Goal: Contribute content: Add original content to the website for others to see

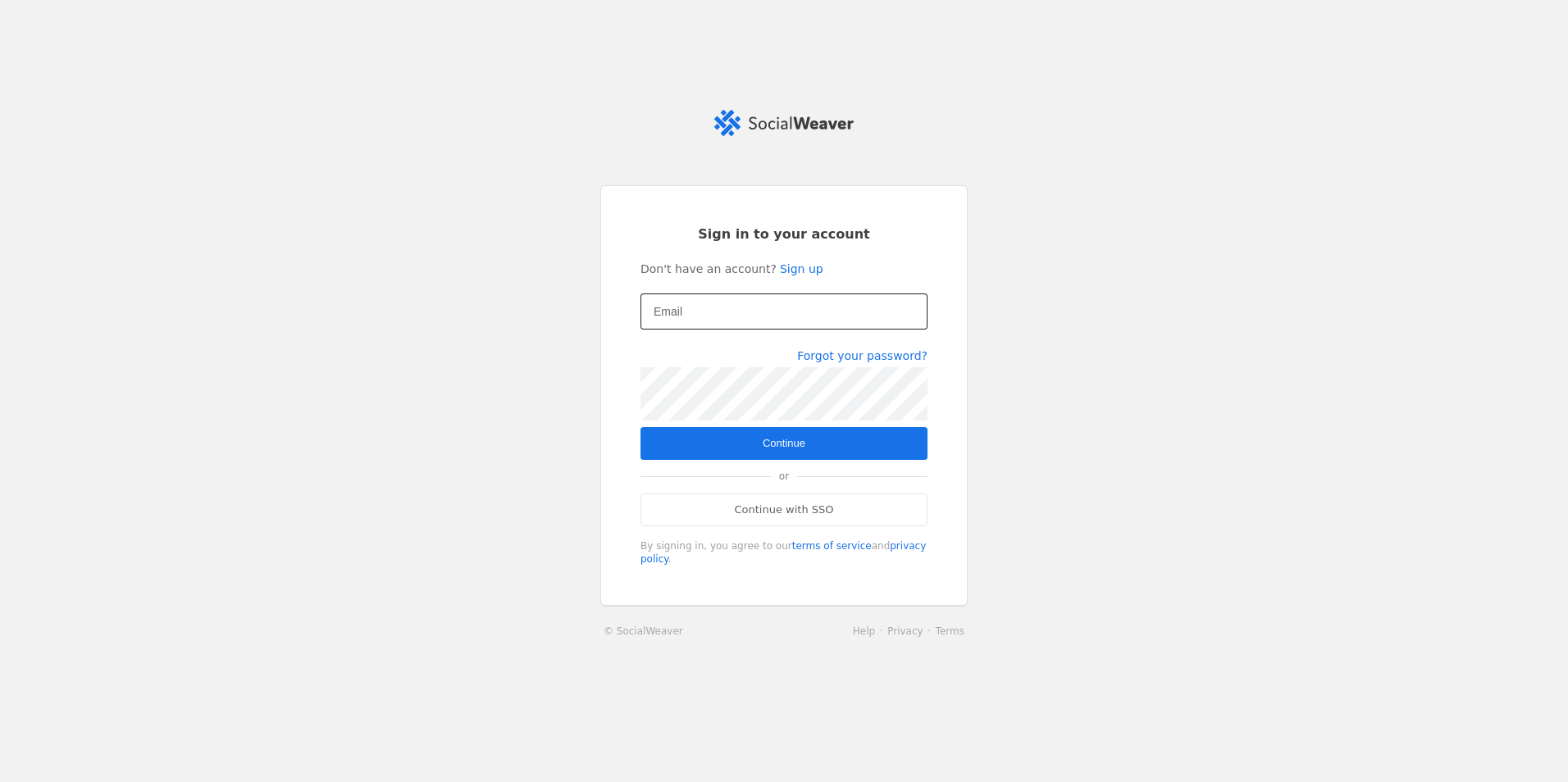
click at [759, 321] on input "Email" at bounding box center [784, 311] width 260 height 20
type input "[EMAIL_ADDRESS][DOMAIN_NAME]"
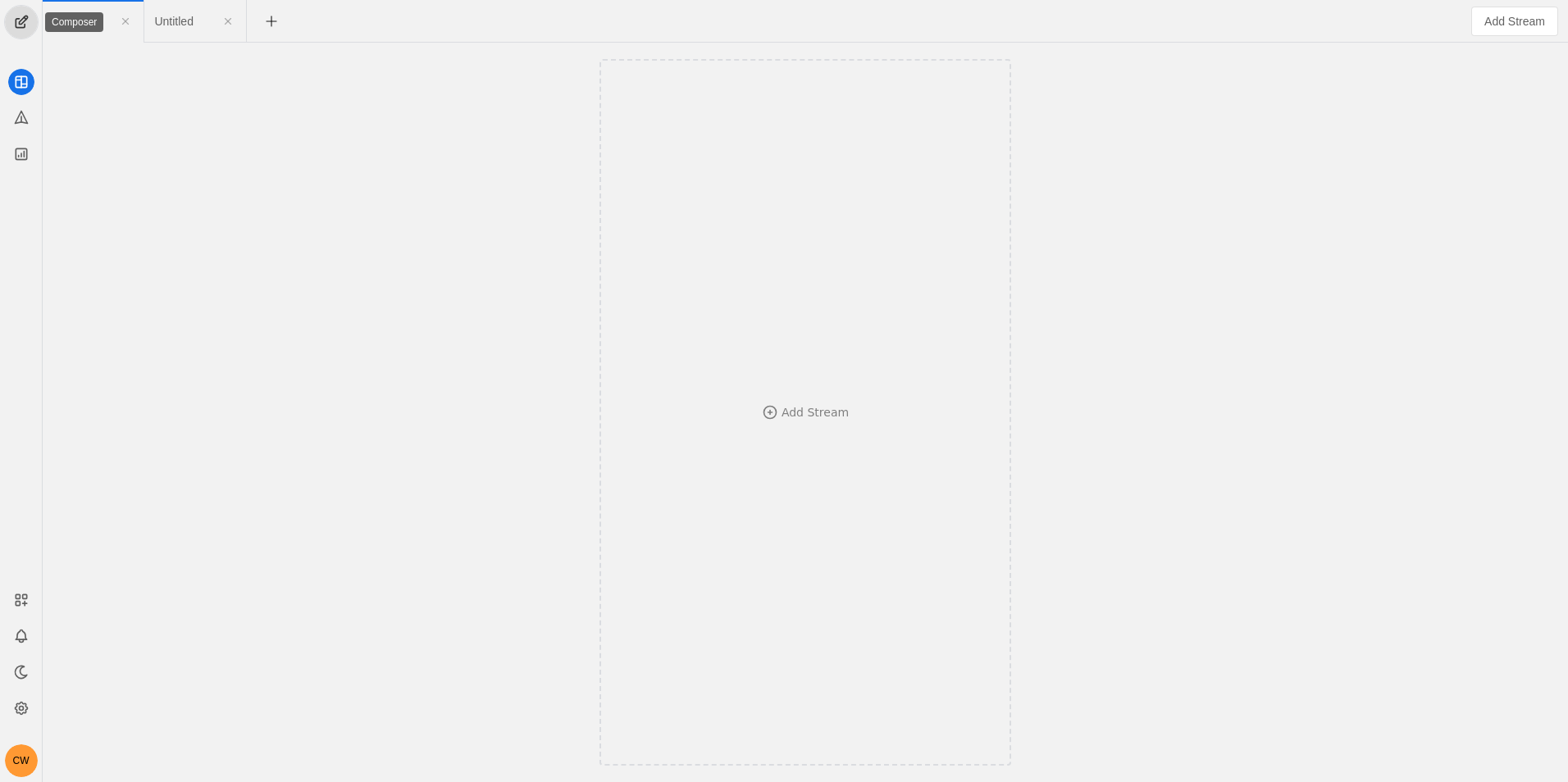
click at [29, 29] on span "undefined" at bounding box center [21, 22] width 33 height 33
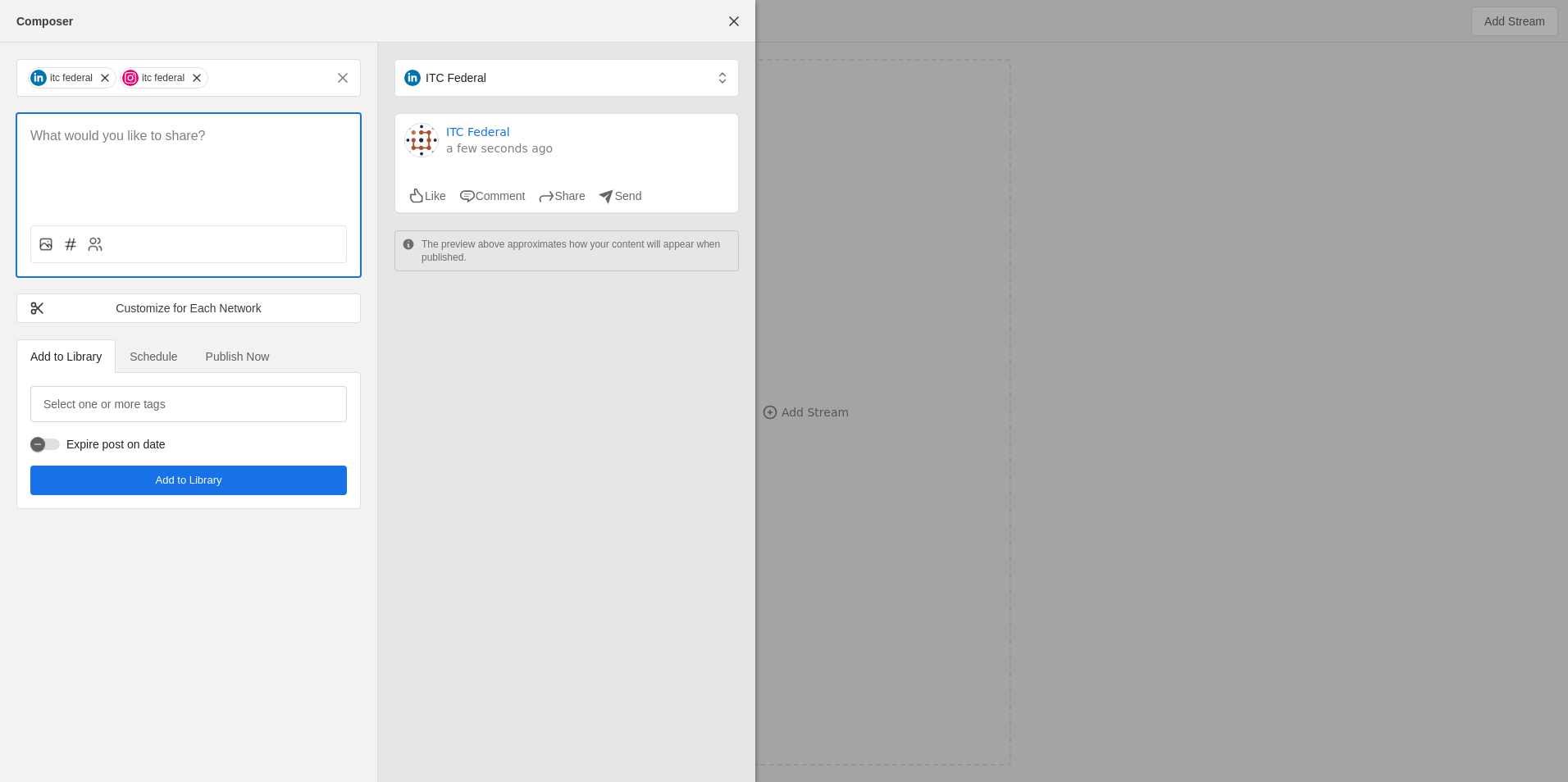
click at [208, 136] on p at bounding box center [188, 137] width 317 height 19
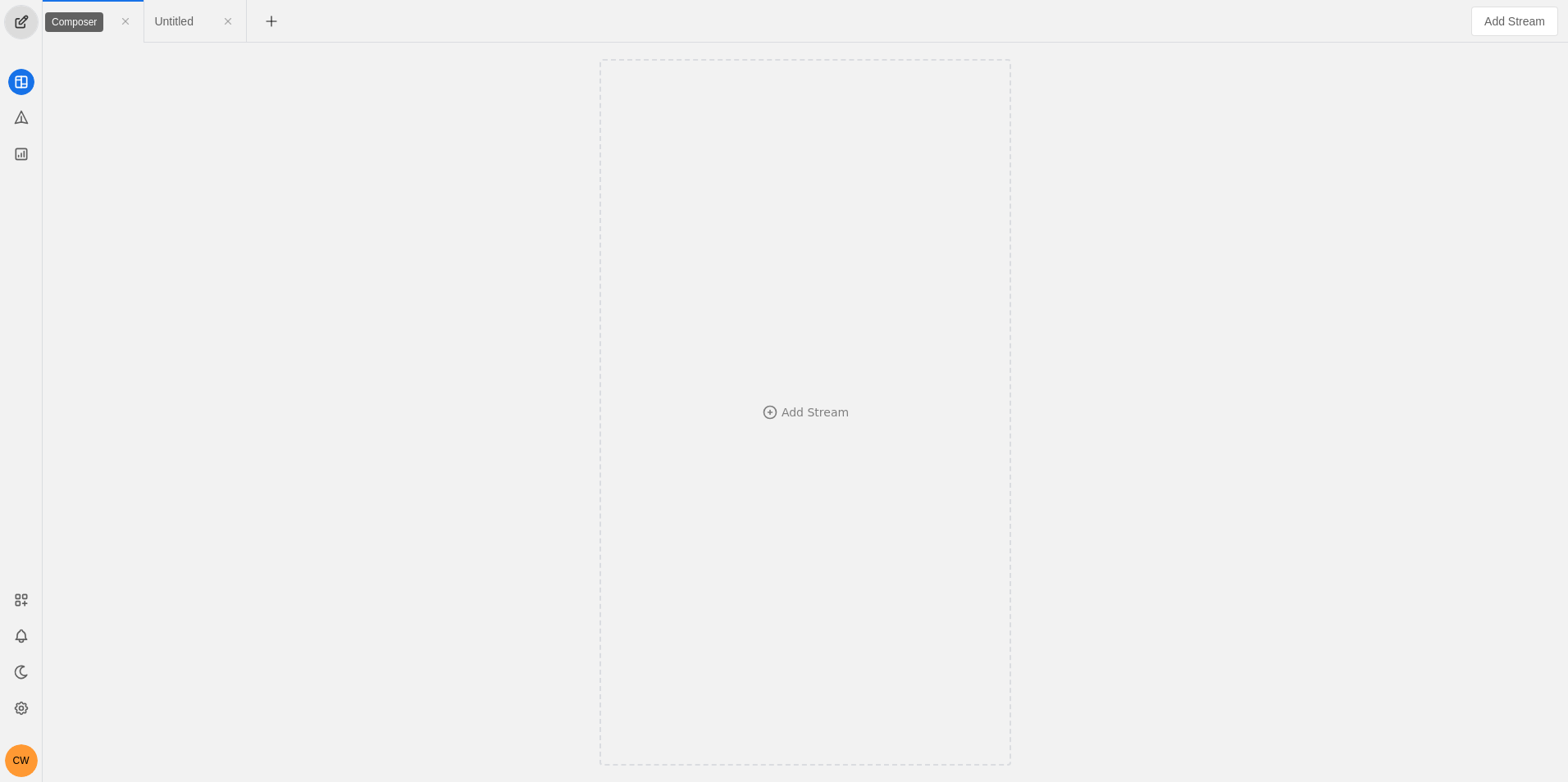
click at [21, 29] on span "undefined" at bounding box center [21, 22] width 33 height 33
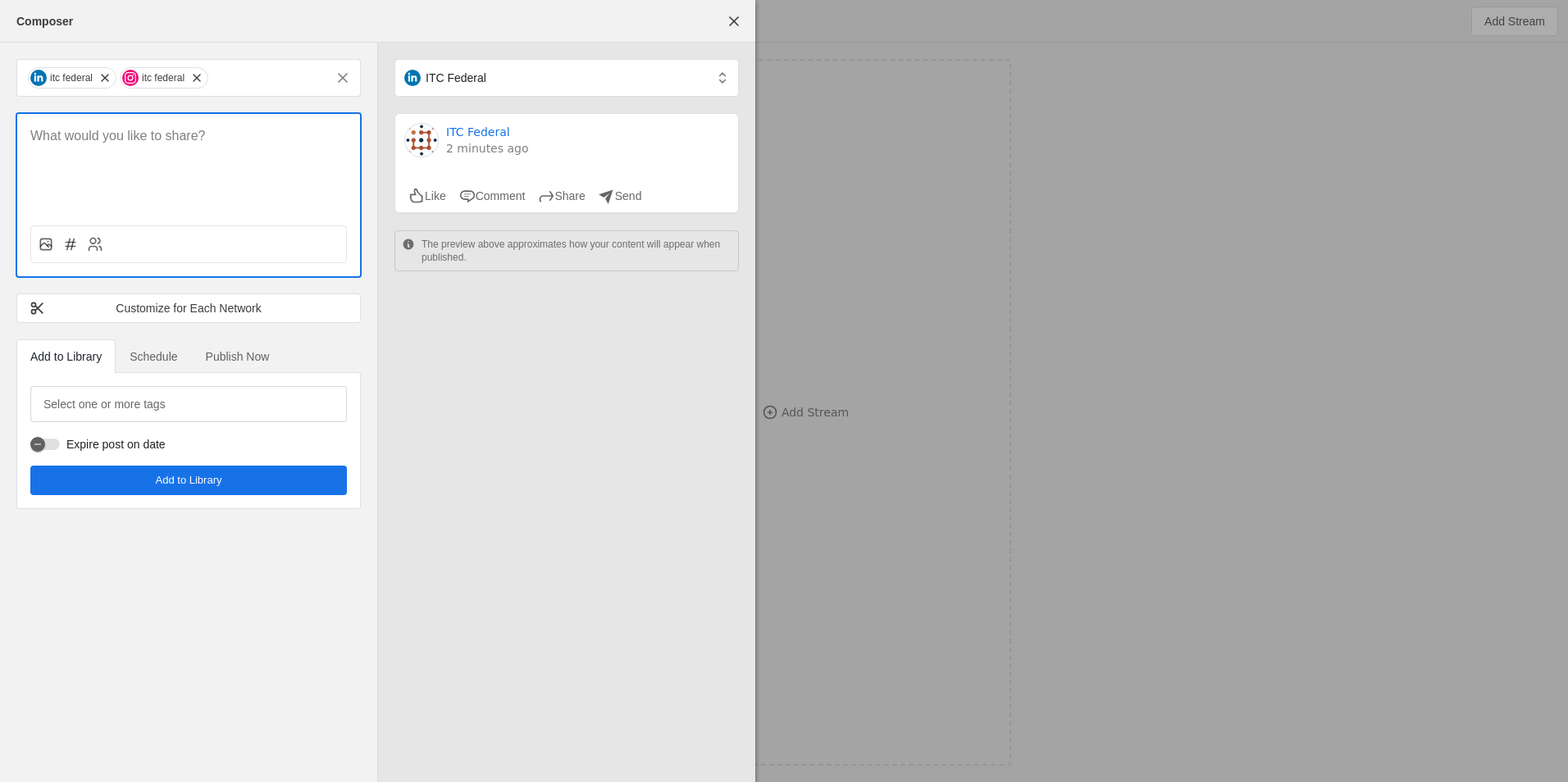
click at [219, 140] on p at bounding box center [188, 137] width 317 height 19
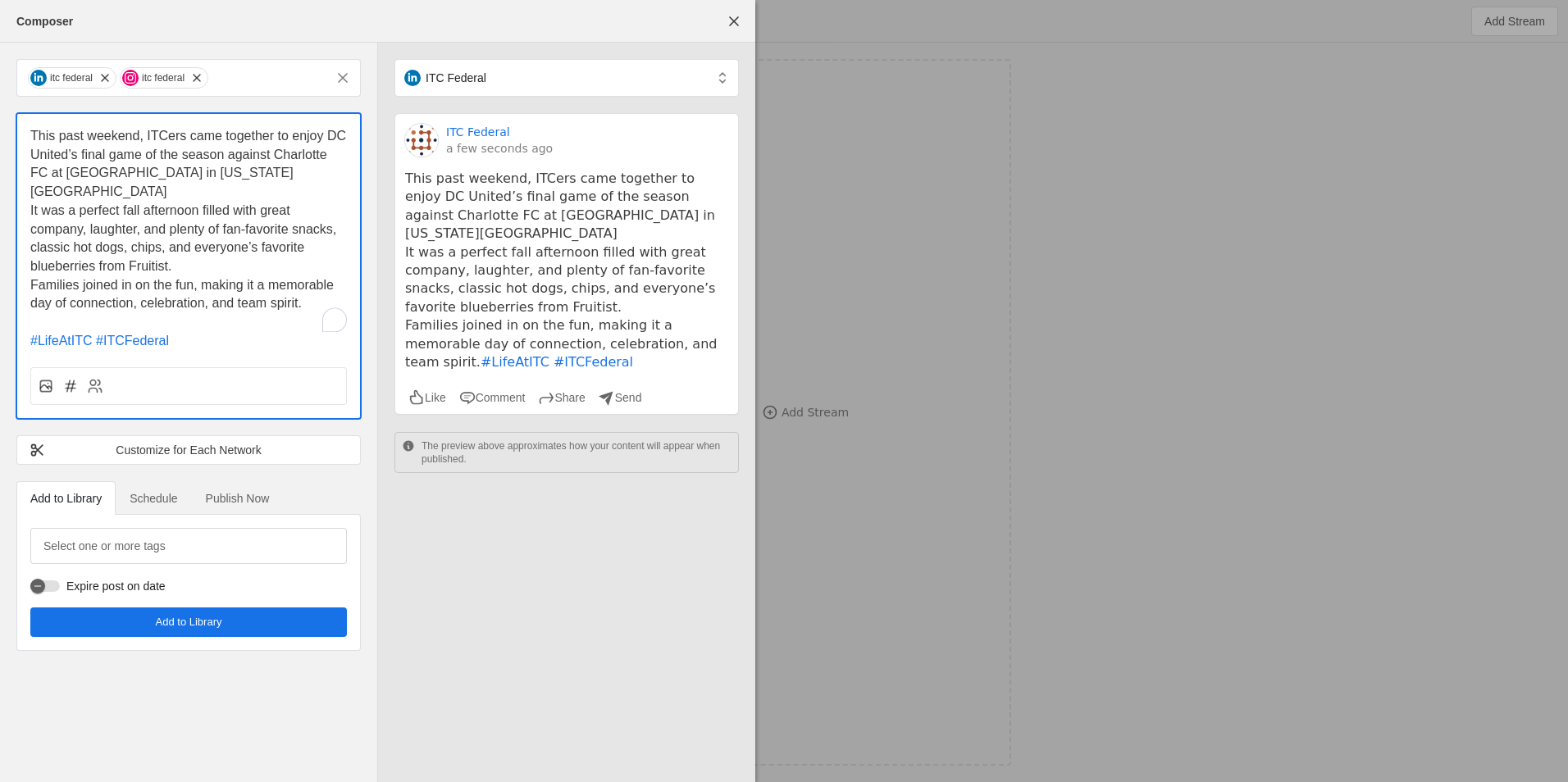
drag, startPoint x: 260, startPoint y: 142, endPoint x: 269, endPoint y: 155, distance: 15.8
click at [263, 147] on span "This past weekend, ITCers came together to enjoy DC United’s final game of the …" at bounding box center [189, 163] width 320 height 70
click at [285, 202] on p "It was a perfect fall afternoon filled with great company, laughter, and plenty…" at bounding box center [188, 239] width 317 height 75
click at [279, 182] on p "This past weekend, ITCers came together to enjoy DC United’s final game of the …" at bounding box center [188, 165] width 317 height 75
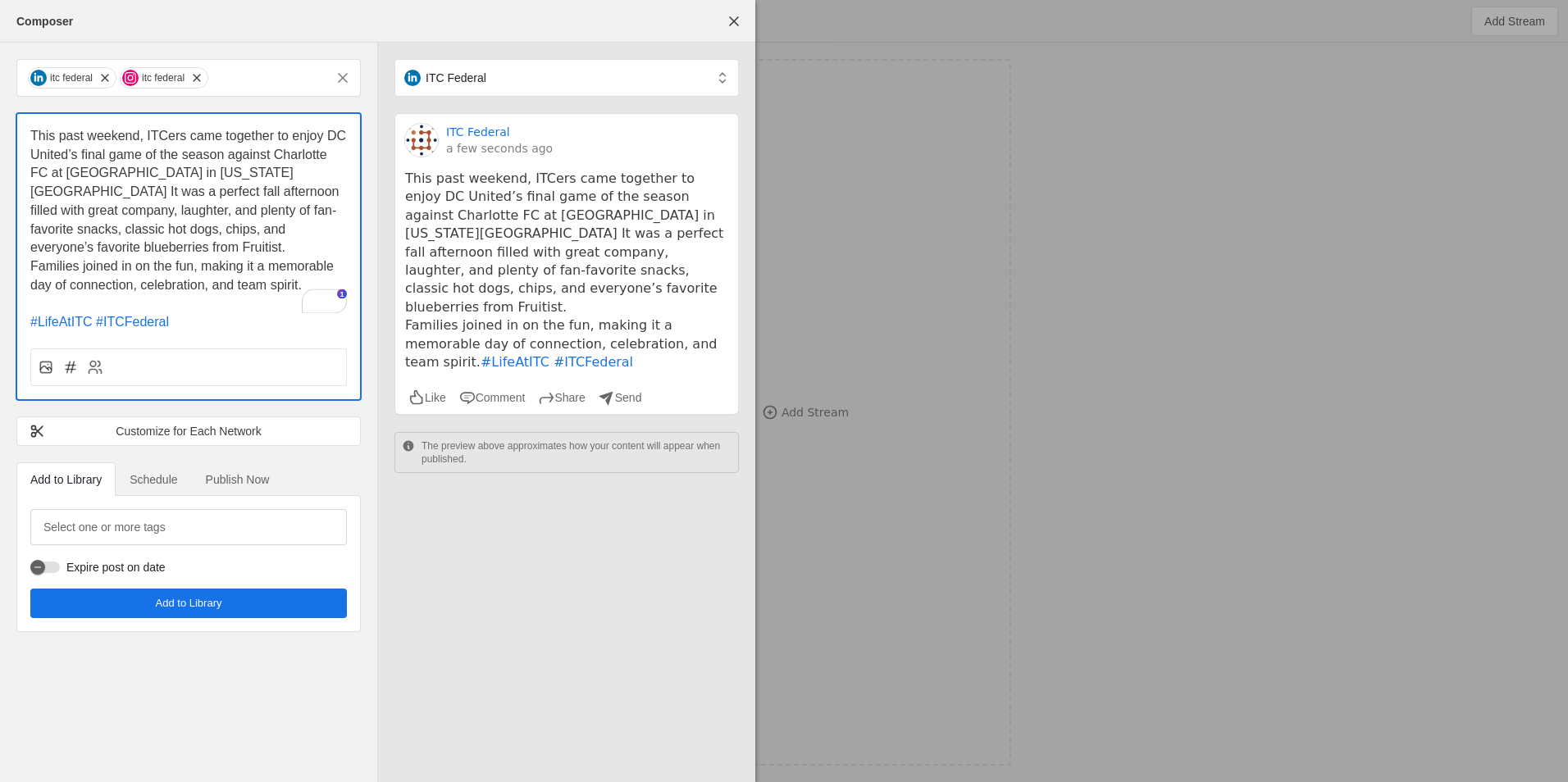
click at [32, 133] on span "This past weekend, ITCers came together to enjoy DC United’s final game of the …" at bounding box center [189, 191] width 320 height 126
click at [46, 359] on icon at bounding box center [46, 367] width 16 height 16
click at [0, 0] on input "file" at bounding box center [0, 0] width 0 height 0
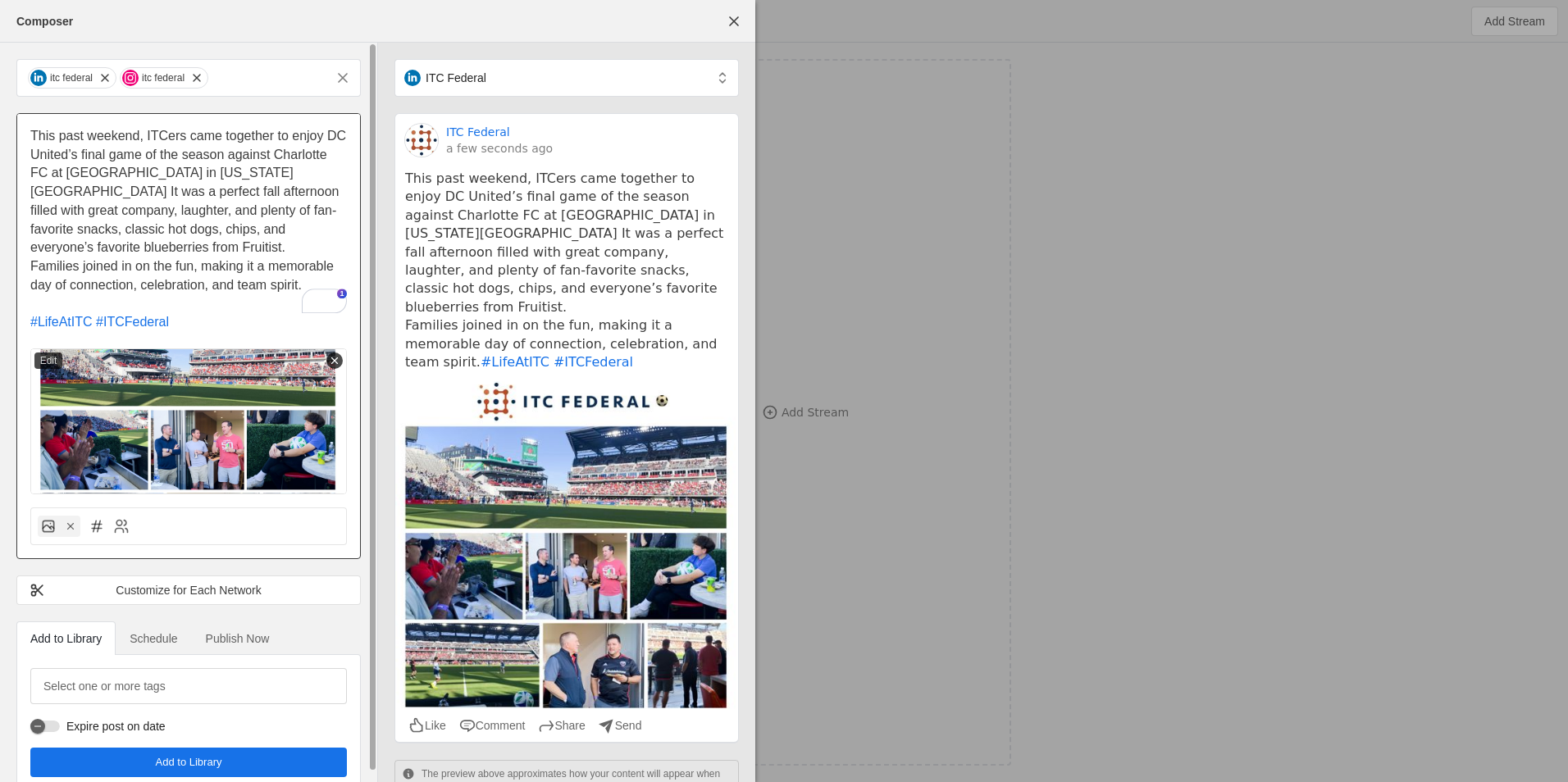
click at [127, 294] on p "To enrich screen reader interactions, please activate Accessibility in Grammarl…" at bounding box center [188, 303] width 317 height 19
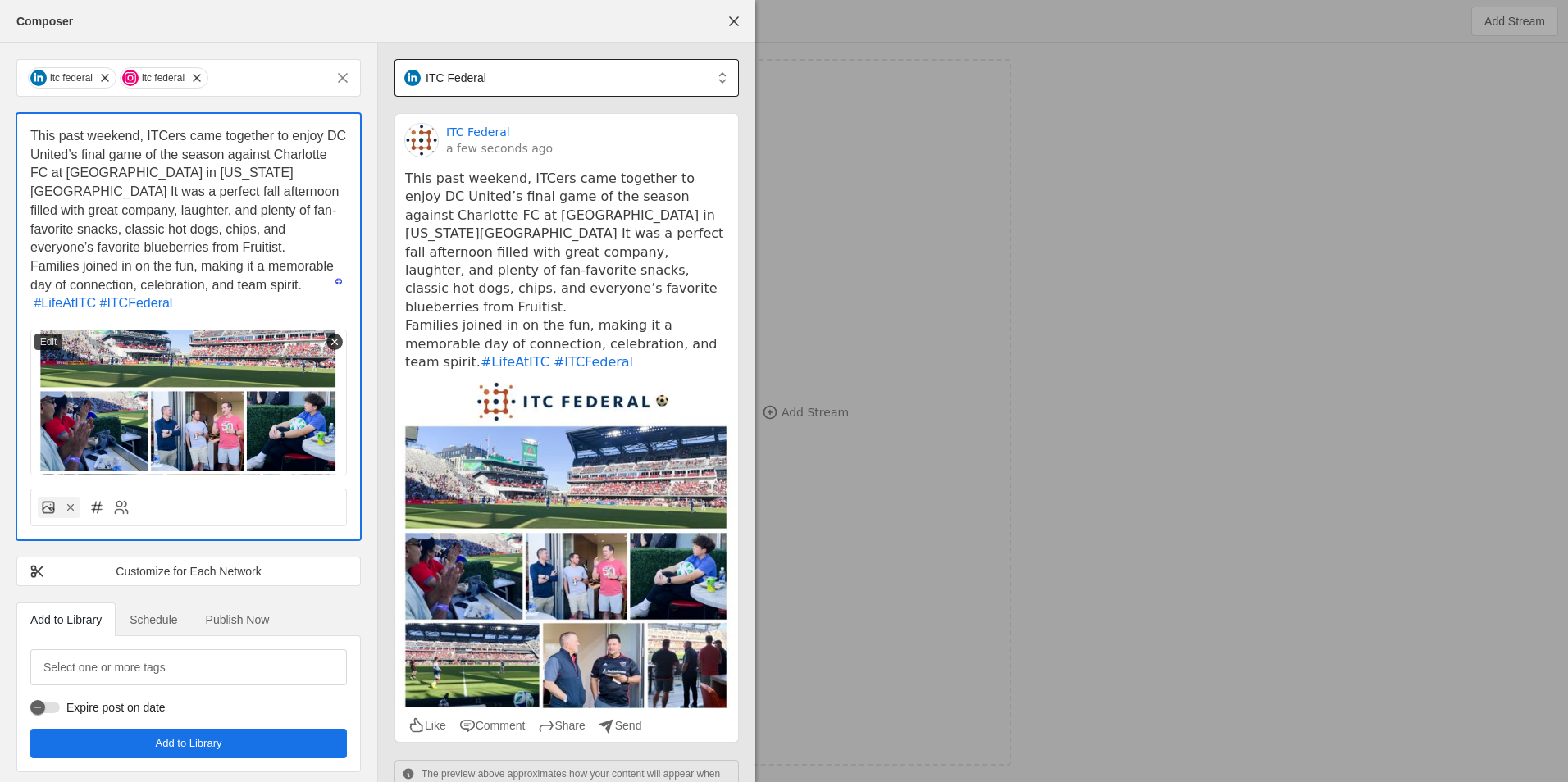
click at [720, 83] on div "ITC Federal" at bounding box center [570, 77] width 331 height 37
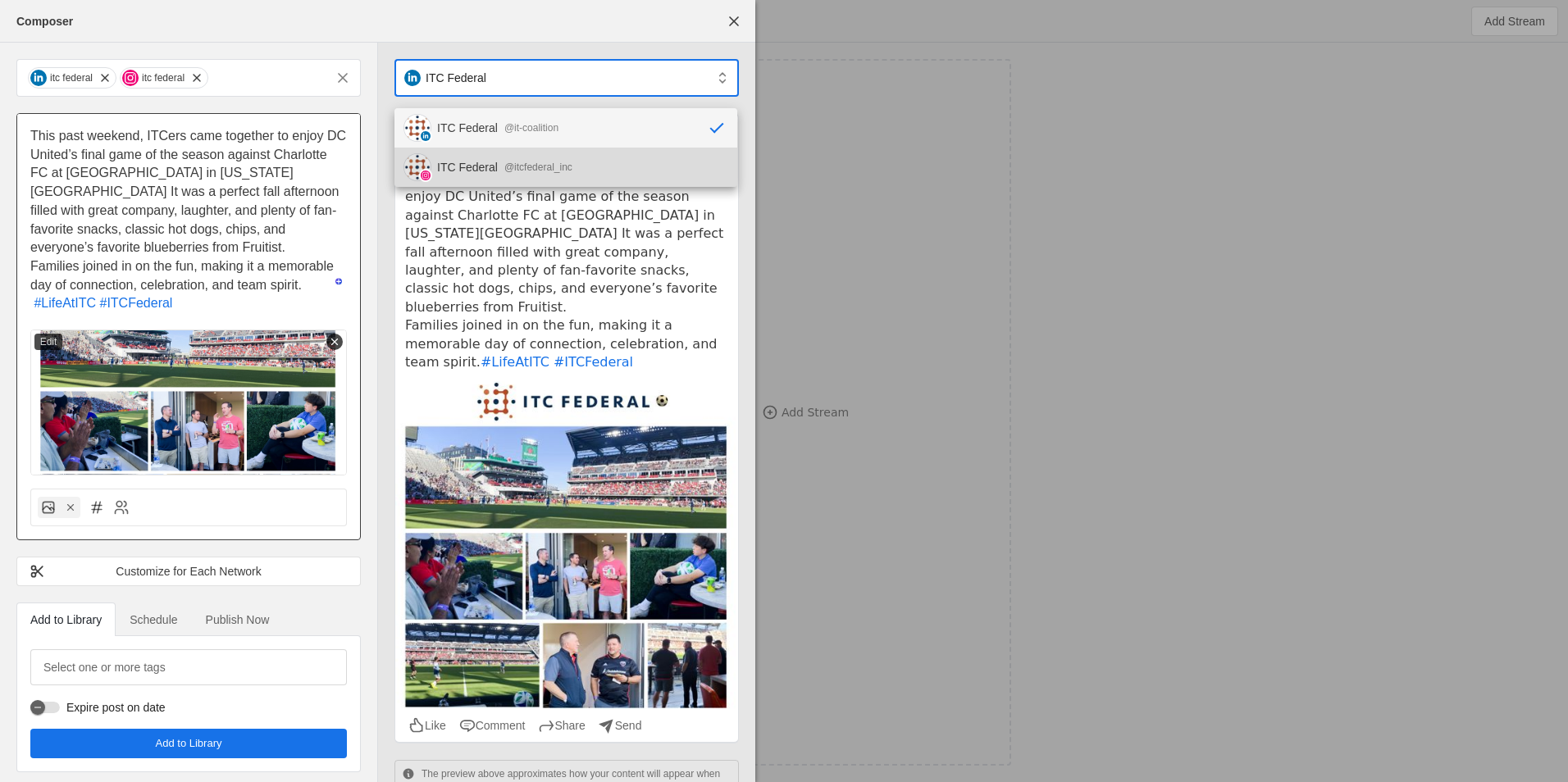
click at [645, 168] on mat-option "ITC Federal @itcfederal_inc" at bounding box center [565, 167] width 342 height 39
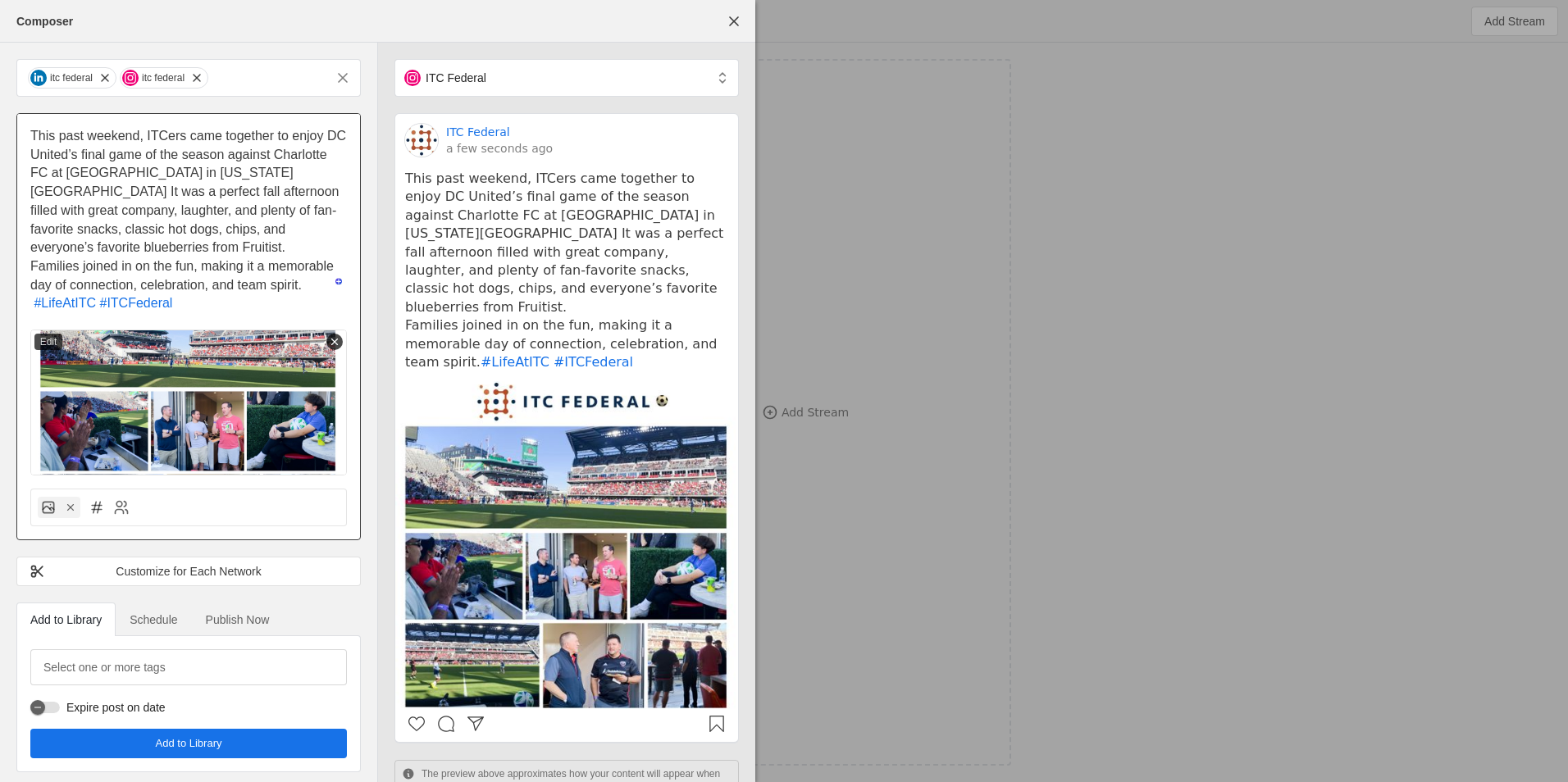
drag, startPoint x: 66, startPoint y: 686, endPoint x: 64, endPoint y: 678, distance: 8.2
click at [64, 699] on label "Expire post on date" at bounding box center [113, 707] width 106 height 16
click at [60, 702] on button "Expire post on date" at bounding box center [45, 707] width 29 height 12
click at [121, 500] on icon at bounding box center [121, 508] width 16 height 16
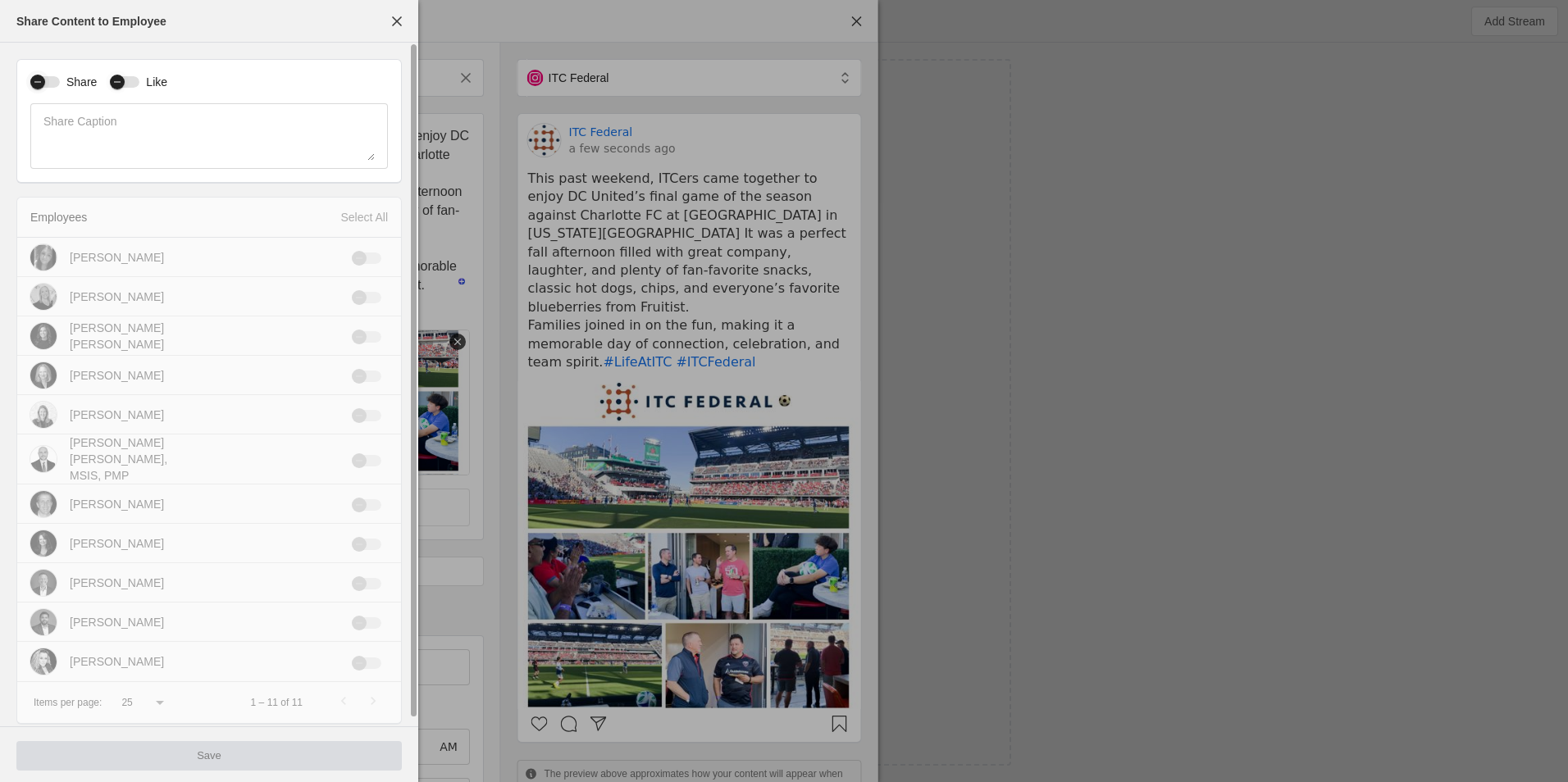
drag, startPoint x: 123, startPoint y: 86, endPoint x: 37, endPoint y: 90, distance: 86.1
click at [121, 87] on div "button" at bounding box center [117, 82] width 15 height 15
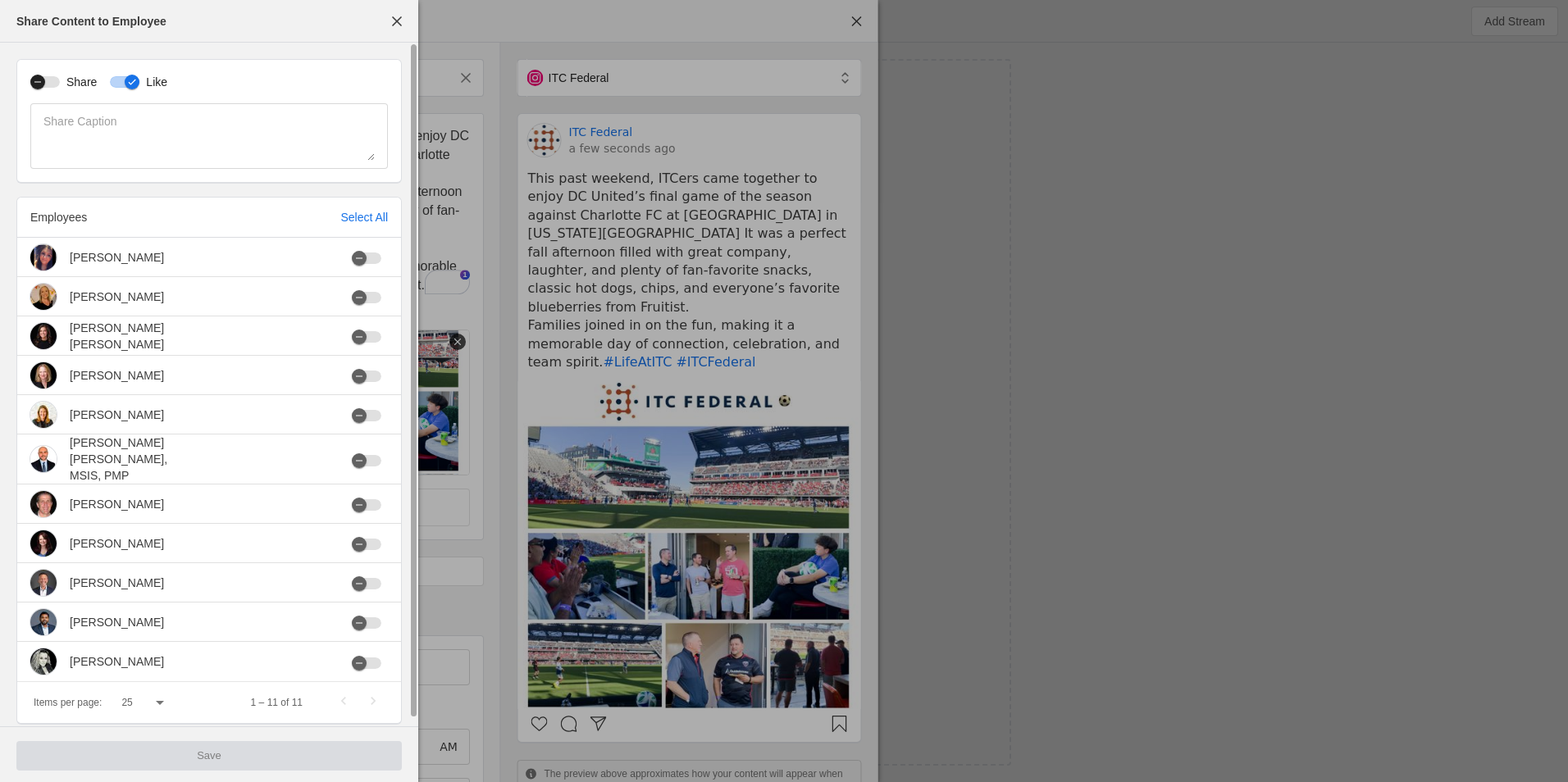
click at [61, 86] on div "Share" at bounding box center [63, 82] width 66 height 16
click at [371, 219] on div "Select All" at bounding box center [364, 218] width 47 height 16
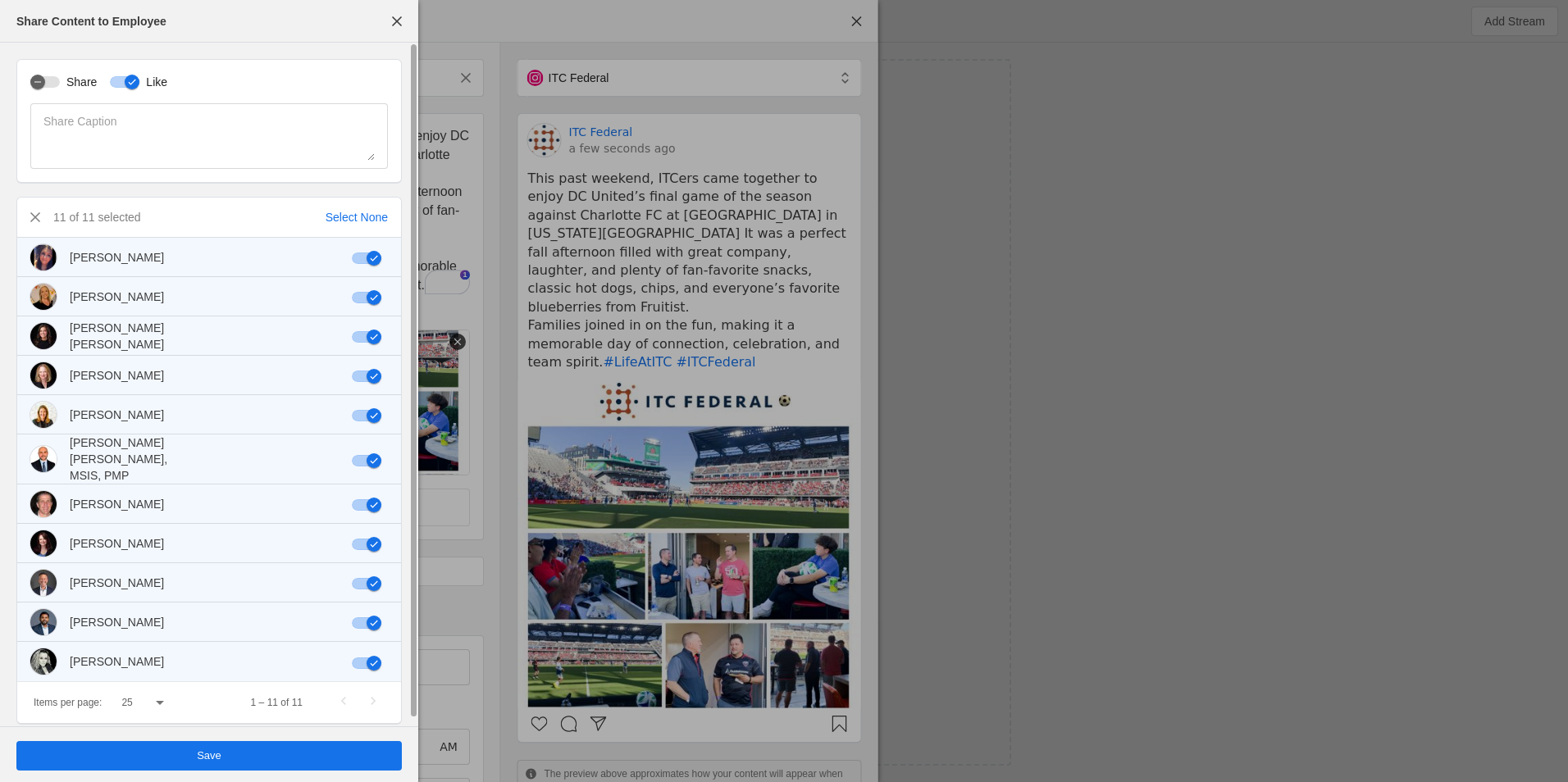
click at [277, 746] on span "undefined" at bounding box center [209, 756] width 385 height 29
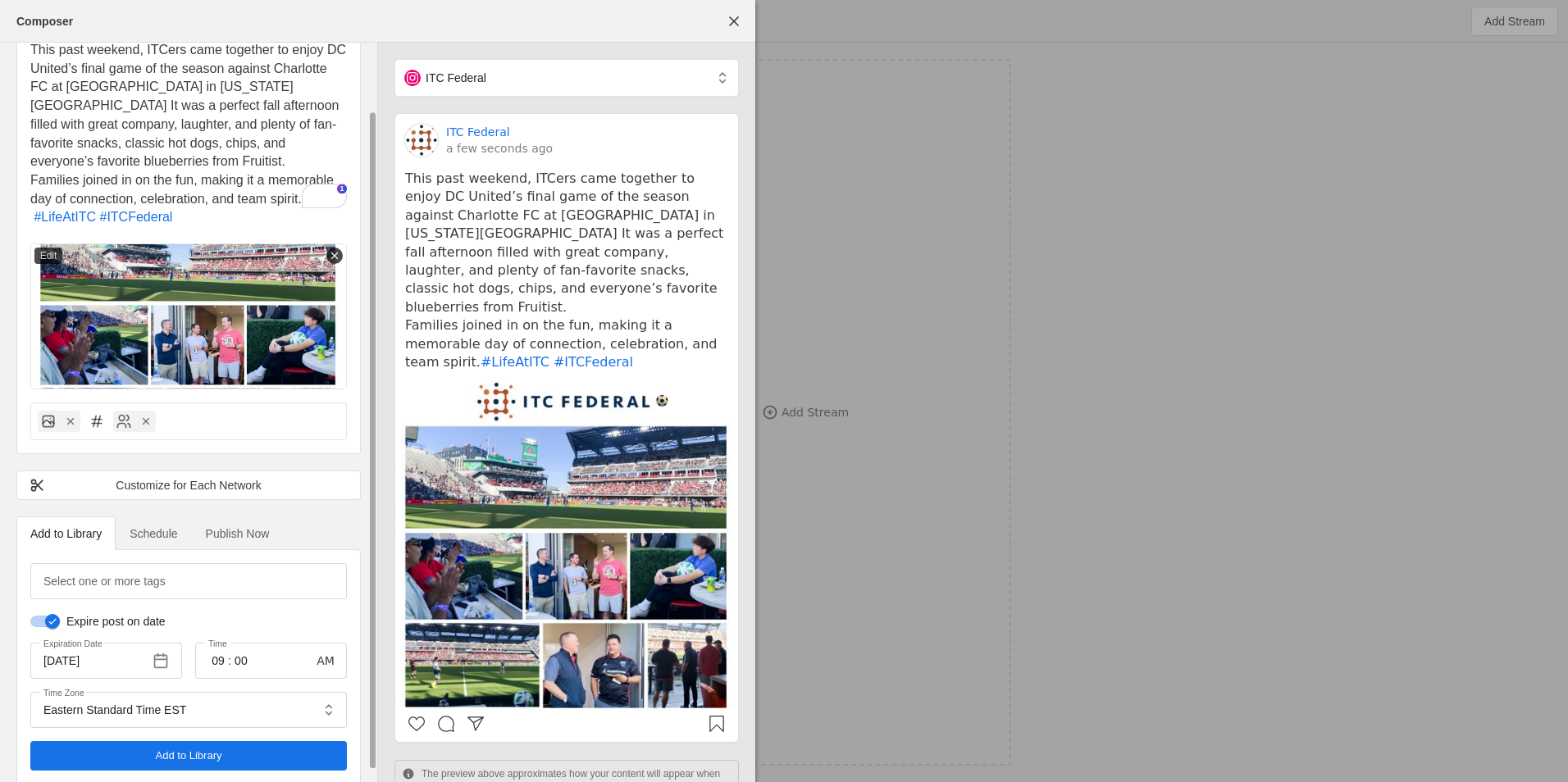
scroll to position [86, 0]
click at [168, 645] on span "button" at bounding box center [160, 660] width 29 height 29
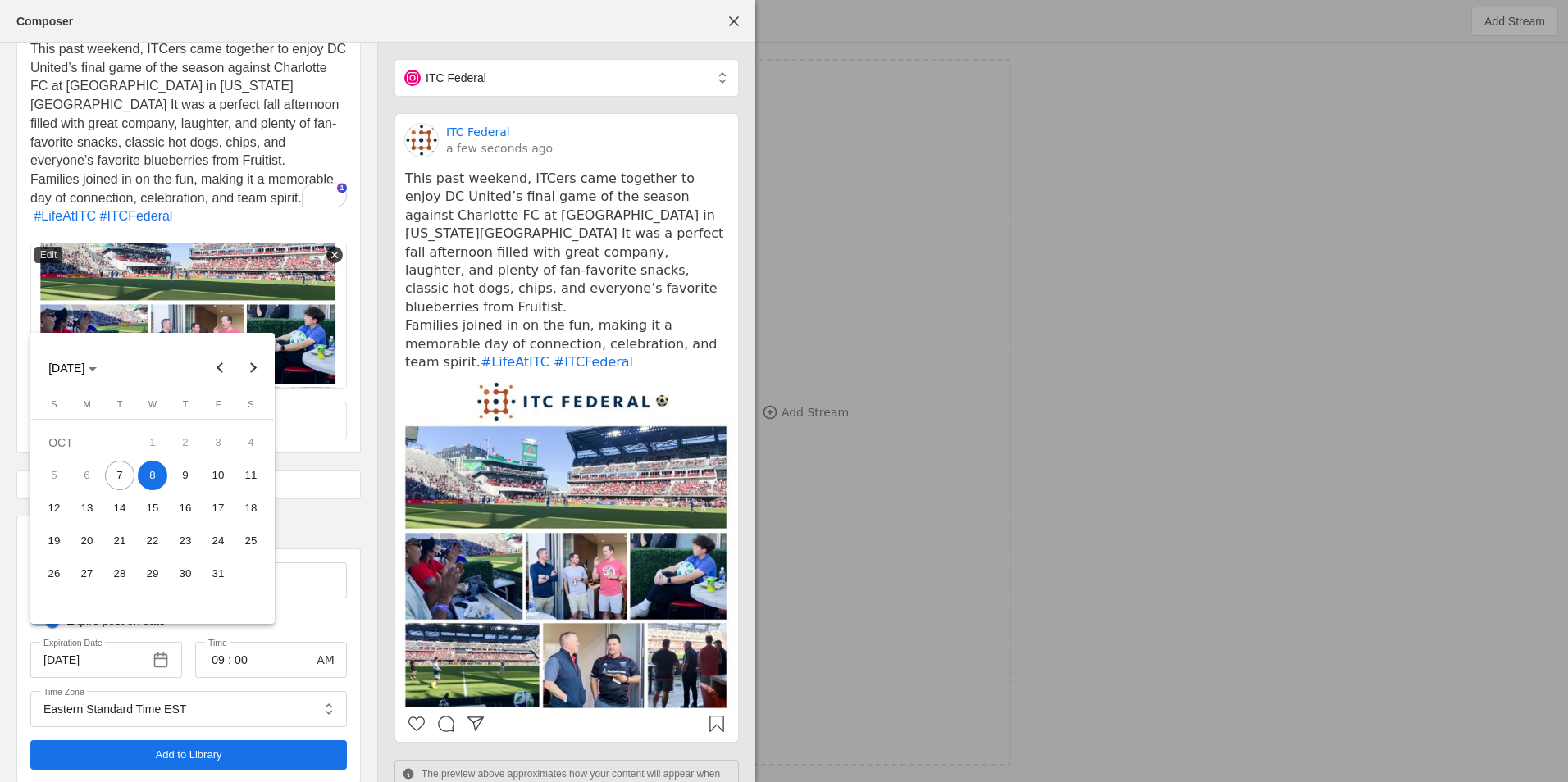
click at [125, 474] on span "7" at bounding box center [119, 475] width 29 height 29
type input "10/7/2025"
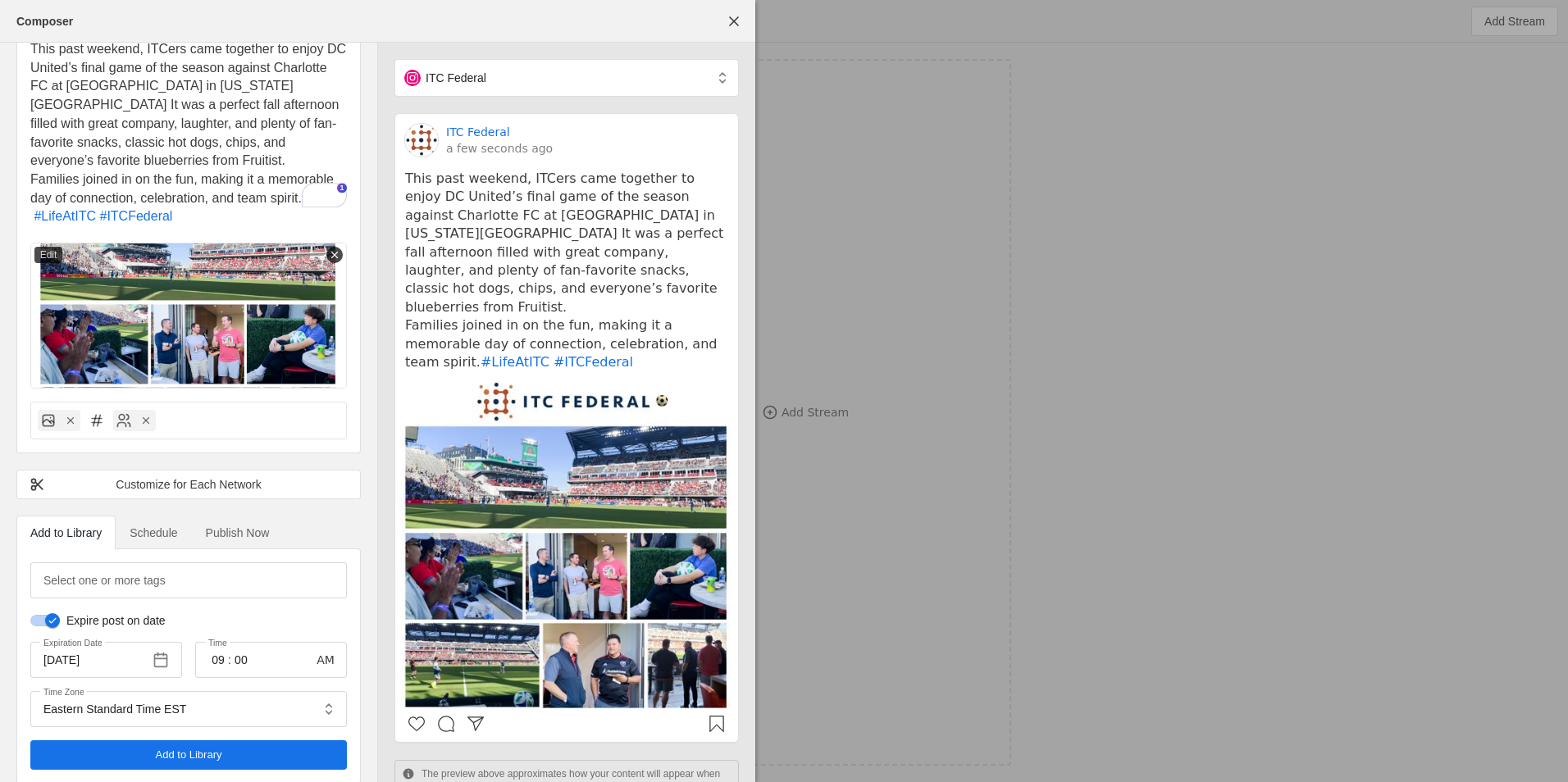
drag, startPoint x: 261, startPoint y: 749, endPoint x: 305, endPoint y: 323, distance: 428.3
click at [305, 323] on div "itc federal itc federal This past weekend, ITCers came together to enjoy DC Uni…" at bounding box center [188, 378] width 377 height 845
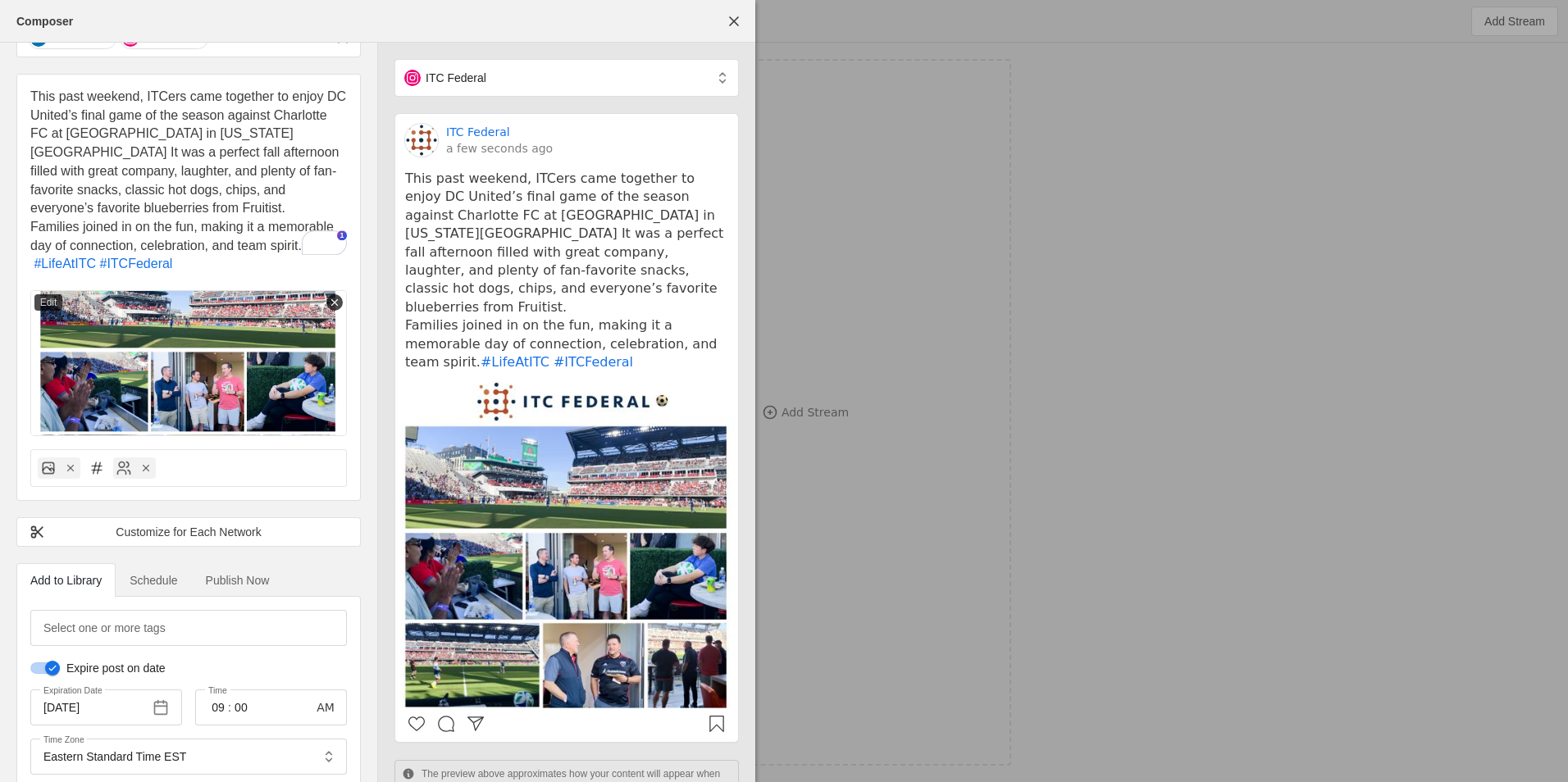
scroll to position [0, 0]
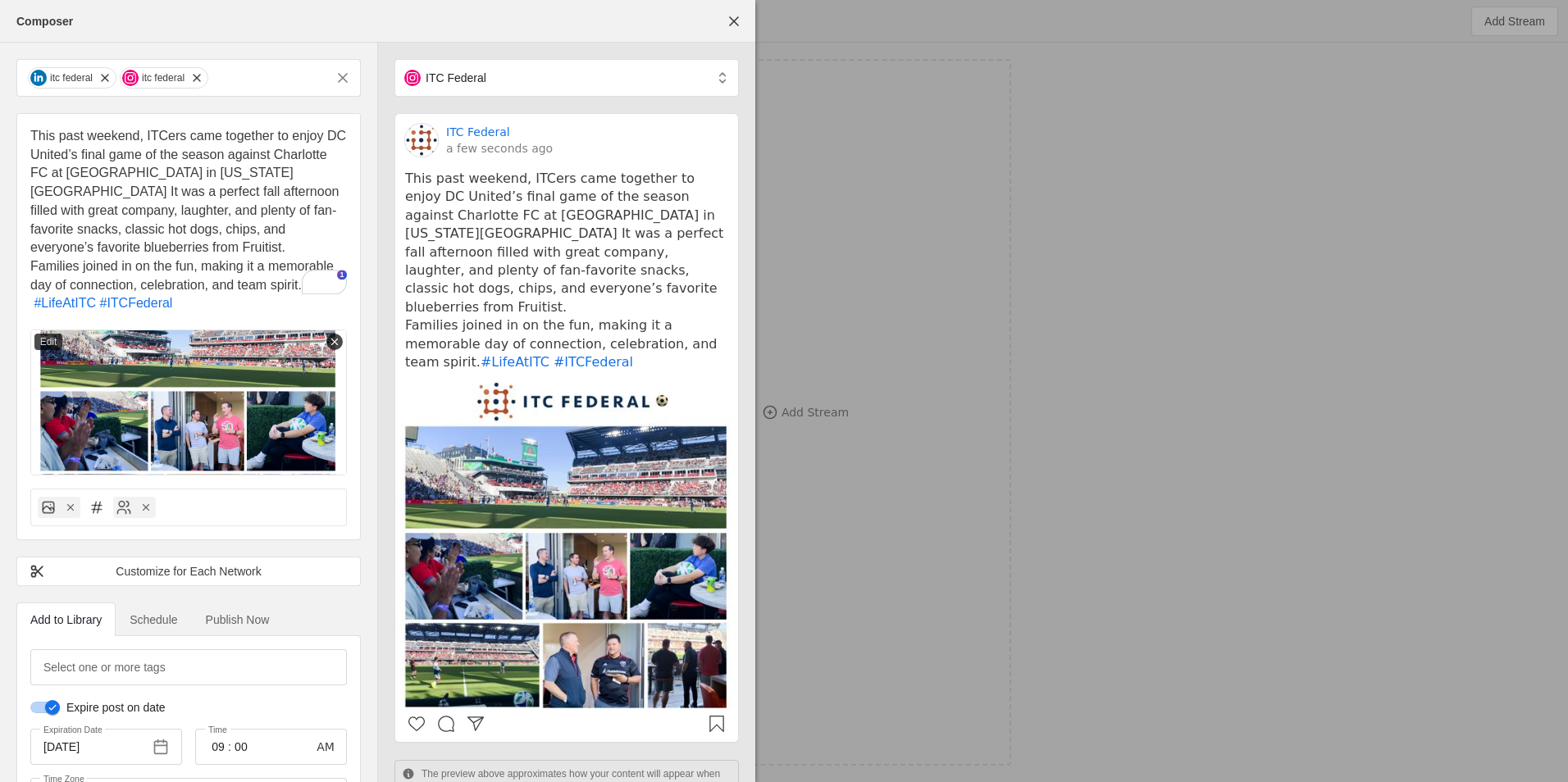
click at [37, 169] on span "This past weekend, ITCers came together to enjoy DC United’s final game of the …" at bounding box center [189, 191] width 320 height 126
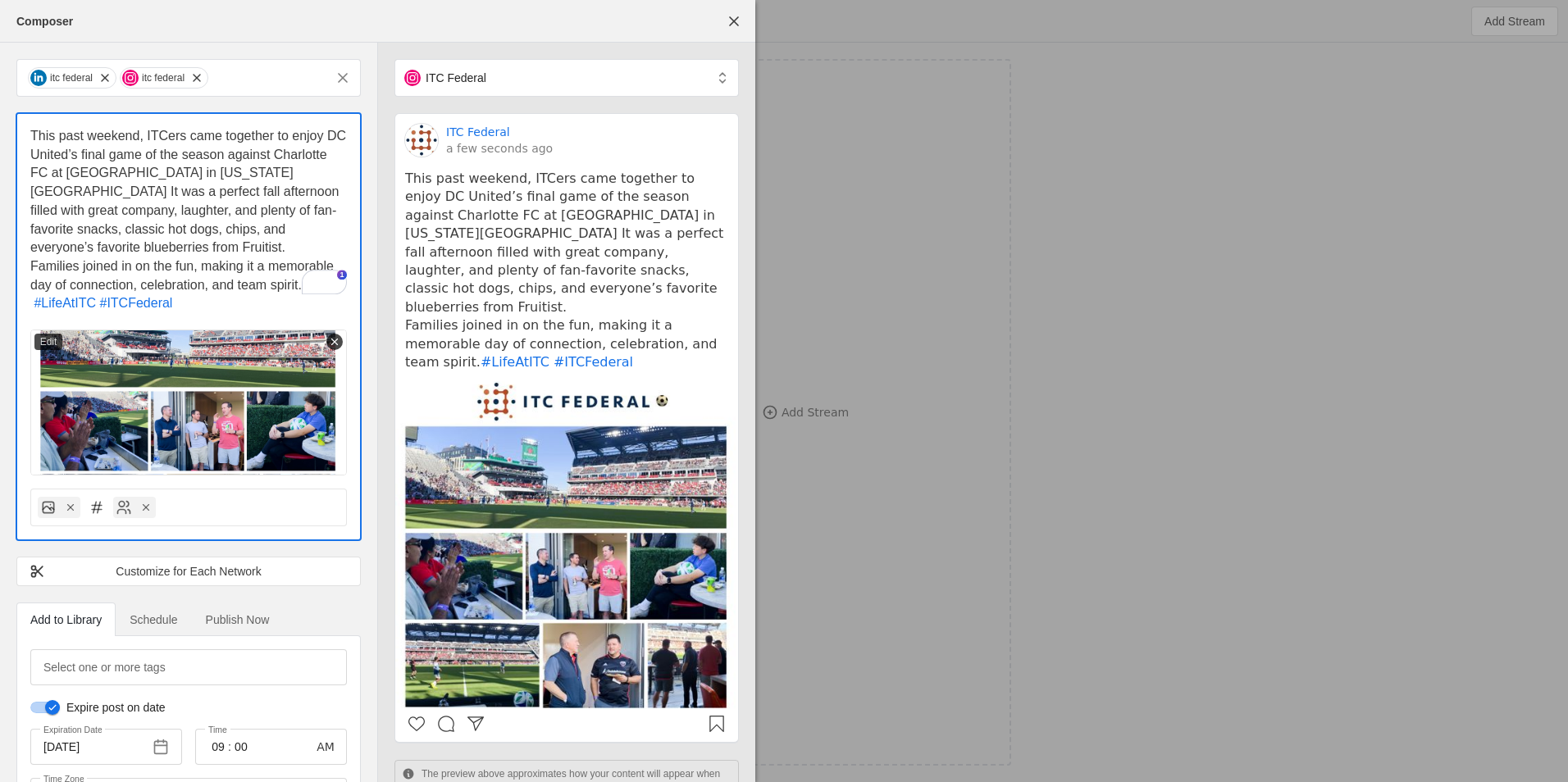
click at [37, 169] on span "This past weekend, ITCers came together to enjoy DC United’s final game of the …" at bounding box center [189, 191] width 320 height 126
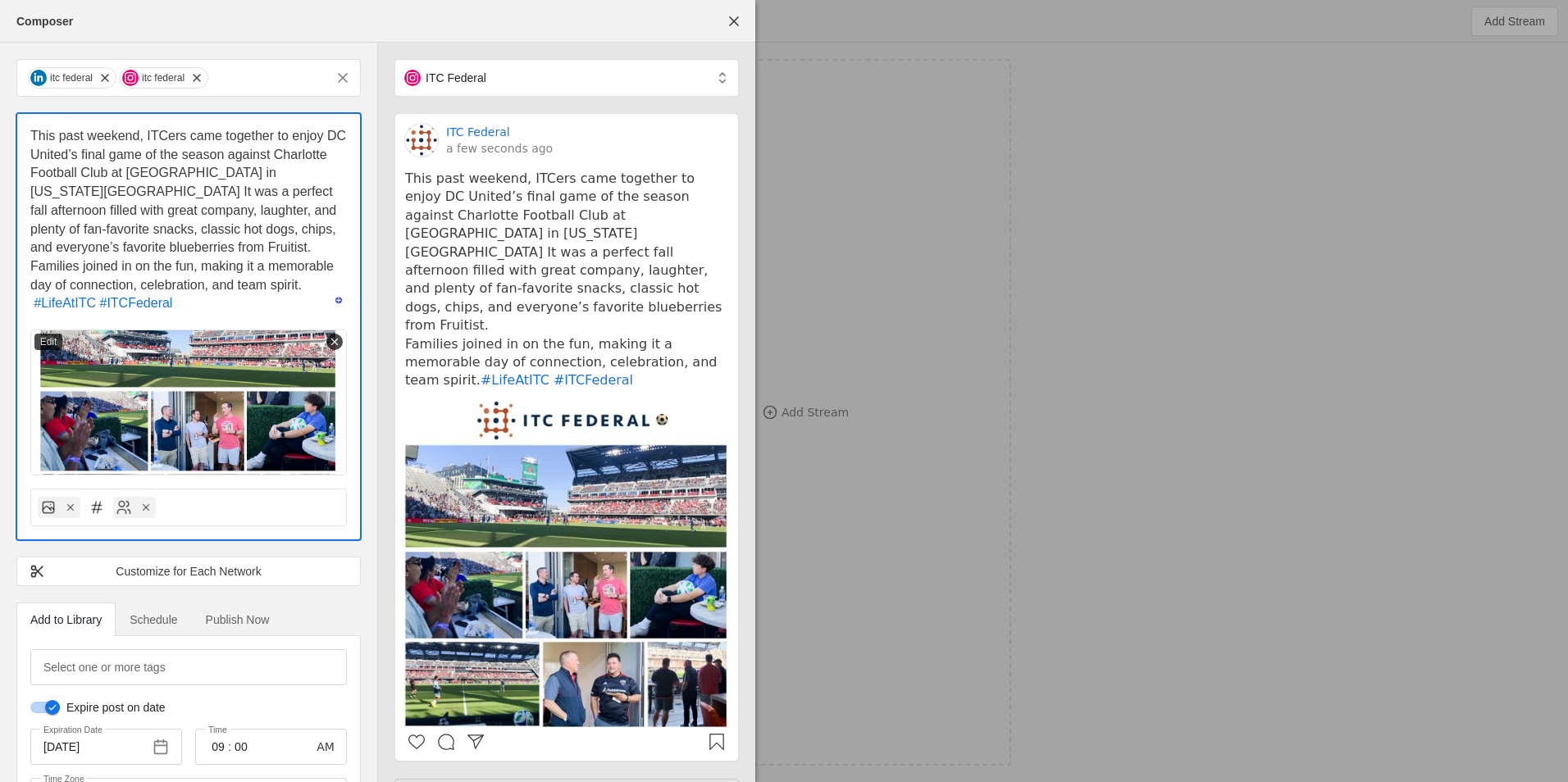
click at [301, 175] on span "This past weekend, ITCers came together to enjoy DC United’s final game of the …" at bounding box center [189, 191] width 320 height 126
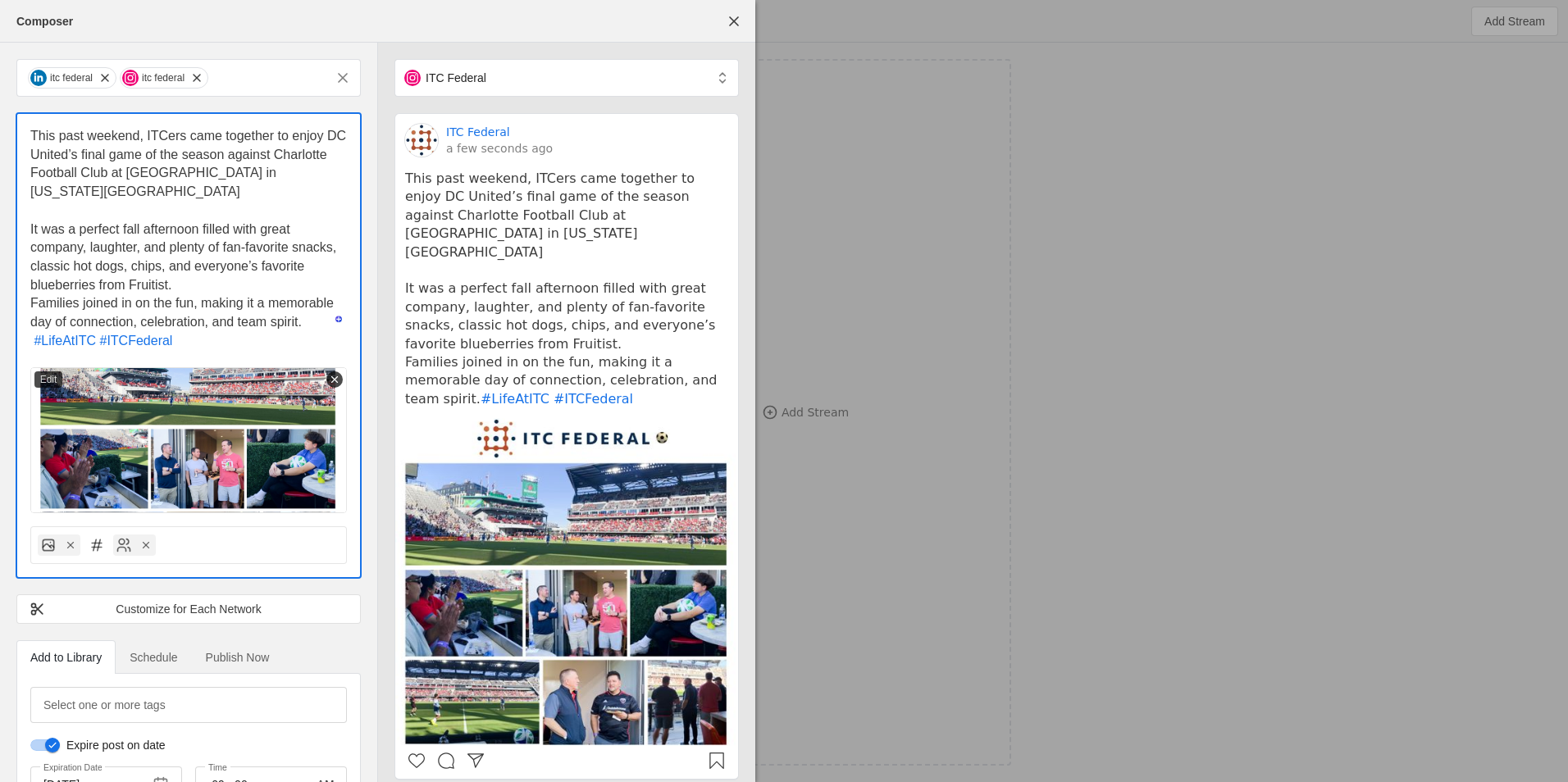
click at [240, 271] on p "﻿ It was a perfect fall afternoon filled with great company, laughter, and plen…" at bounding box center [188, 258] width 317 height 75
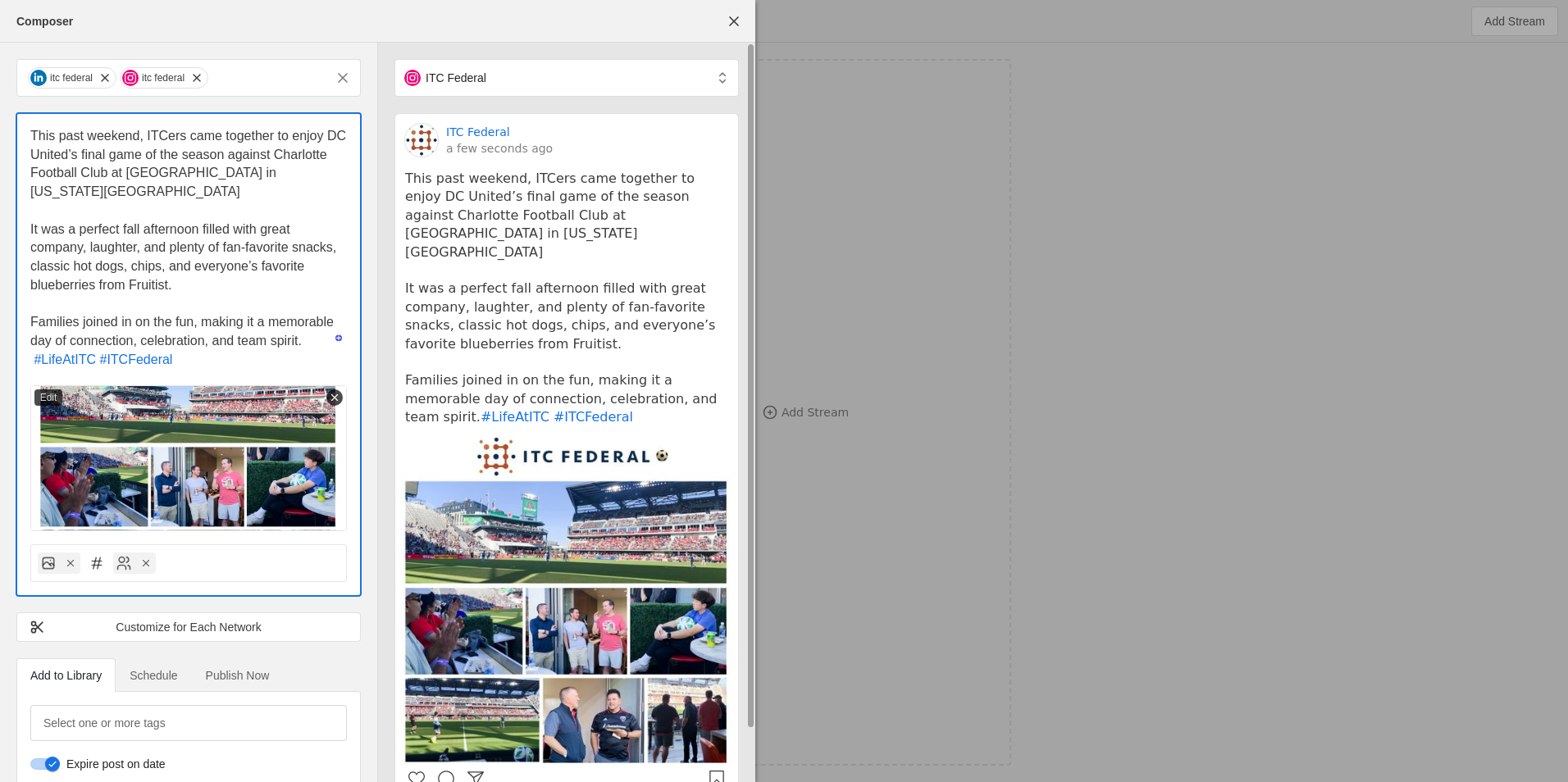
click at [714, 218] on pre "This past weekend, ITCers came together to enjoy DC United’s final game of the …" at bounding box center [566, 298] width 323 height 257
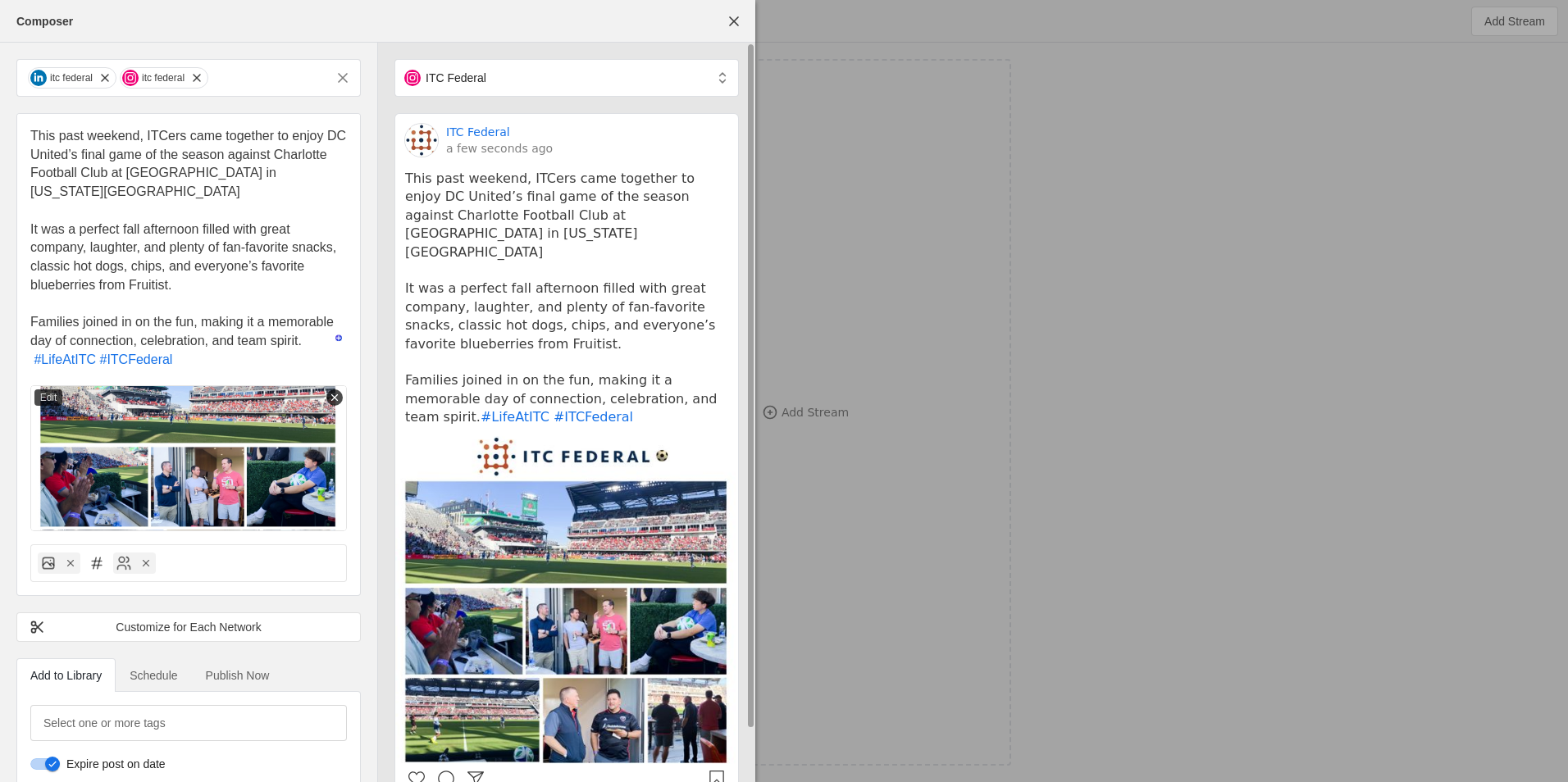
click at [697, 224] on pre "This past weekend, ITCers came together to enjoy DC United’s final game of the …" at bounding box center [566, 298] width 323 height 257
click at [685, 210] on pre "This past weekend, ITCers came together to enjoy DC United’s final game of the …" at bounding box center [566, 298] width 323 height 257
click at [677, 216] on pre "This past weekend, ITCers came together to enjoy DC United’s final game of the …" at bounding box center [566, 298] width 323 height 257
click at [682, 217] on pre "This past weekend, ITCers came together to enjoy DC United’s final game of the …" at bounding box center [566, 298] width 323 height 257
click at [682, 209] on pre "This past weekend, ITCers came together to enjoy DC United’s final game of the …" at bounding box center [566, 298] width 323 height 257
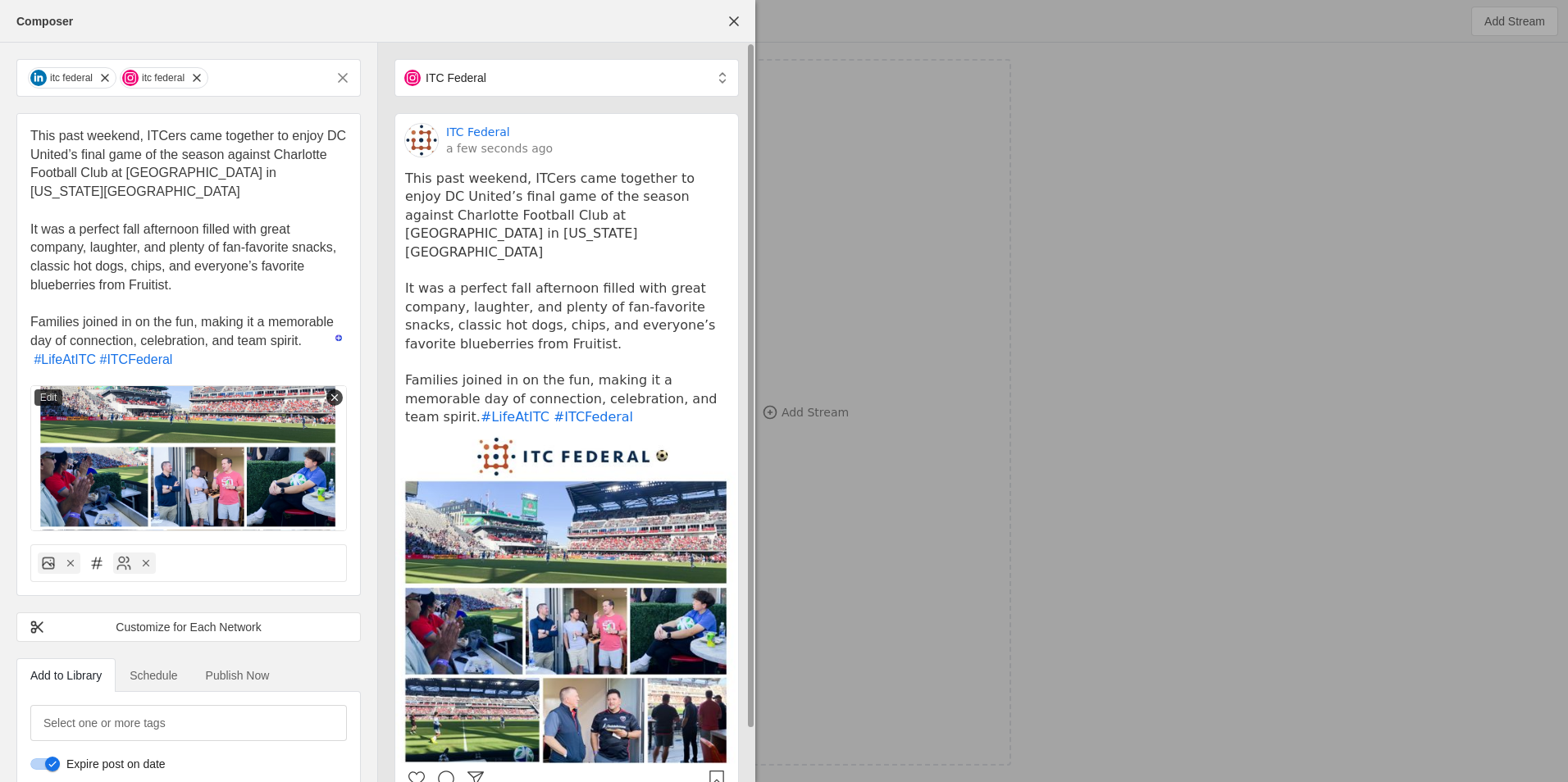
drag, startPoint x: 680, startPoint y: 218, endPoint x: 625, endPoint y: 231, distance: 56.5
click at [677, 218] on pre "This past weekend, ITCers came together to enjoy DC United’s final game of the …" at bounding box center [566, 298] width 323 height 257
click at [558, 226] on pre "This past weekend, ITCers came together to enjoy DC United’s final game of the …" at bounding box center [566, 298] width 323 height 257
drag, startPoint x: 454, startPoint y: 247, endPoint x: 447, endPoint y: 251, distance: 8.1
click at [450, 250] on pre "This past weekend, ITCers came together to enjoy DC United’s final game of the …" at bounding box center [566, 298] width 323 height 257
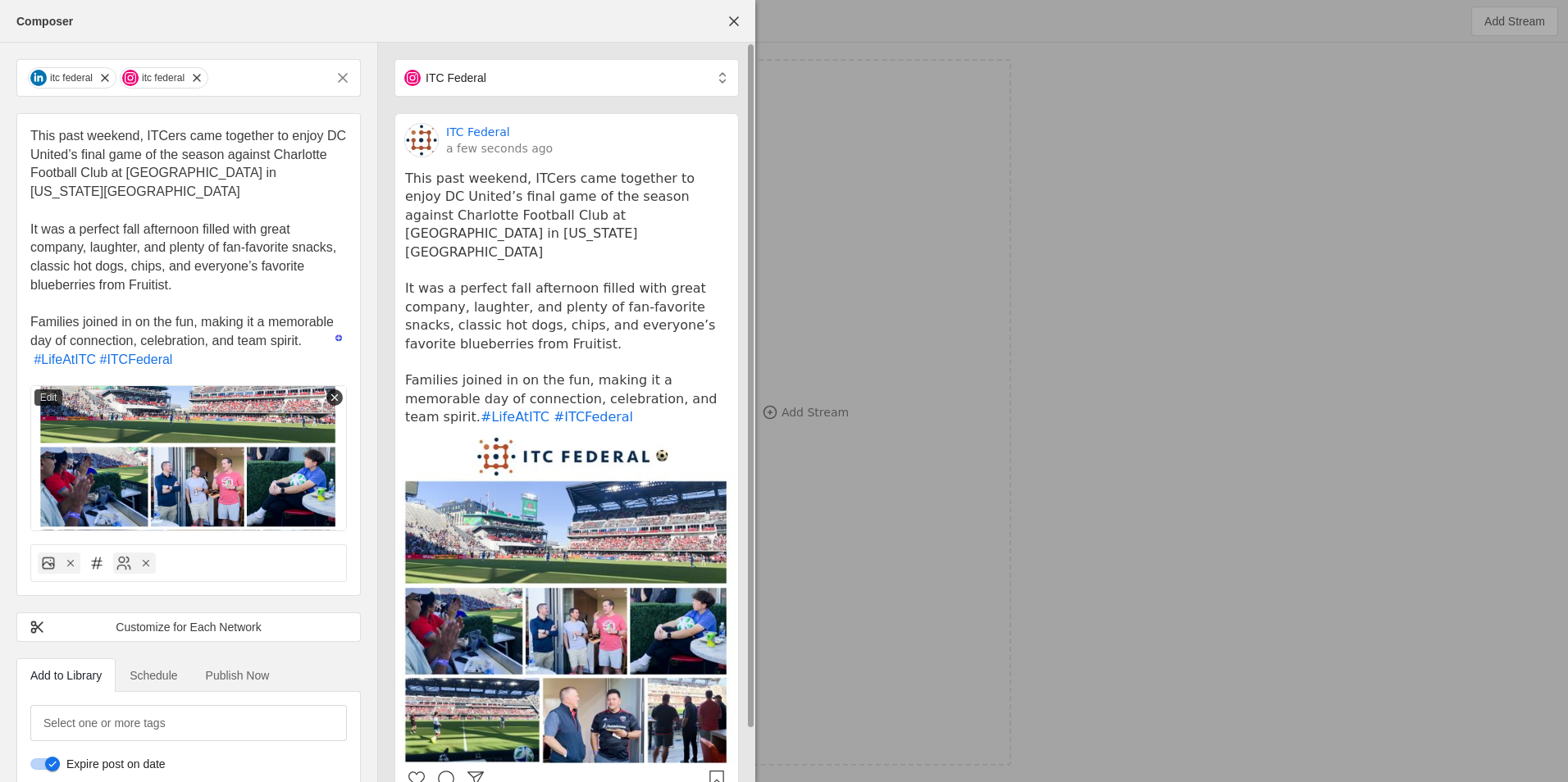
click at [408, 256] on pre "This past weekend, ITCers came together to enjoy DC United’s final game of the …" at bounding box center [566, 298] width 323 height 257
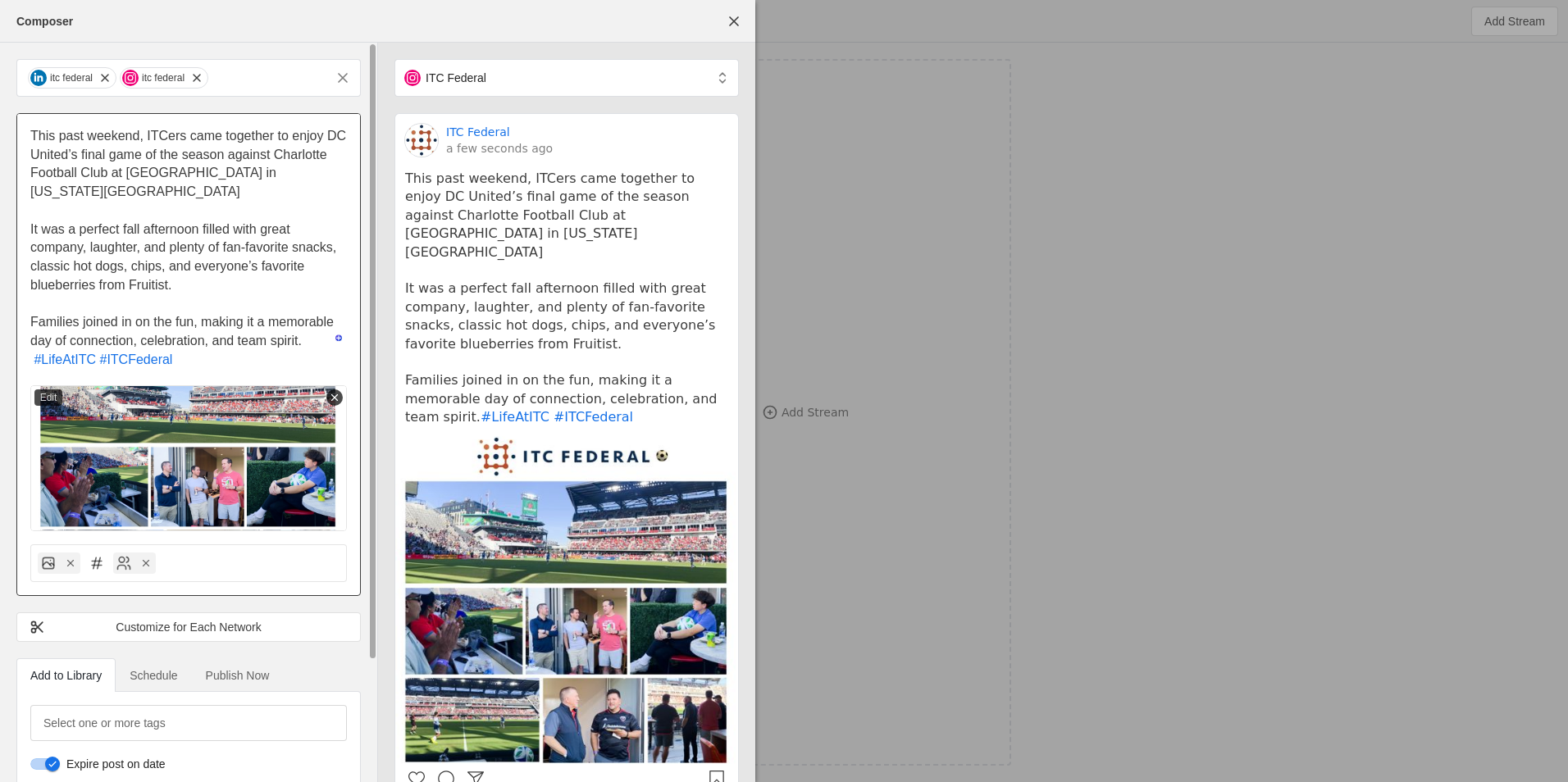
click at [32, 222] on span "It was a perfect fall afternoon filled with great company, laughter, and plenty…" at bounding box center [185, 257] width 310 height 70
click at [35, 222] on span "It was a perfect fall afternoon filled with great company, laughter, and plenty…" at bounding box center [185, 257] width 310 height 70
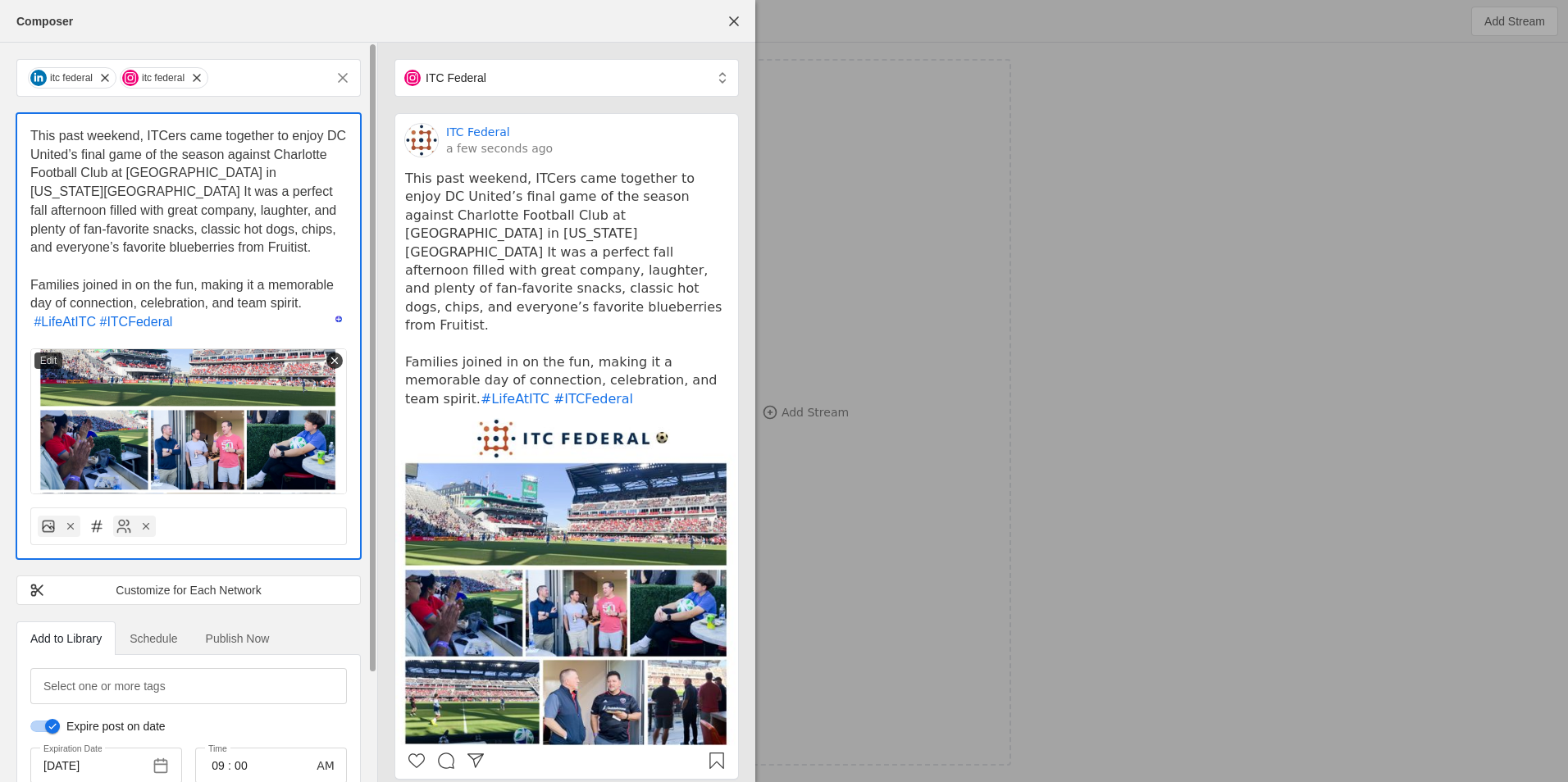
click at [124, 239] on p "This past weekend, ITCers came together to enjoy DC United’s final game of the …" at bounding box center [188, 192] width 317 height 130
click at [128, 247] on p "This past weekend, ITCers came together to enjoy DC United’s final game of the …" at bounding box center [188, 192] width 317 height 130
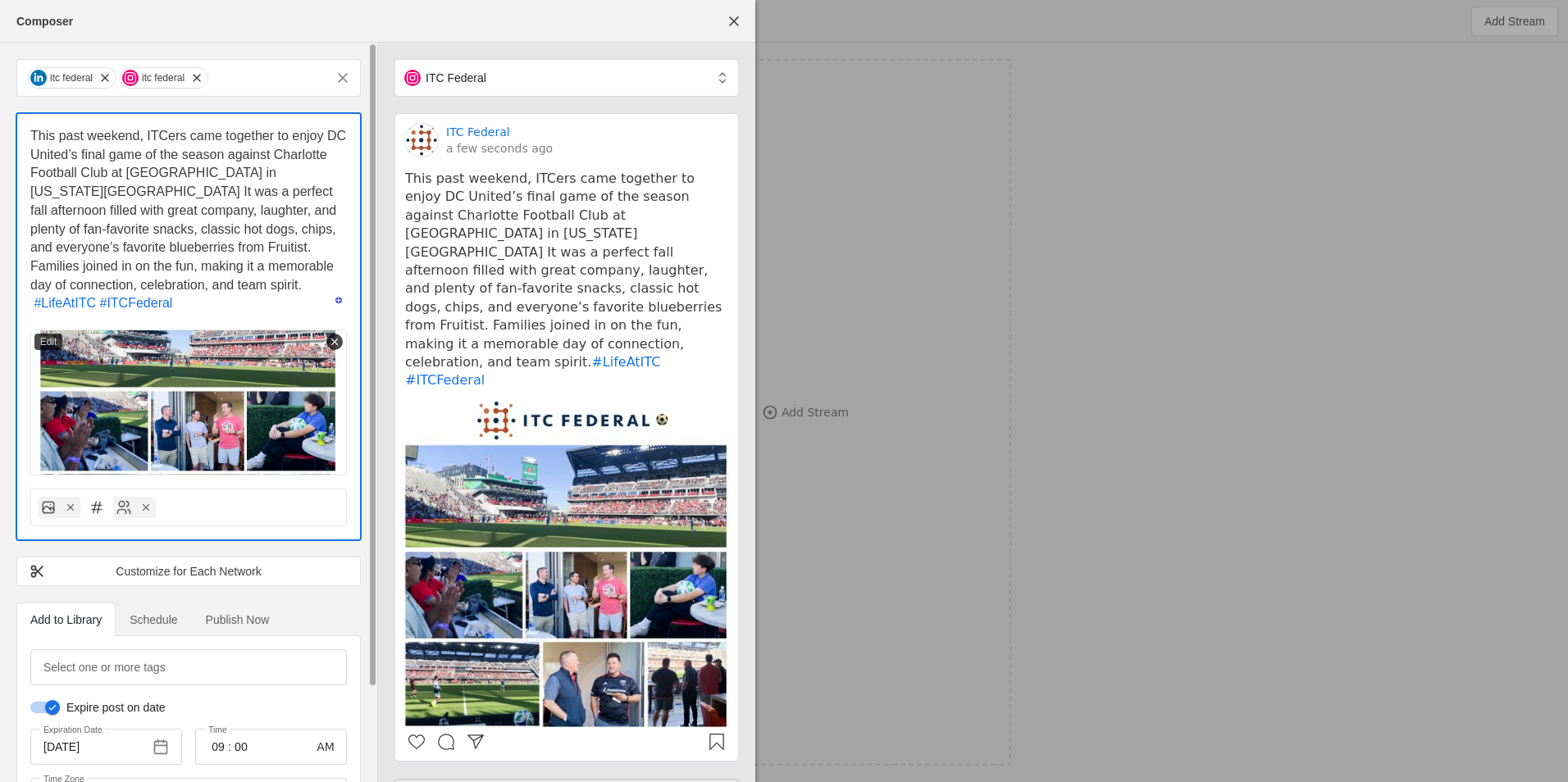
click at [120, 273] on span "This past weekend, ITCers came together to enjoy DC United’s final game of the …" at bounding box center [189, 209] width 320 height 163
drag, startPoint x: 87, startPoint y: 270, endPoint x: 104, endPoint y: 288, distance: 24.8
click at [88, 270] on span "This past weekend, ITCers came together to enjoy DC United’s final game of the …" at bounding box center [189, 209] width 320 height 163
click at [104, 287] on p "This past weekend, ITCers came together to enjoy DC United’s final game of the …" at bounding box center [188, 211] width 317 height 168
click at [248, 279] on p "This past weekend, ITCers came together to enjoy DC United’s final game of the …" at bounding box center [188, 220] width 317 height 186
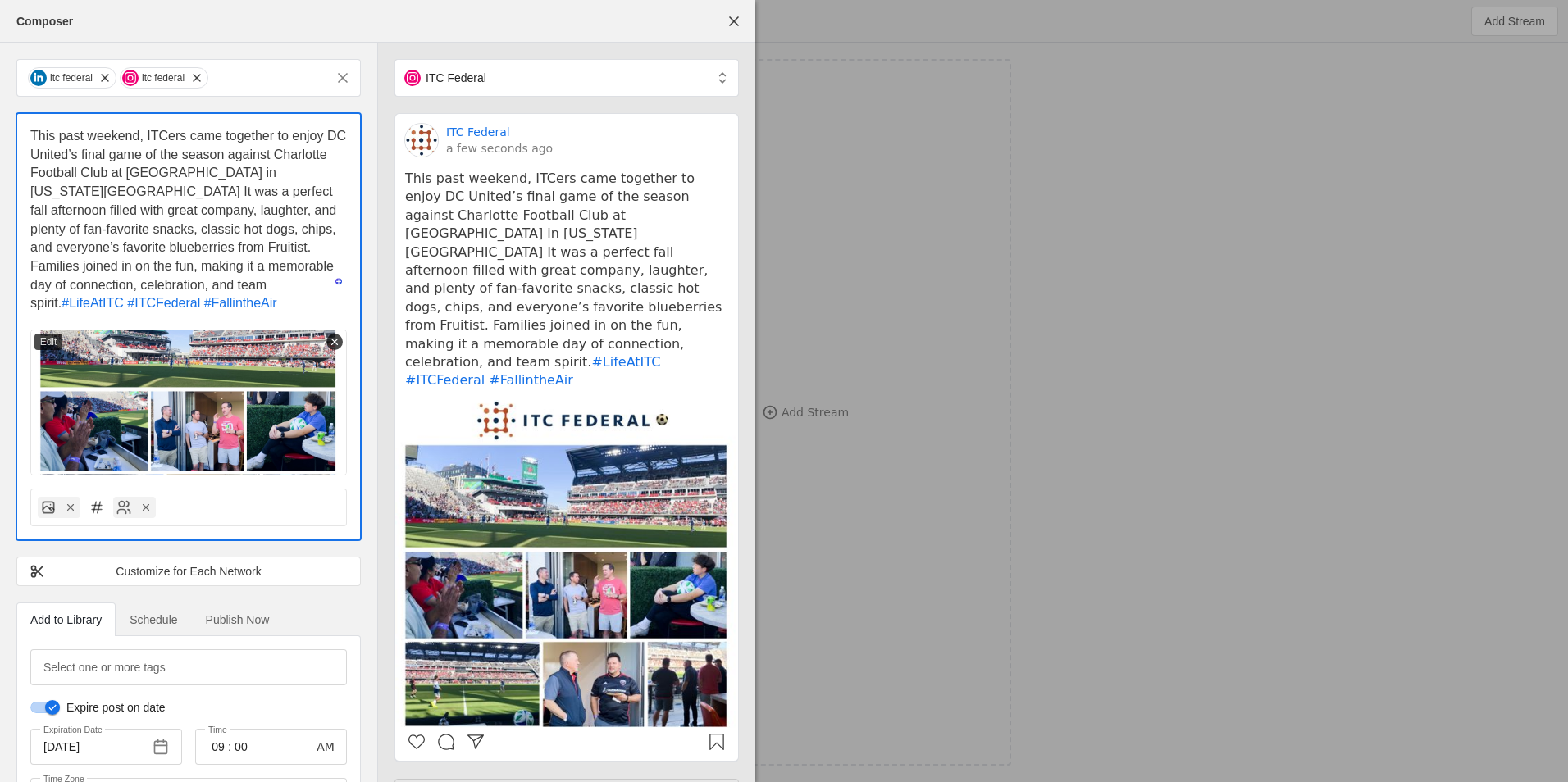
click at [983, 320] on div at bounding box center [784, 391] width 1568 height 782
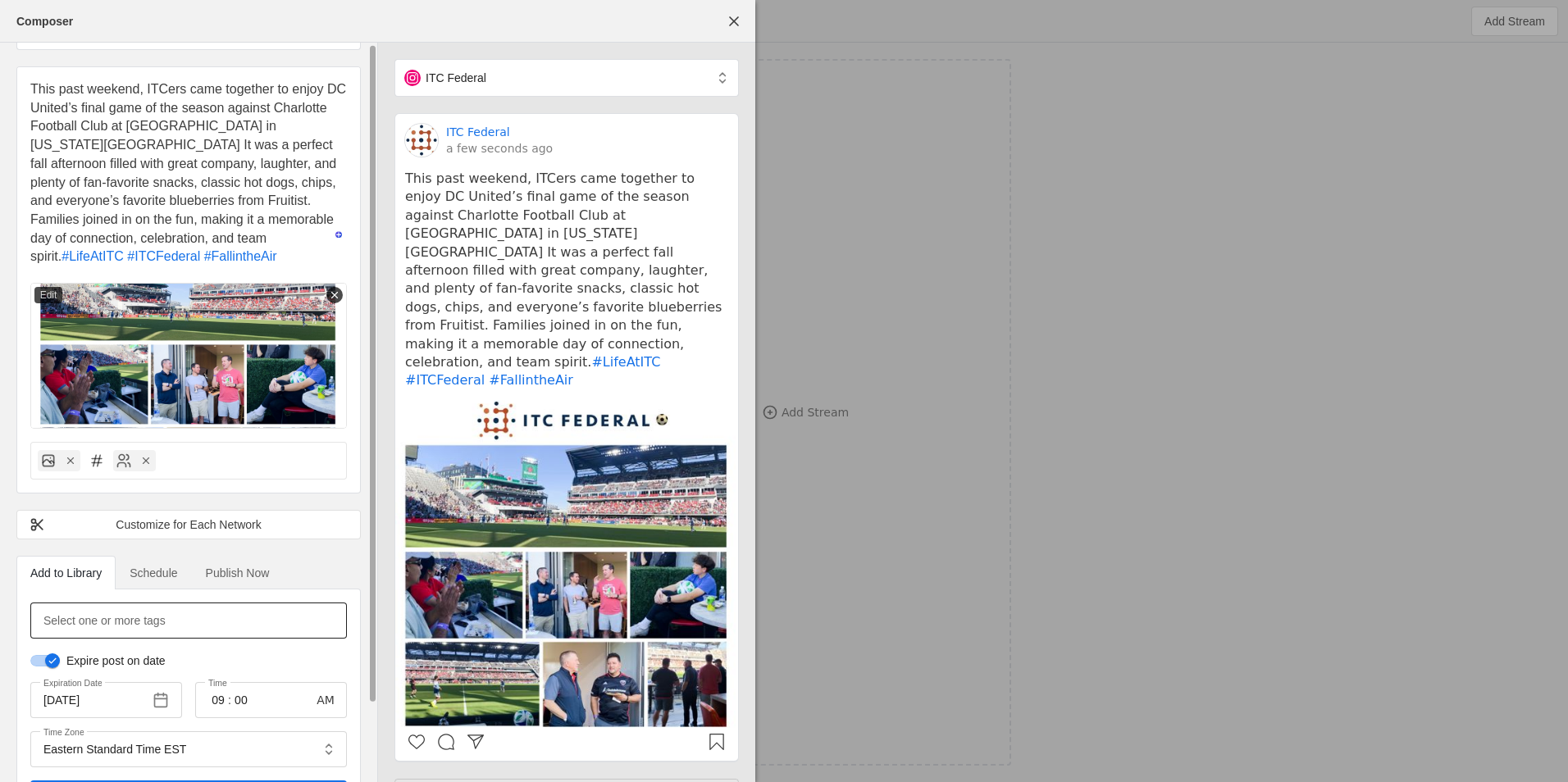
scroll to position [86, 0]
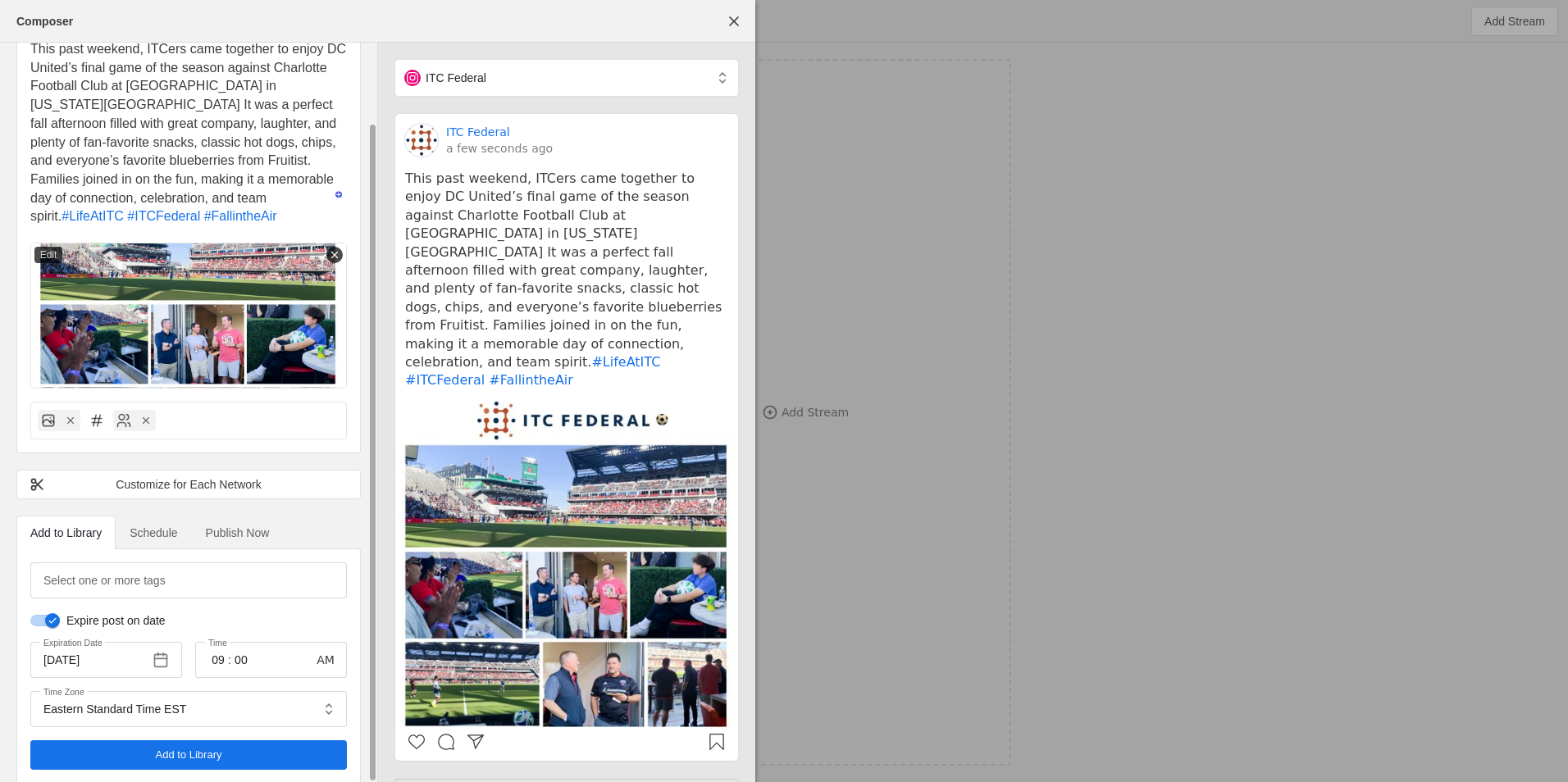
click at [191, 747] on span "Add to Library" at bounding box center [188, 756] width 66 height 16
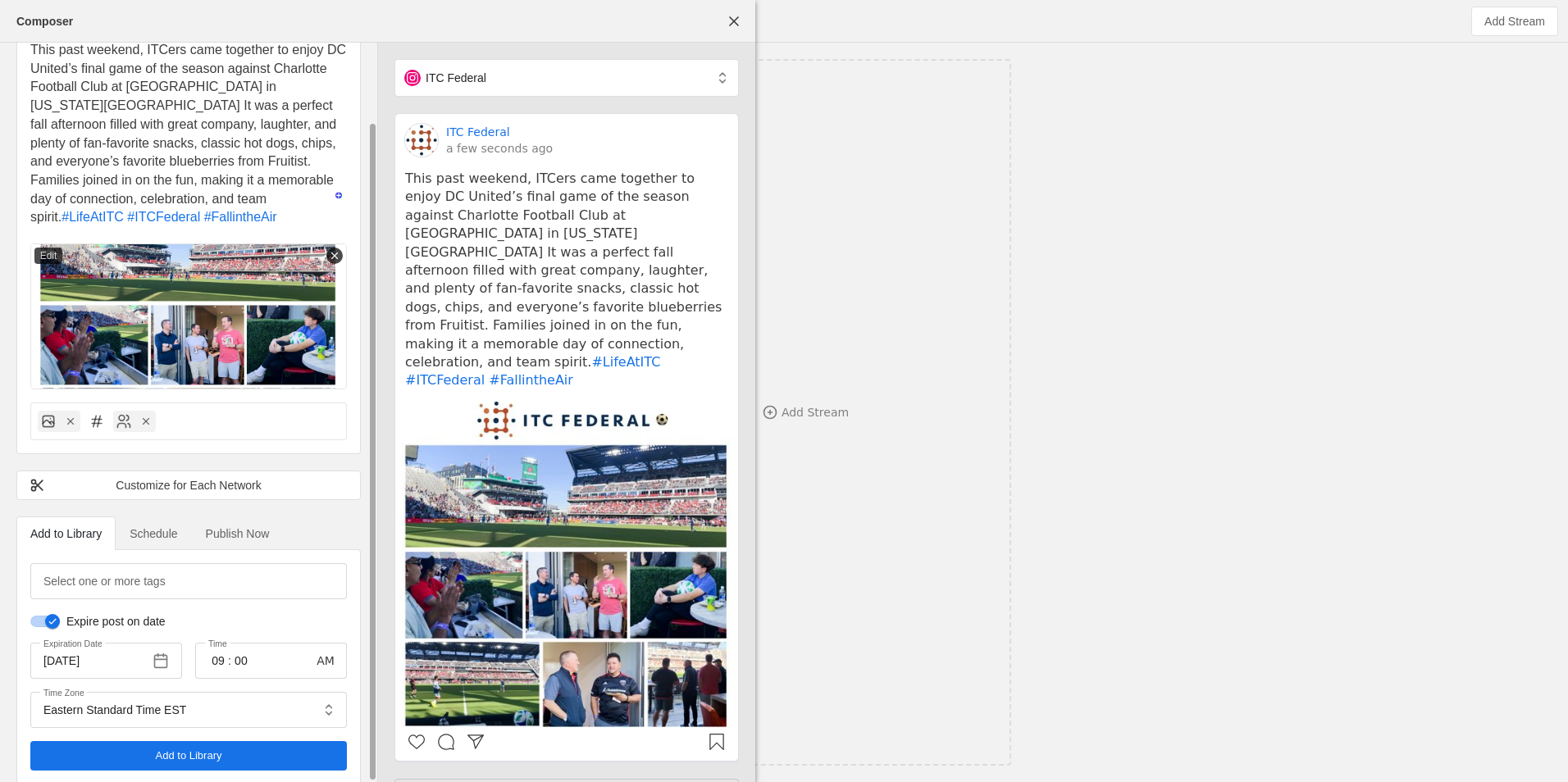
scroll to position [0, 0]
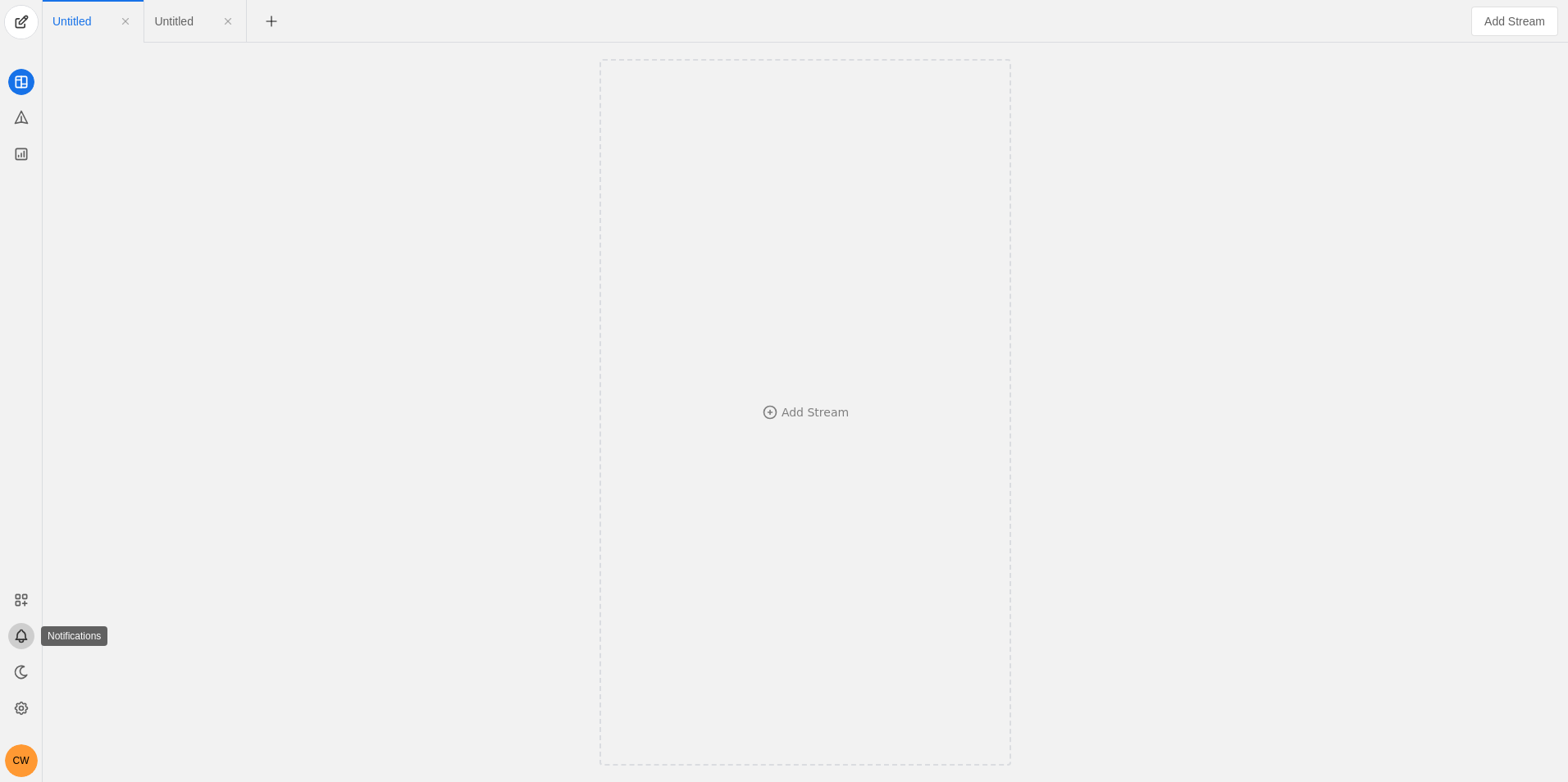
click at [26, 638] on icon at bounding box center [21, 636] width 16 height 16
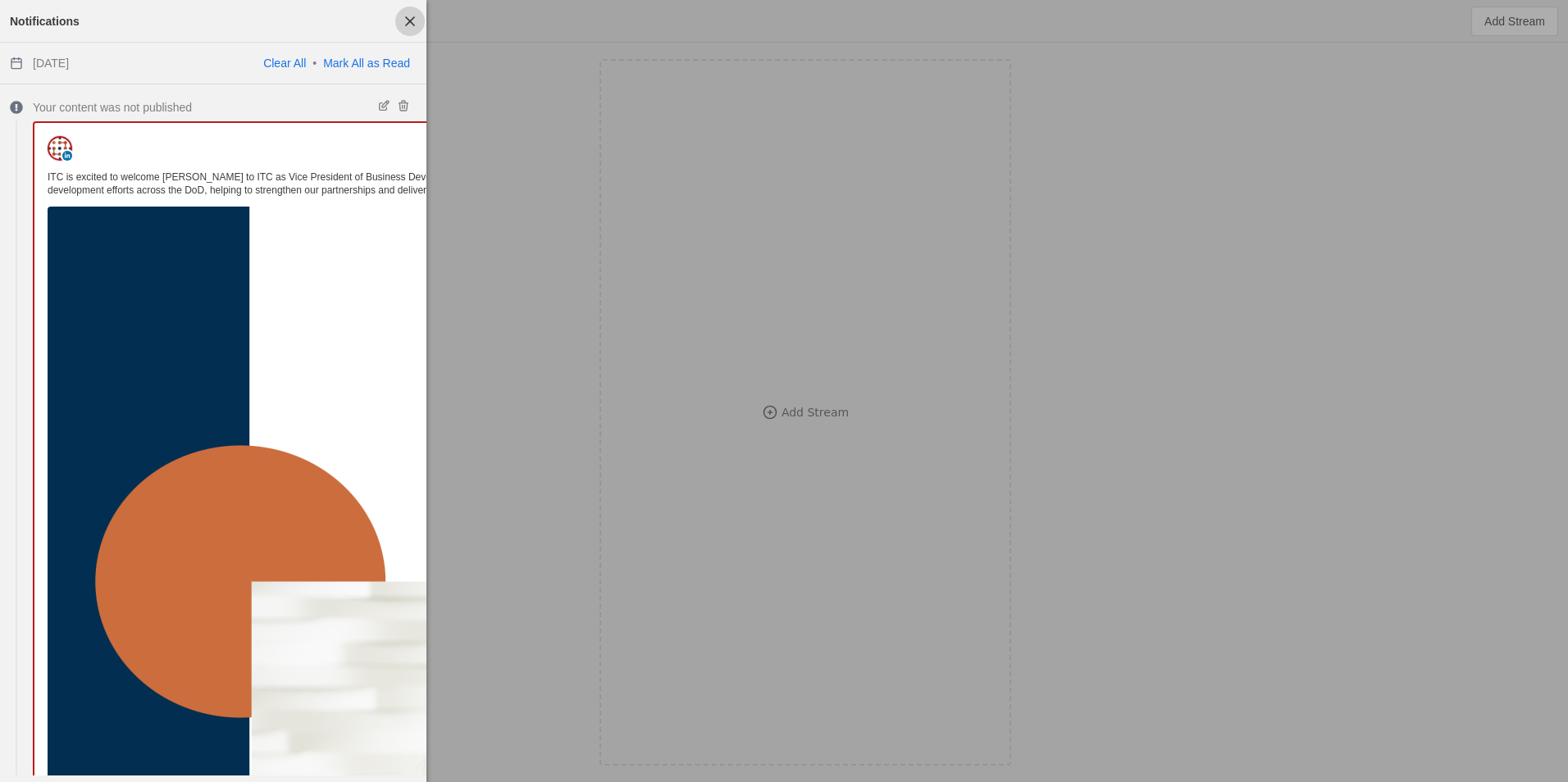
click at [420, 25] on span "button" at bounding box center [410, 21] width 29 height 29
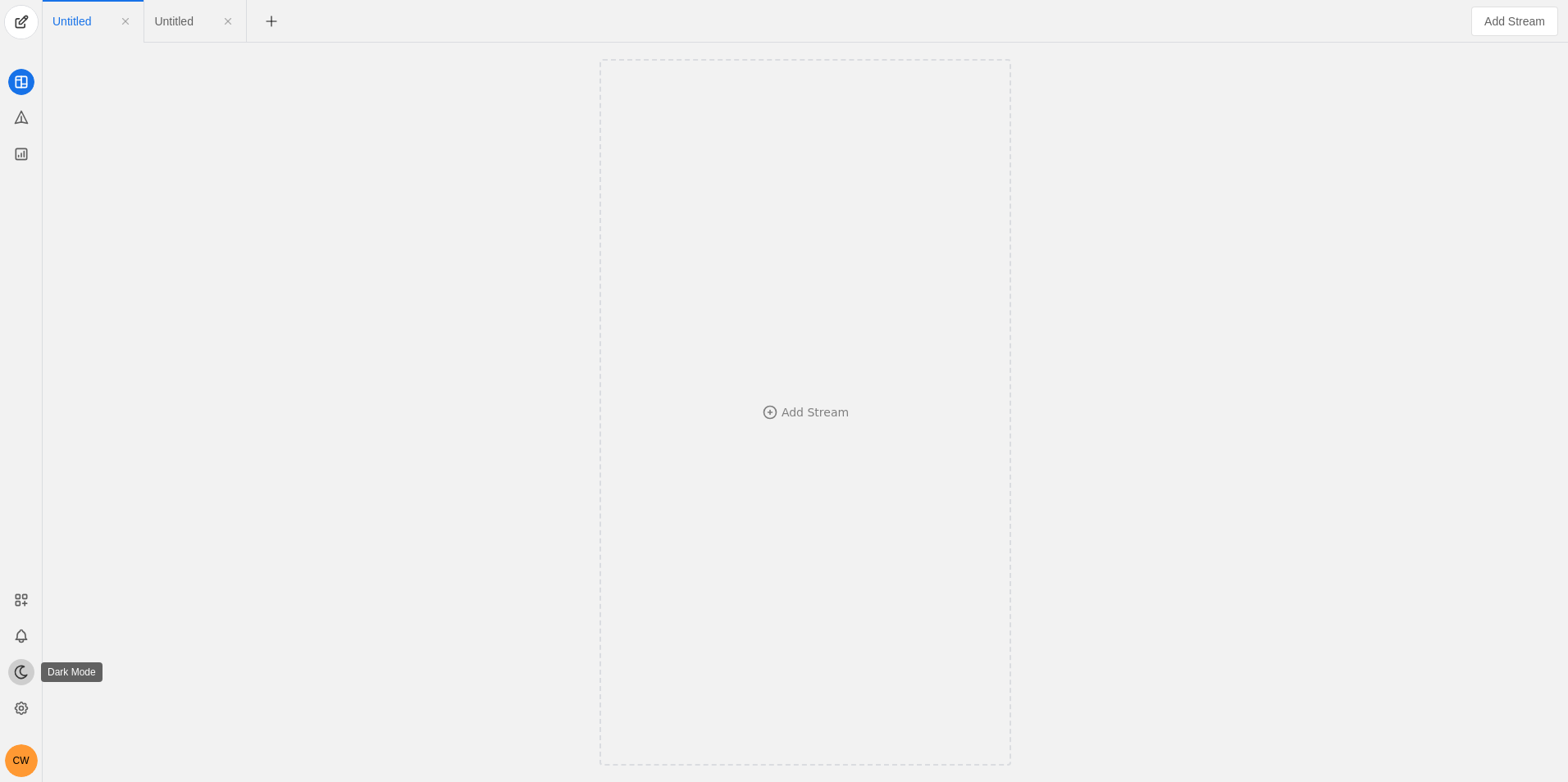
click at [31, 671] on app-icon at bounding box center [21, 672] width 26 height 26
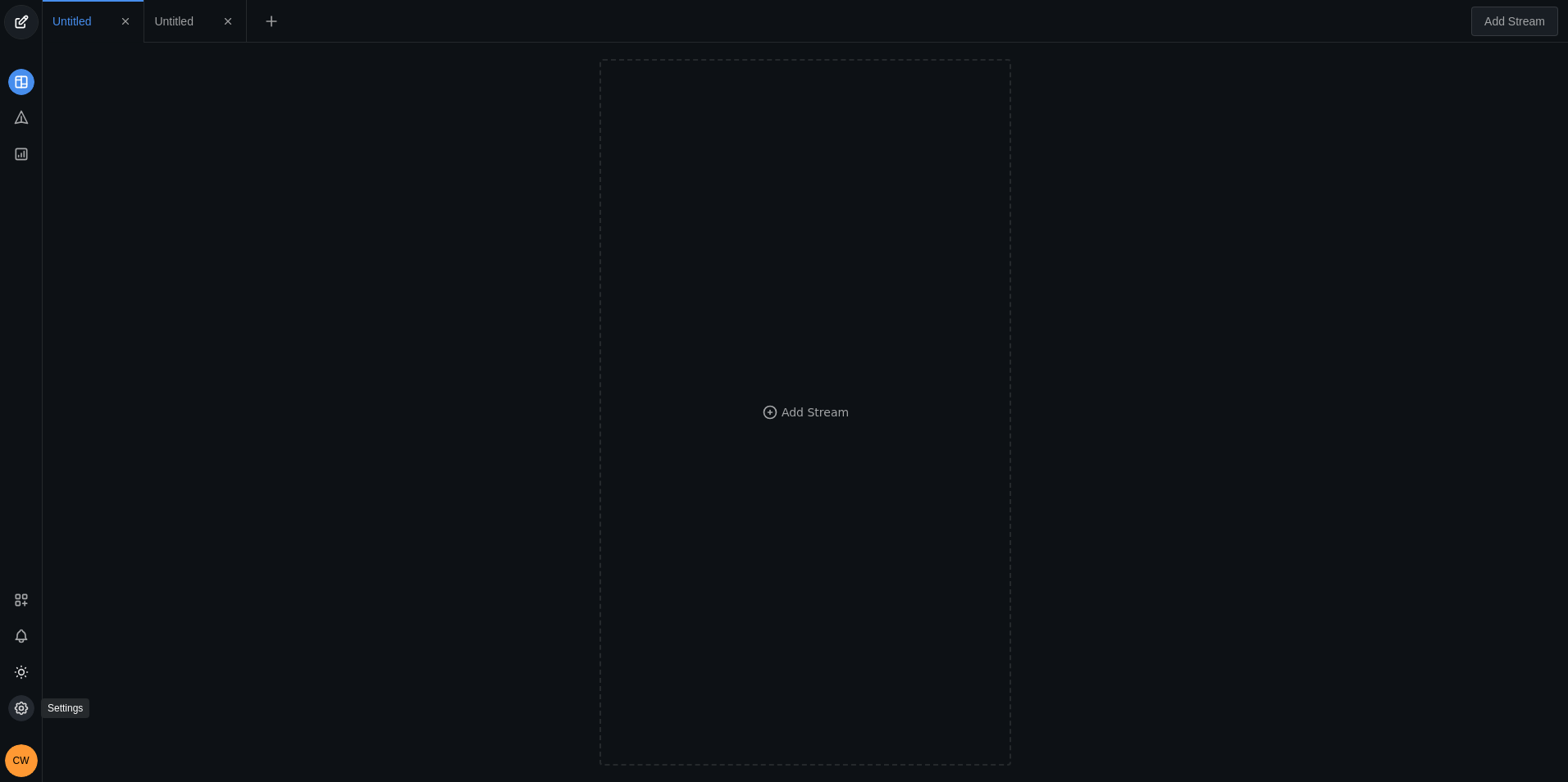
click at [25, 704] on icon at bounding box center [21, 708] width 16 height 16
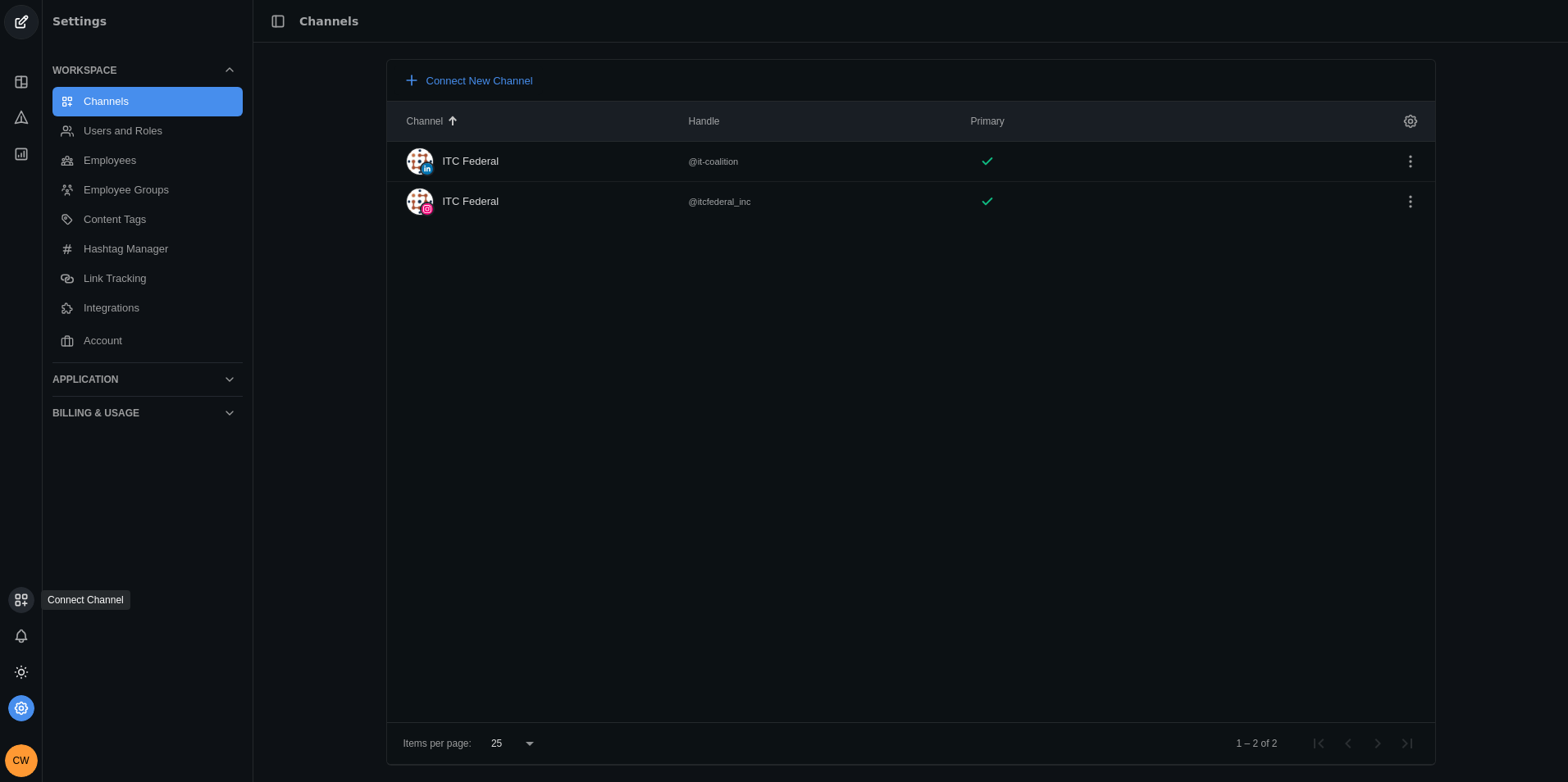
click at [26, 595] on rect at bounding box center [24, 596] width 5 height 5
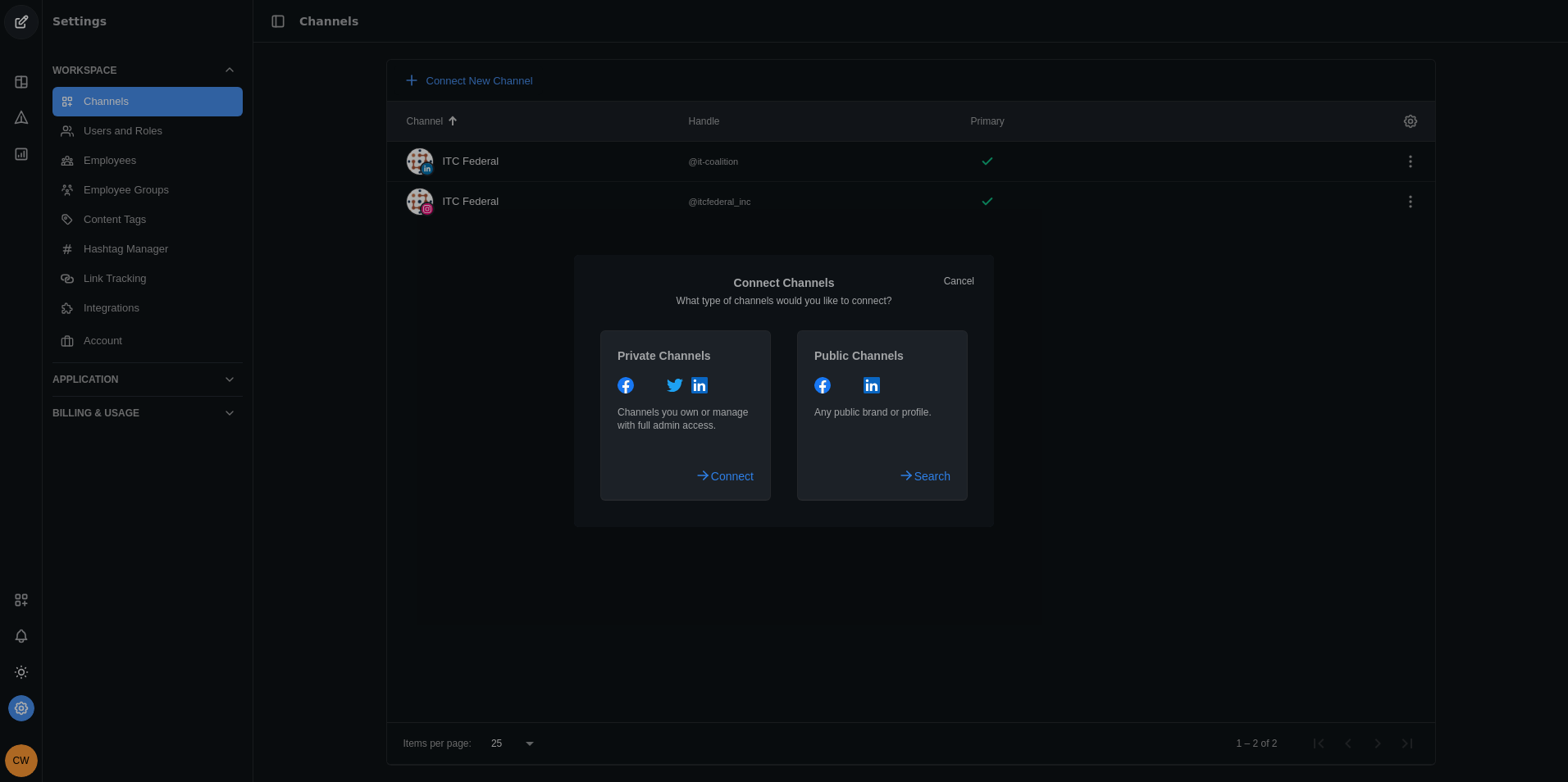
click at [23, 635] on div at bounding box center [784, 391] width 1568 height 782
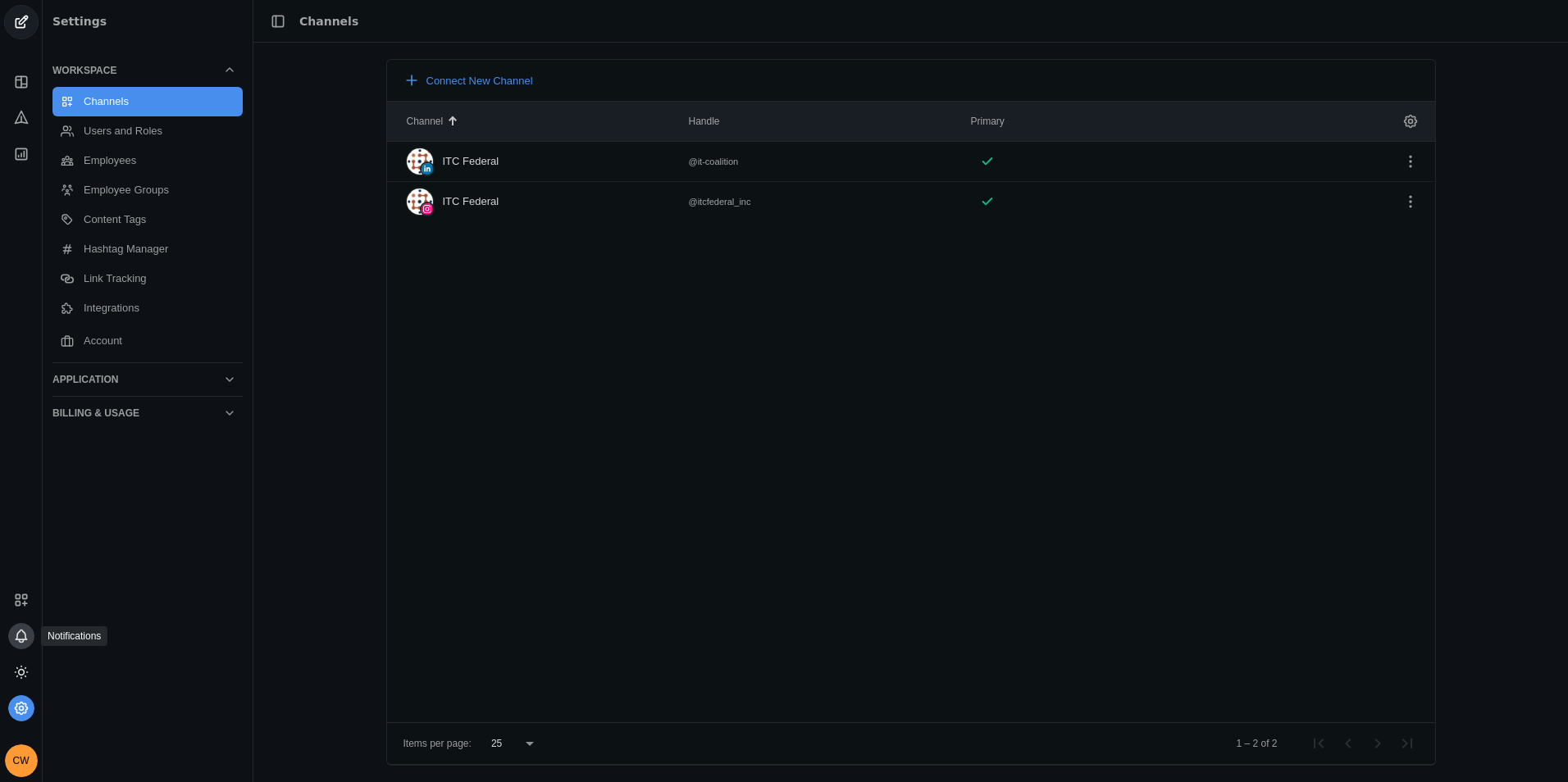
click at [20, 631] on icon at bounding box center [21, 635] width 11 height 10
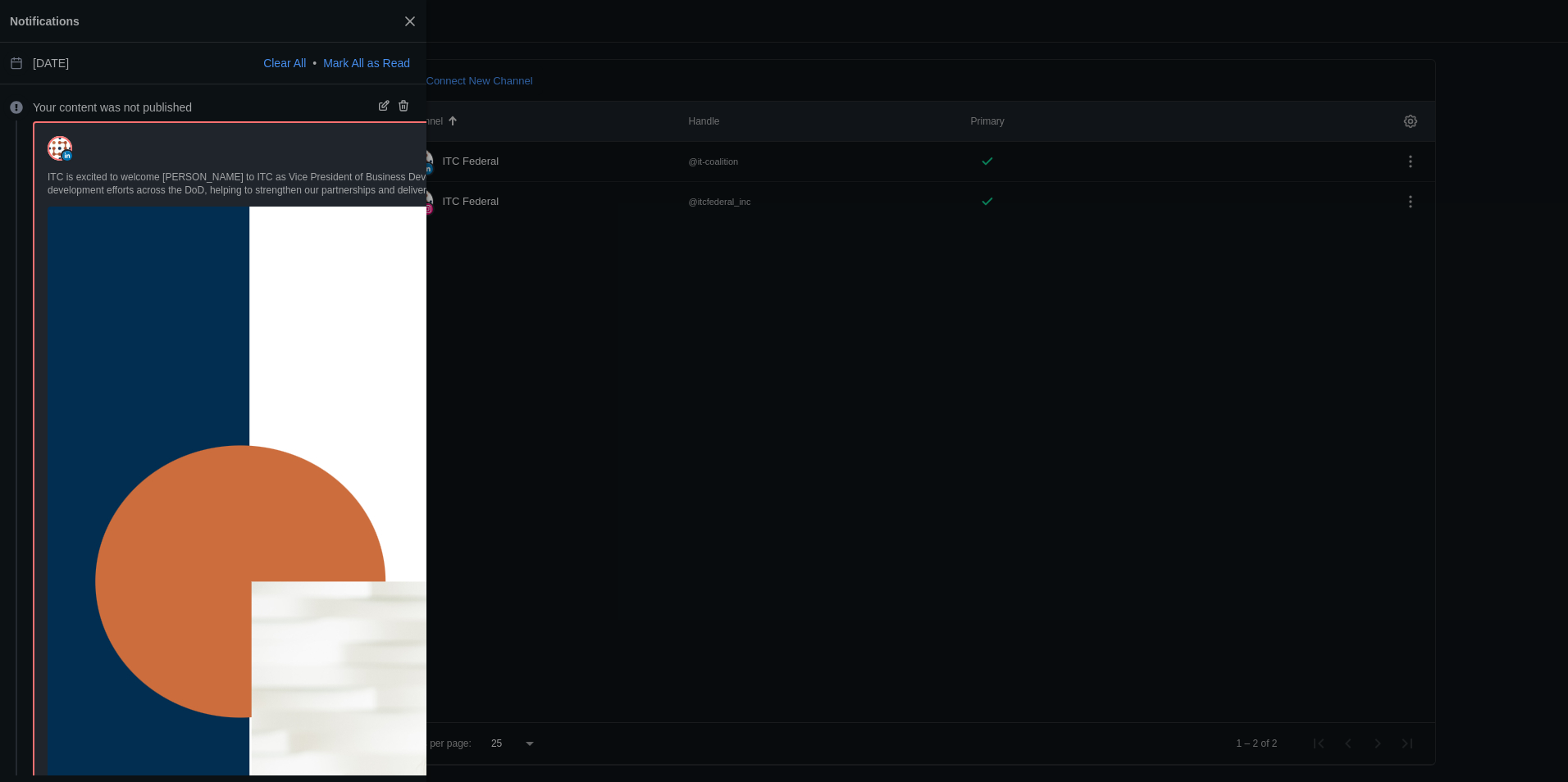
click at [425, 13] on header "Notifications" at bounding box center [213, 21] width 426 height 43
click at [421, 21] on span "button" at bounding box center [410, 21] width 29 height 29
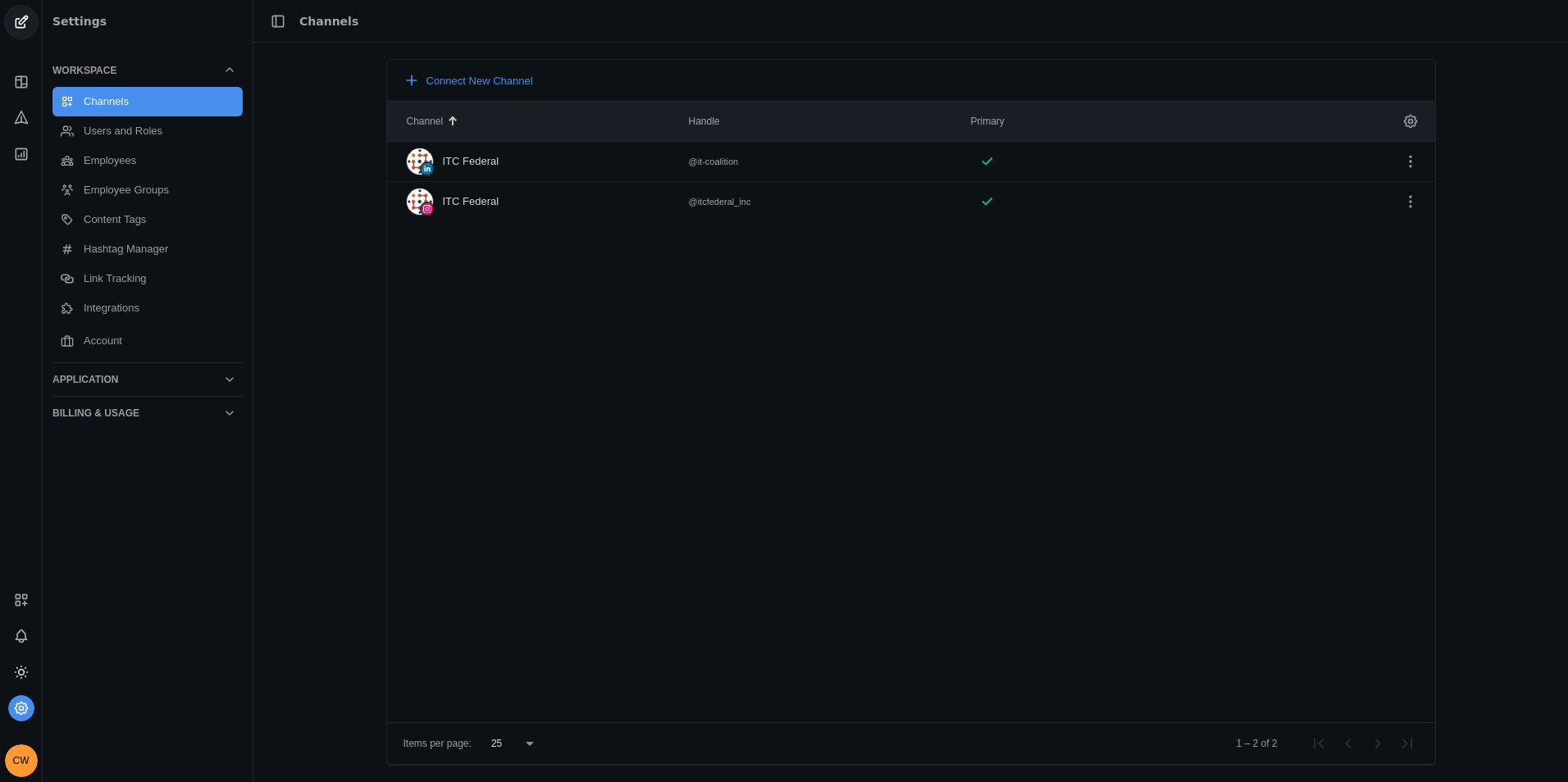
click at [33, 111] on div at bounding box center [21, 86] width 42 height 162
click at [25, 122] on icon at bounding box center [21, 117] width 16 height 16
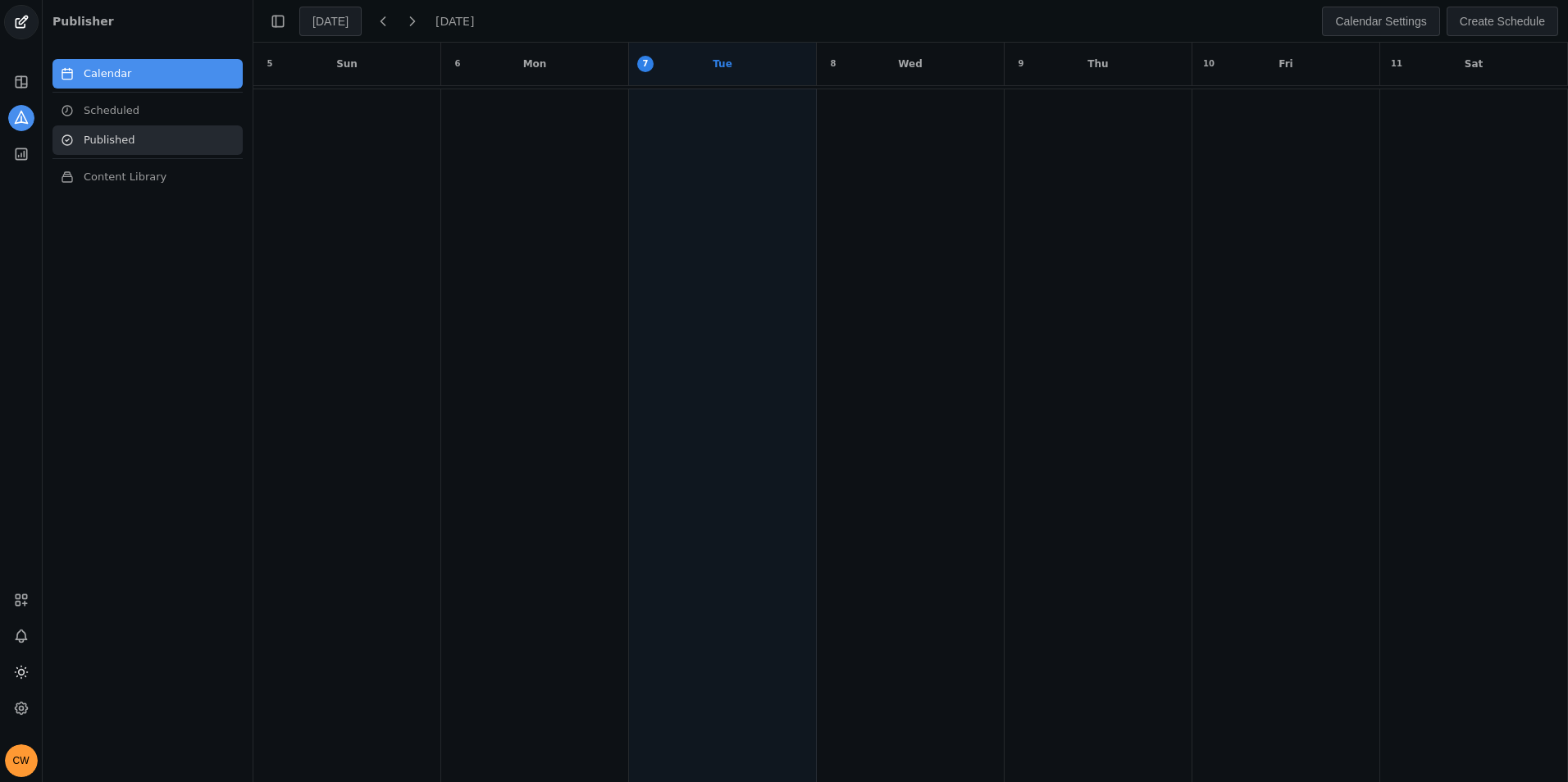
click at [179, 145] on link "Published" at bounding box center [148, 140] width 190 height 29
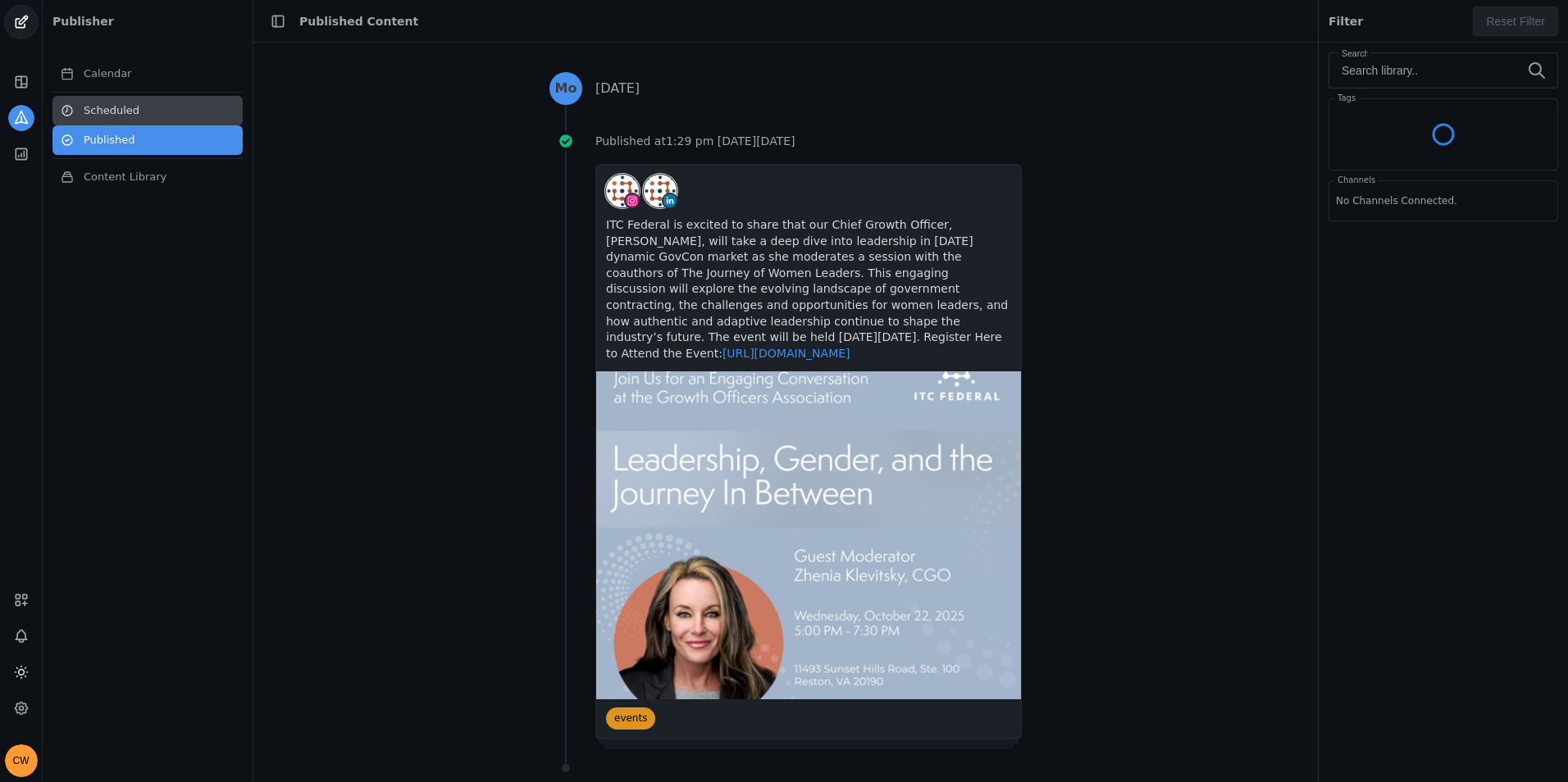
click at [158, 104] on link "Scheduled" at bounding box center [148, 110] width 190 height 29
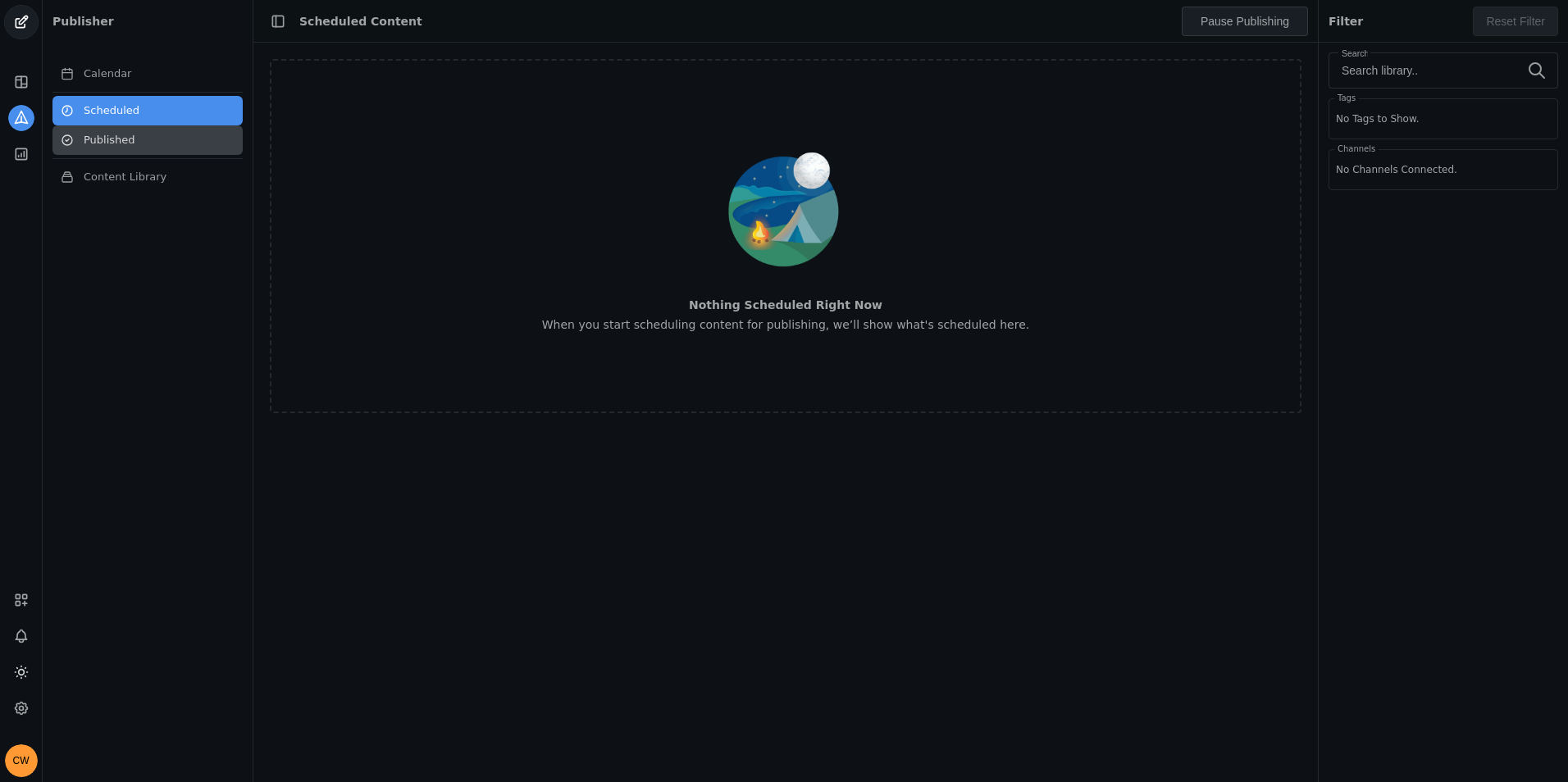
click at [147, 146] on link "Published" at bounding box center [148, 140] width 190 height 29
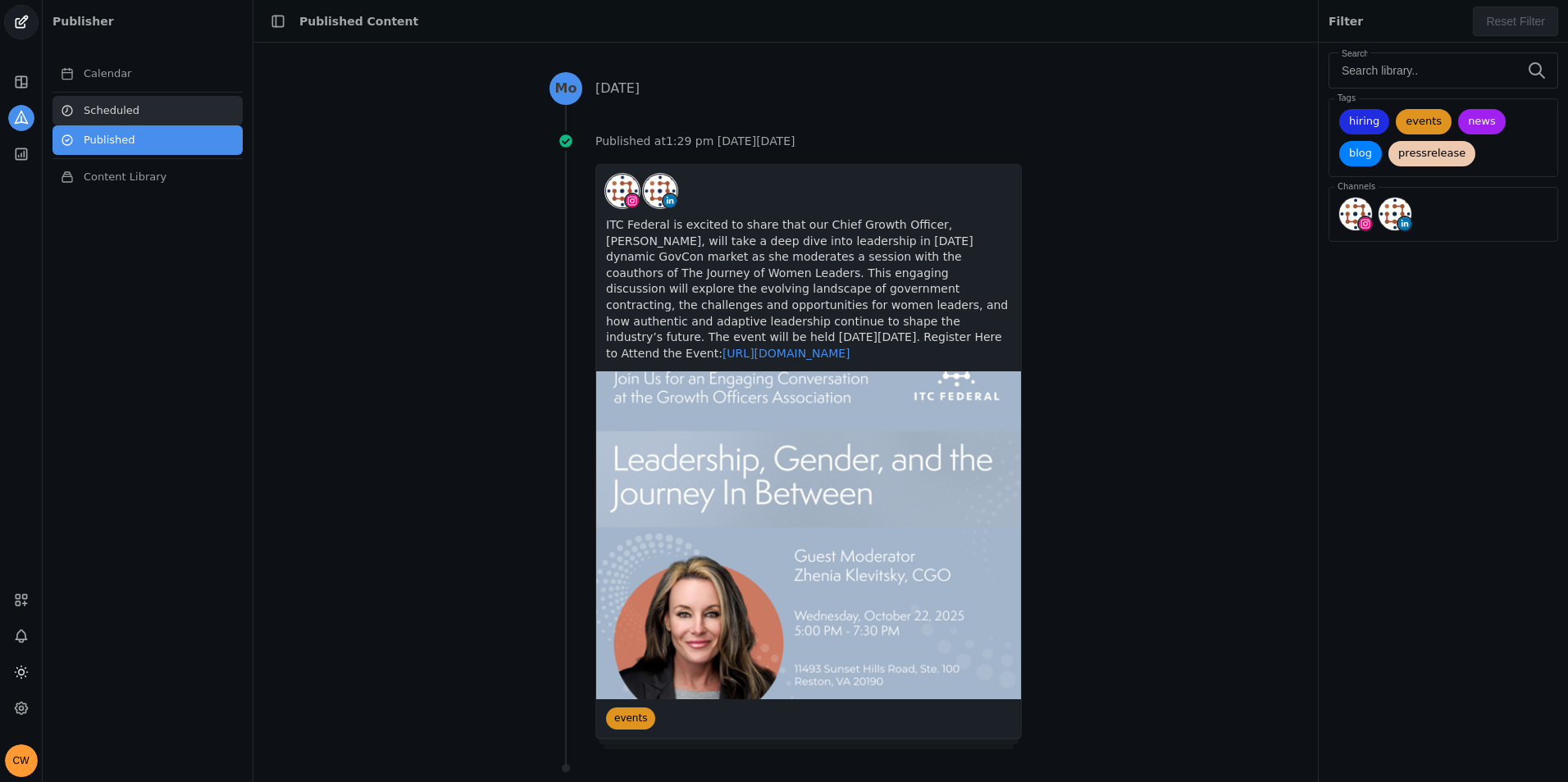
click at [157, 107] on link "Scheduled" at bounding box center [148, 110] width 190 height 29
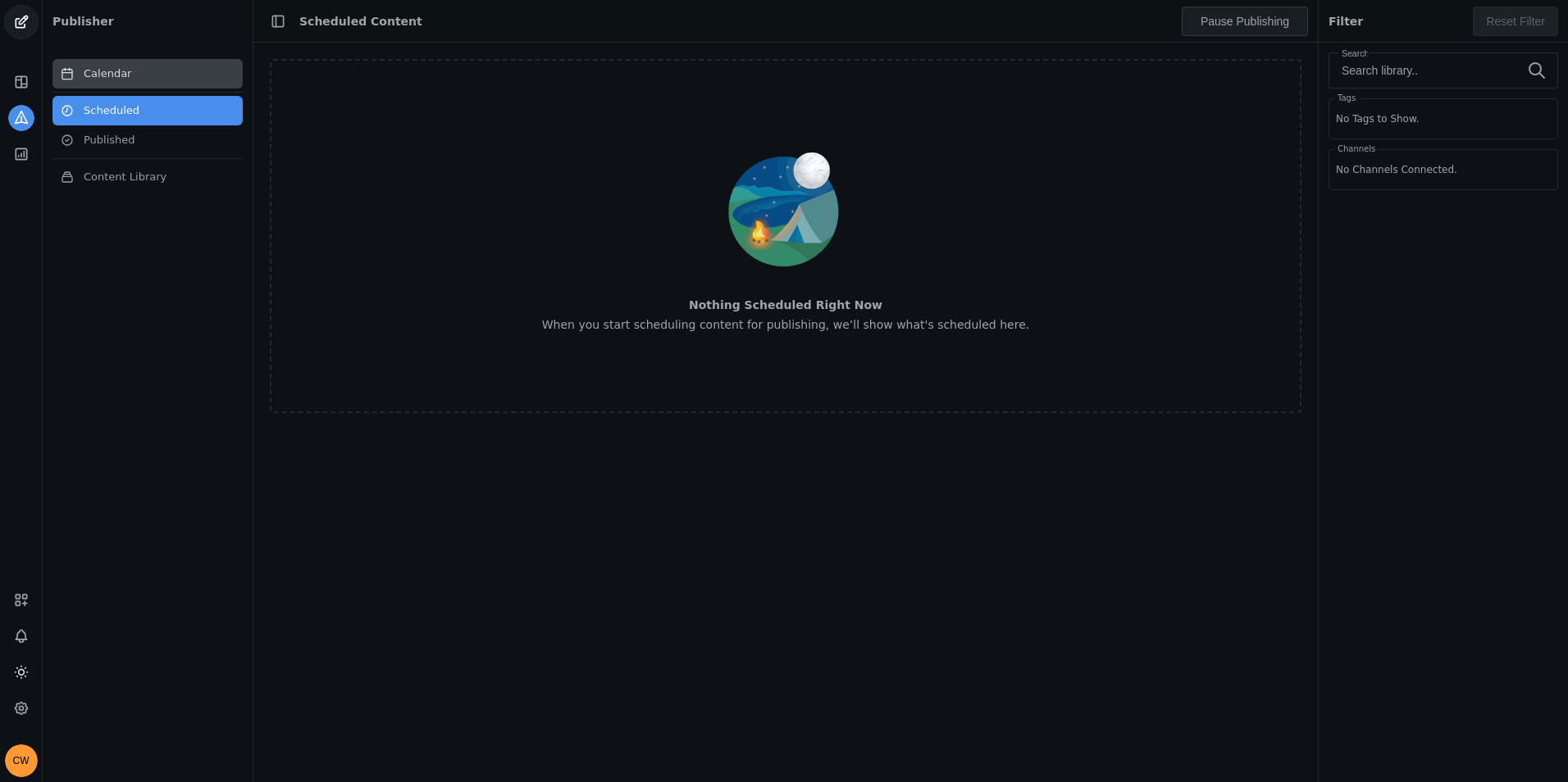
click at [160, 76] on link "Calendar" at bounding box center [148, 74] width 190 height 29
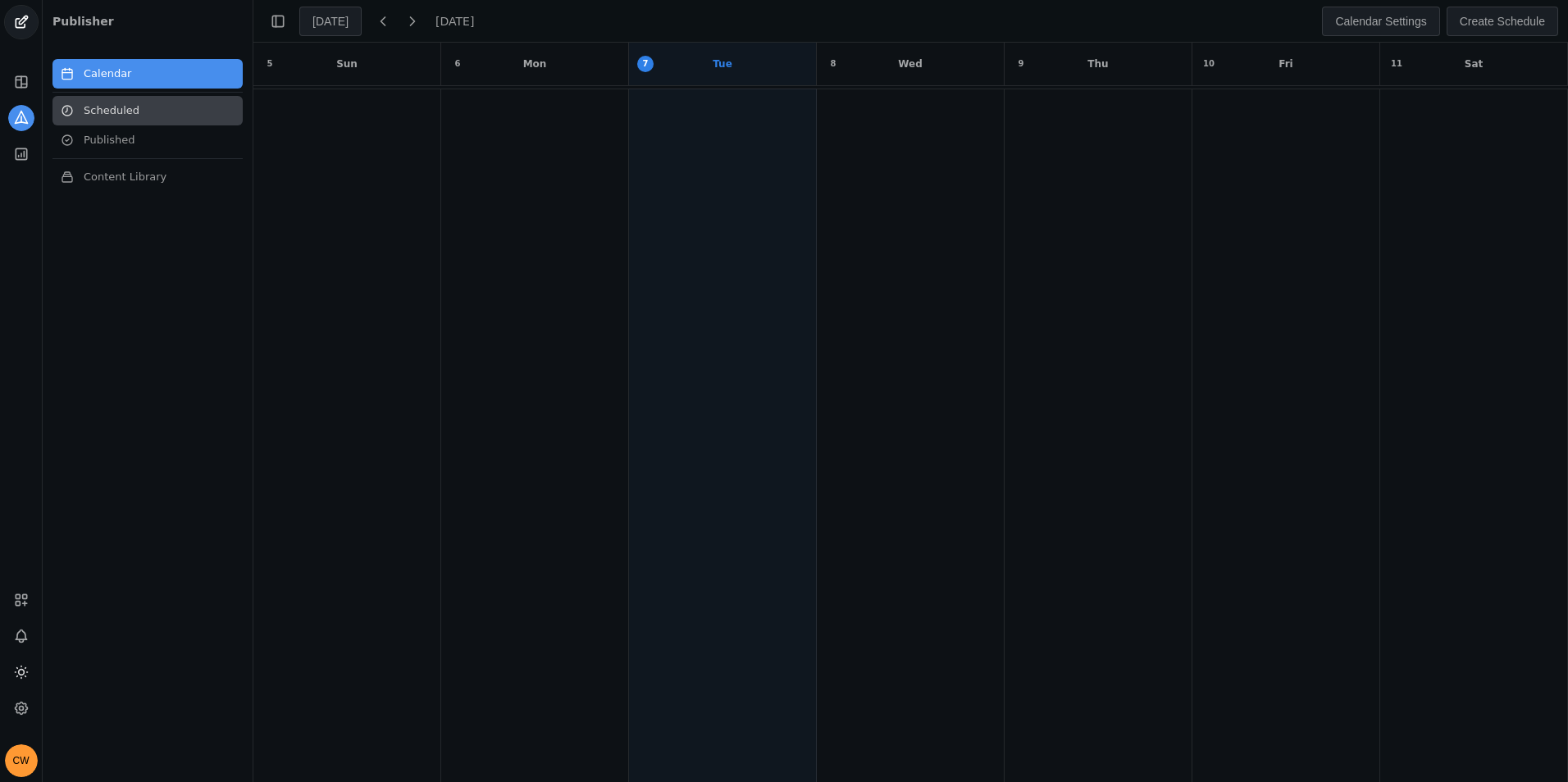
click at [109, 123] on link "Scheduled" at bounding box center [148, 110] width 190 height 29
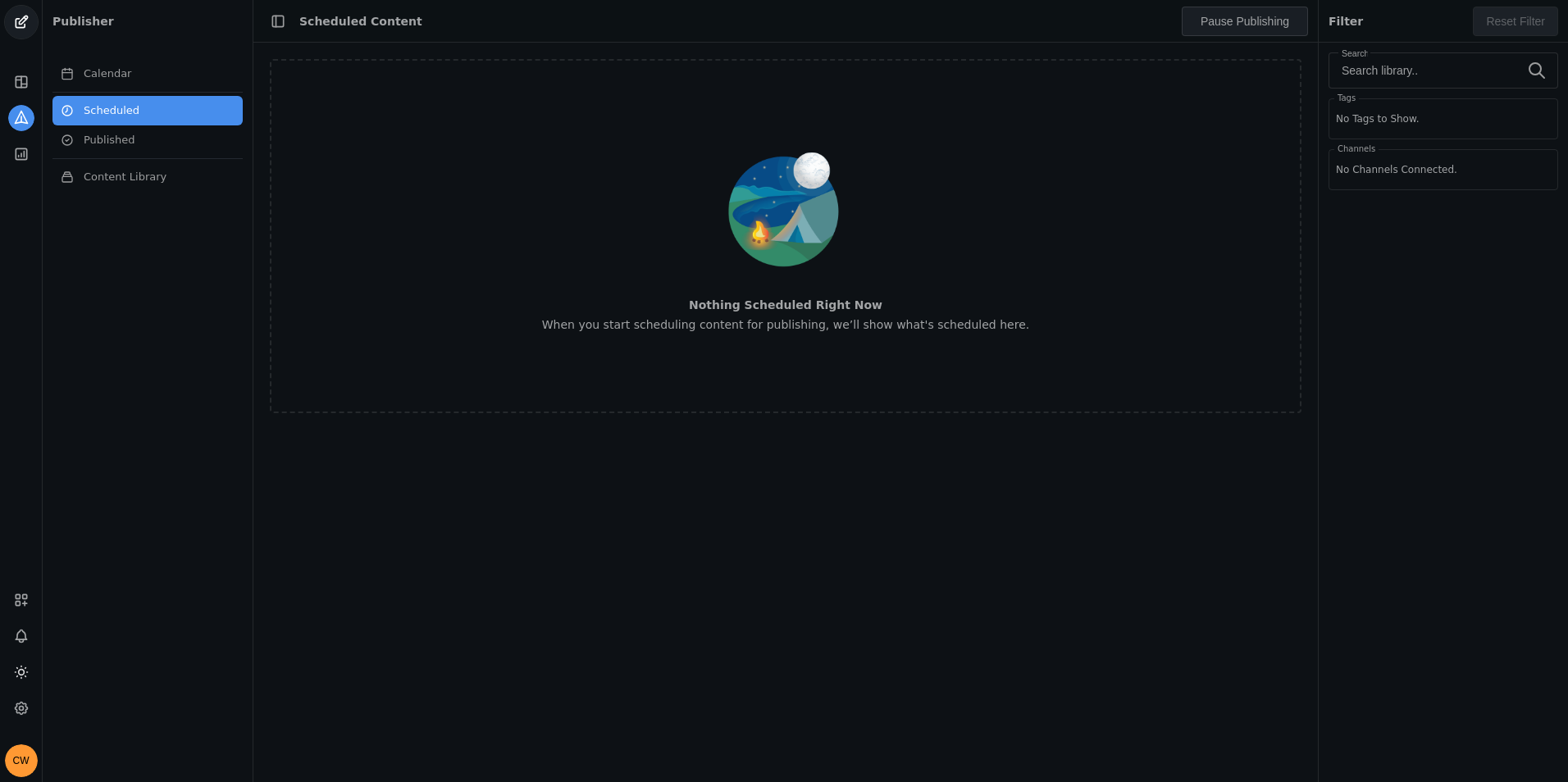
click at [34, 675] on div "CW" at bounding box center [21, 677] width 42 height 200
click at [28, 680] on icon at bounding box center [21, 673] width 16 height 16
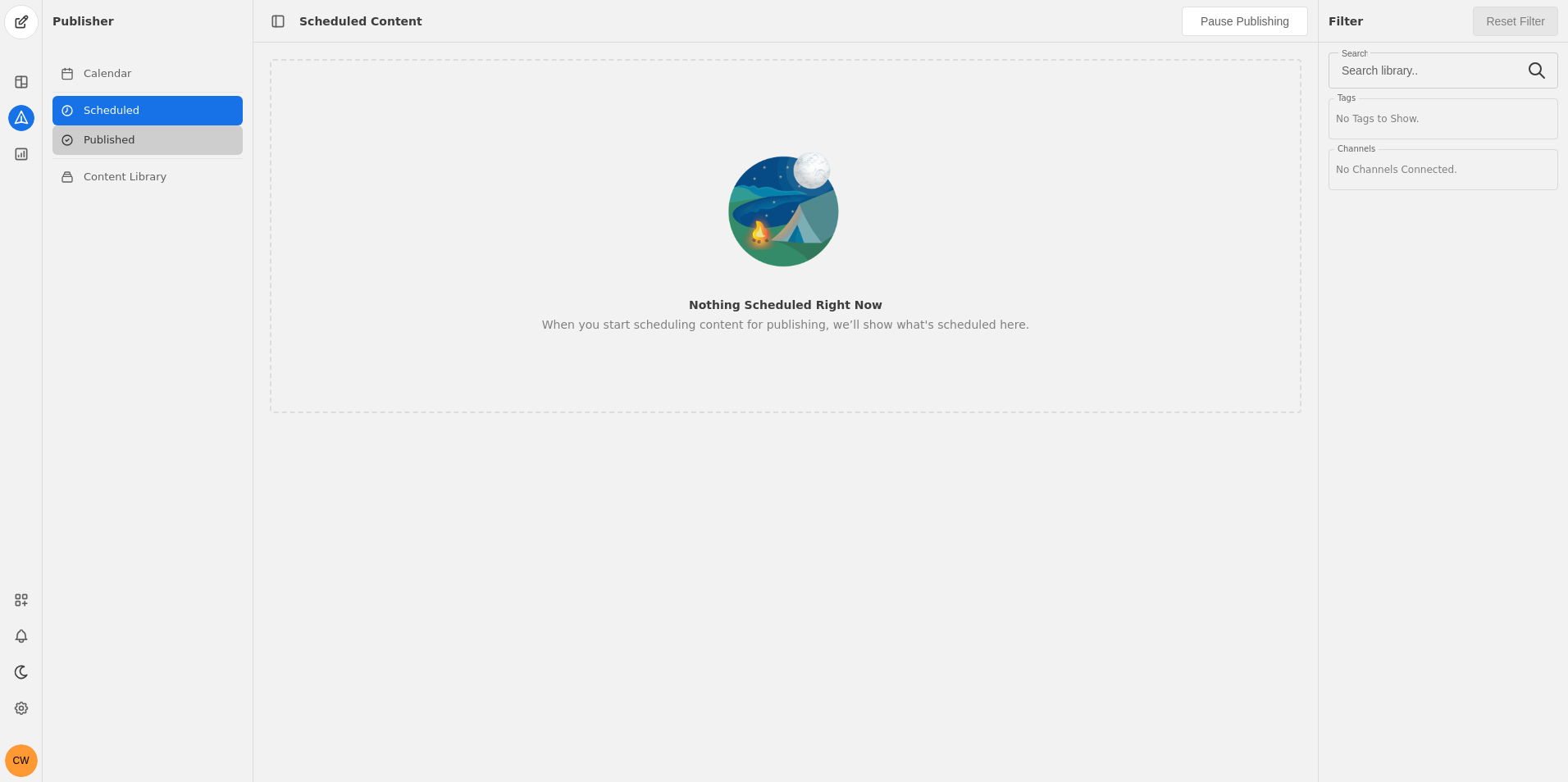
click at [159, 138] on link "Published" at bounding box center [148, 140] width 190 height 29
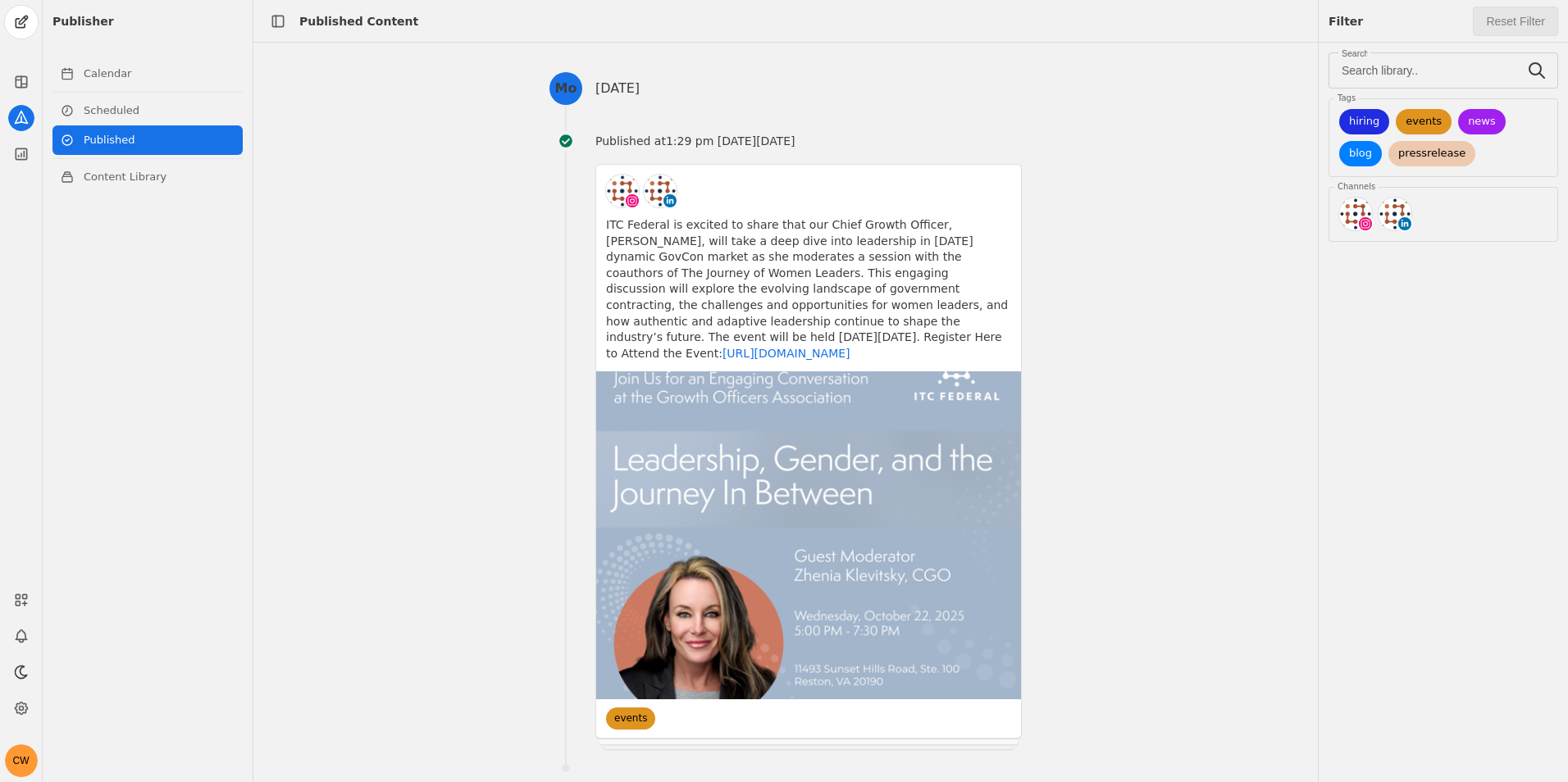
click at [165, 198] on div at bounding box center [148, 207] width 190 height 29
click at [165, 207] on div at bounding box center [148, 207] width 190 height 29
click at [157, 180] on link "Content Library" at bounding box center [148, 177] width 190 height 29
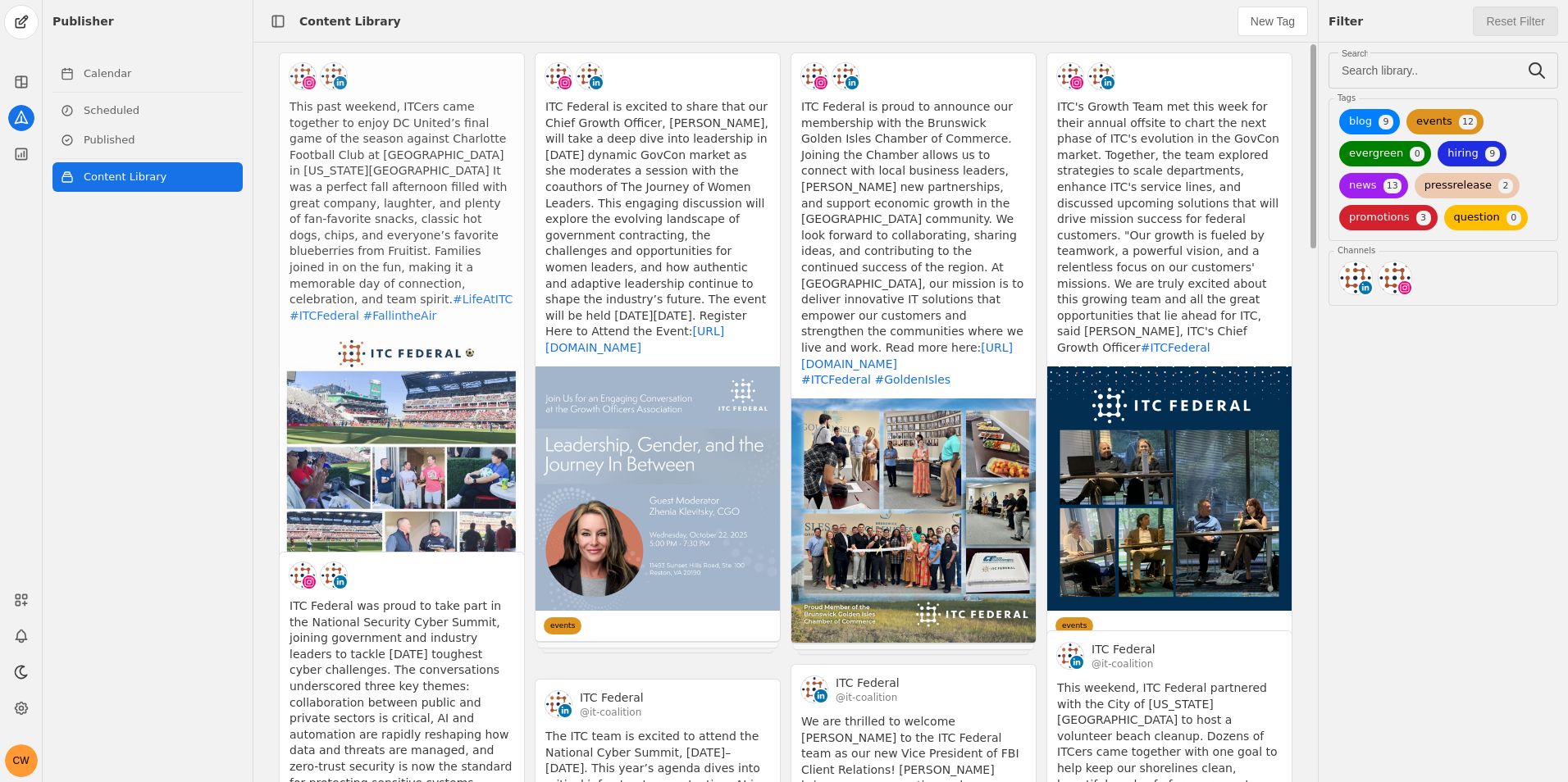
click at [369, 135] on app-activity "This past weekend, ITCers came together to enjoy DC United’s final game of the …" at bounding box center [402, 316] width 246 height 527
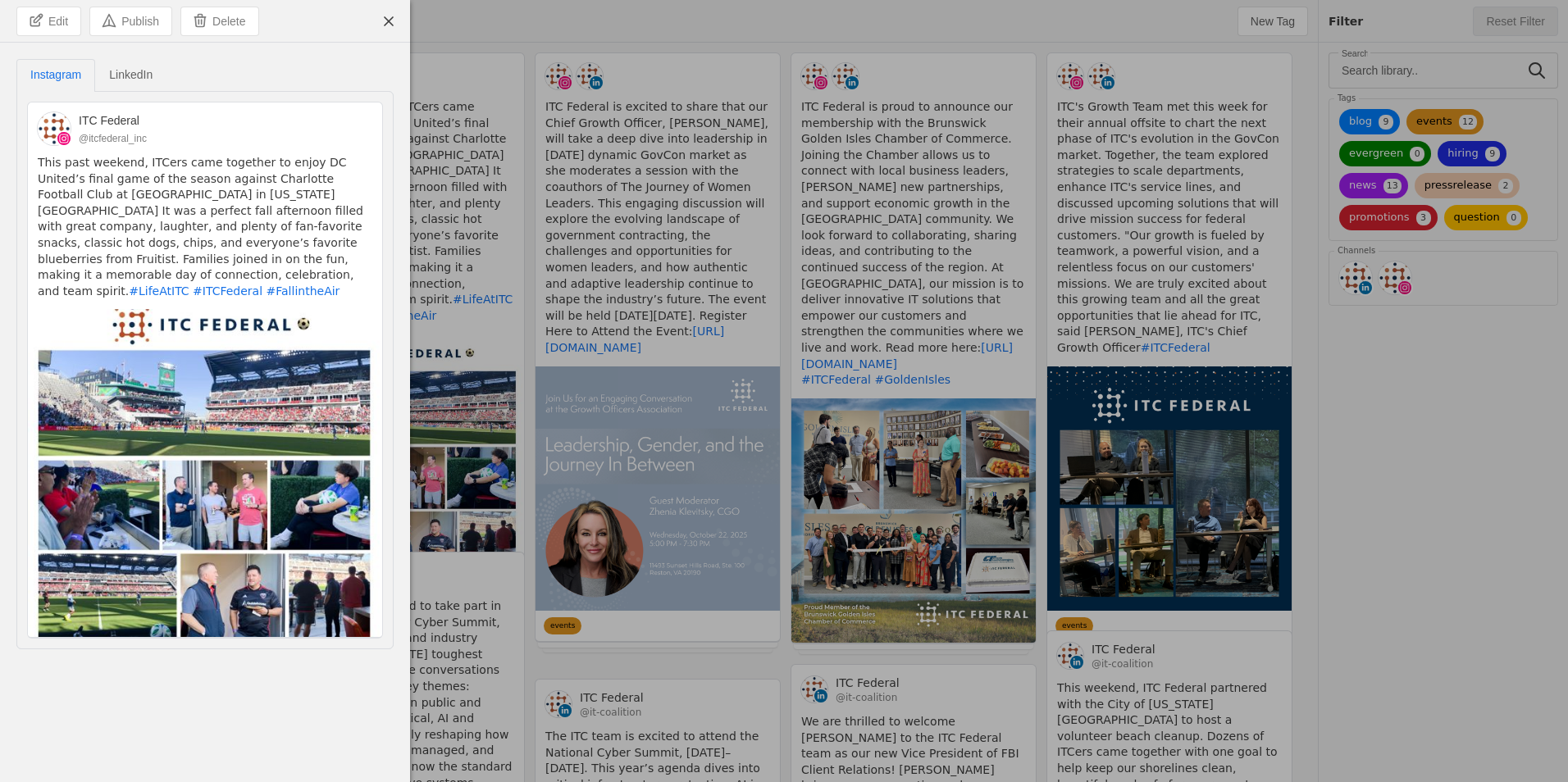
click at [147, 80] on span "LinkedIn" at bounding box center [131, 75] width 44 height 12
click at [68, 76] on span "Instagram" at bounding box center [56, 75] width 51 height 12
drag, startPoint x: 68, startPoint y: 76, endPoint x: 40, endPoint y: 86, distance: 29.7
click at [40, 86] on span "Instagram" at bounding box center [56, 75] width 51 height 29
click at [153, 74] on span "LinkedIn" at bounding box center [131, 75] width 44 height 12
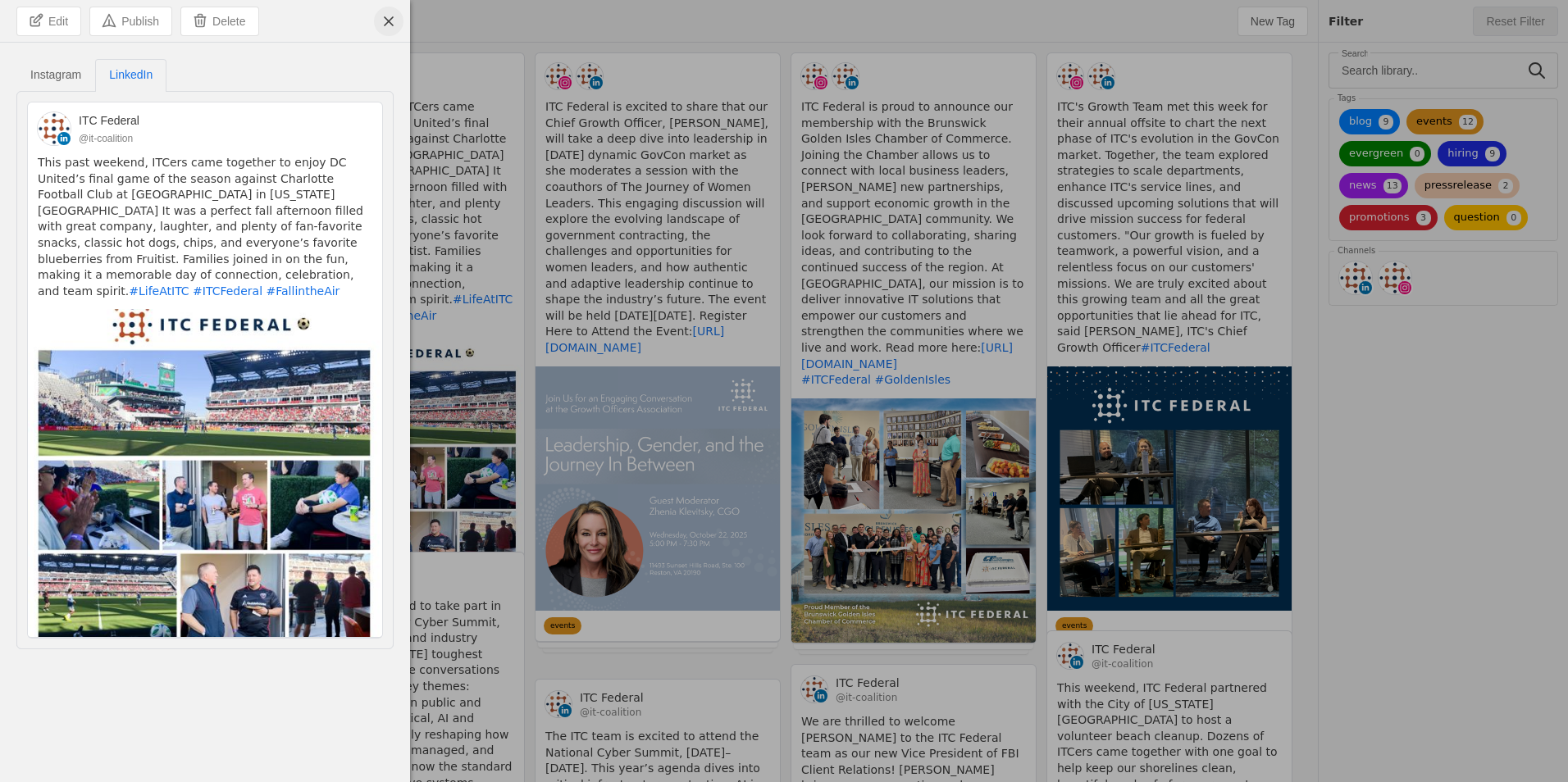
click at [392, 26] on span "undefined" at bounding box center [389, 21] width 29 height 29
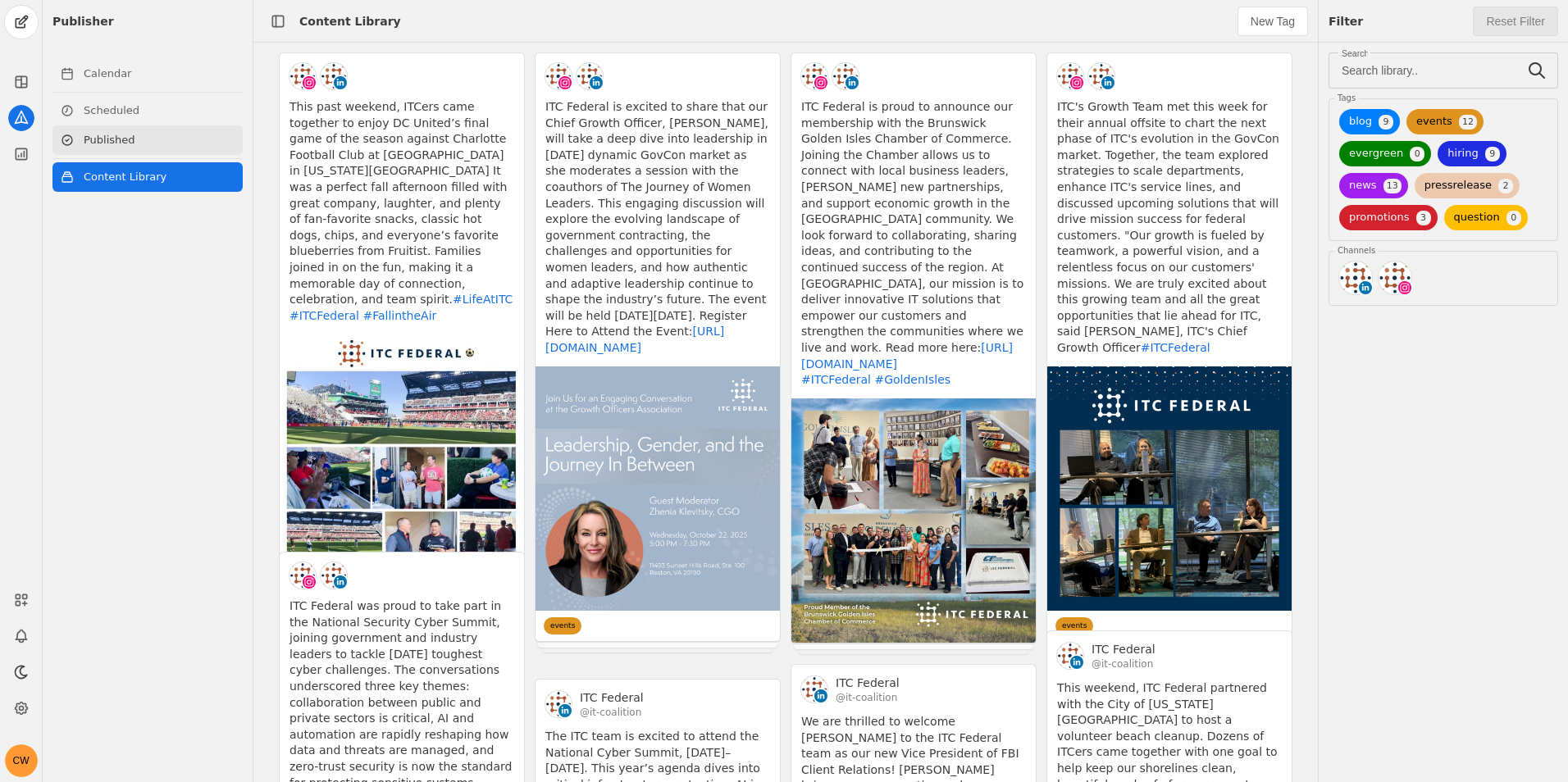
click at [128, 142] on link "Published" at bounding box center [148, 140] width 190 height 29
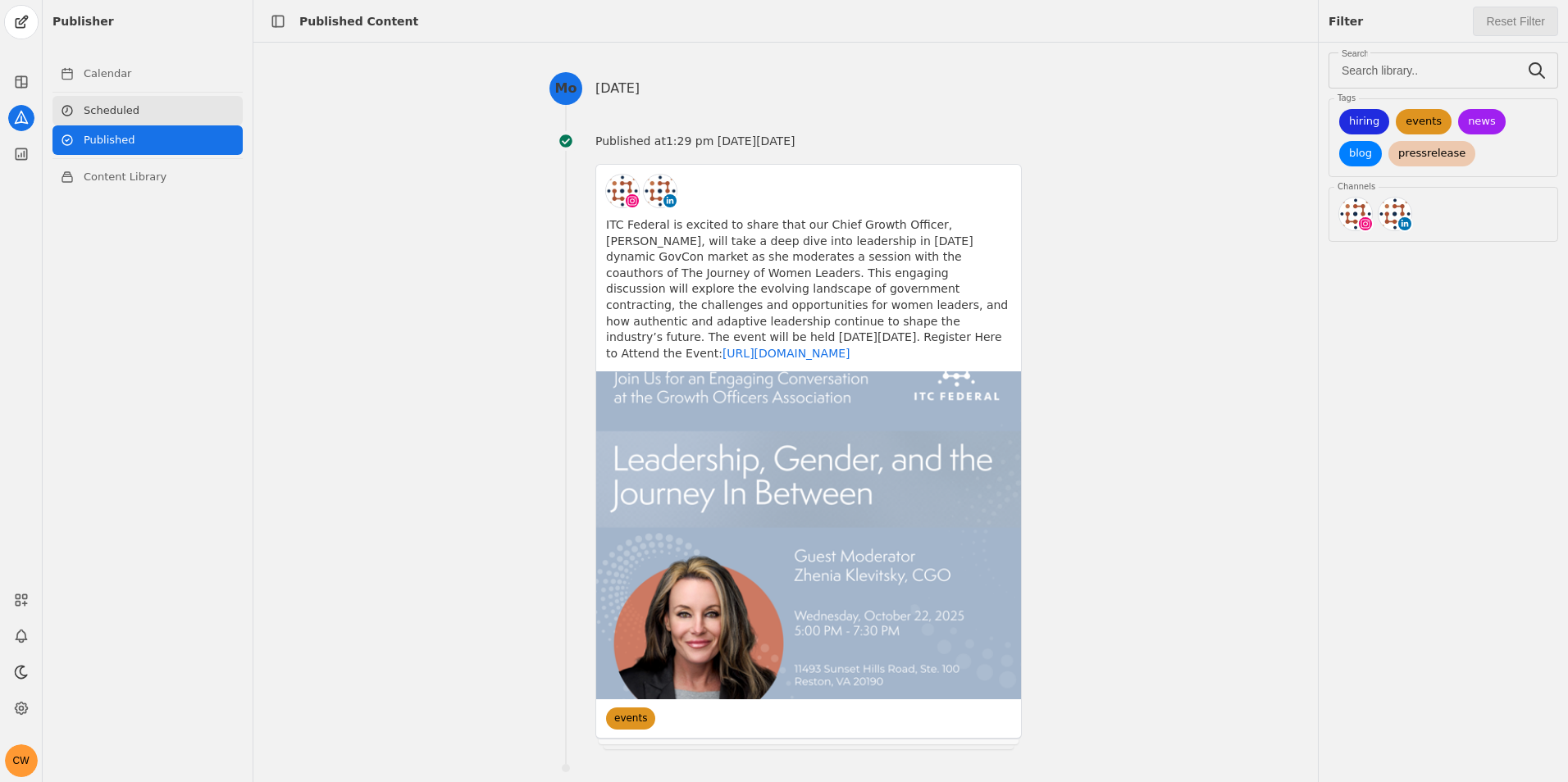
click at [137, 107] on link "Scheduled" at bounding box center [148, 110] width 190 height 29
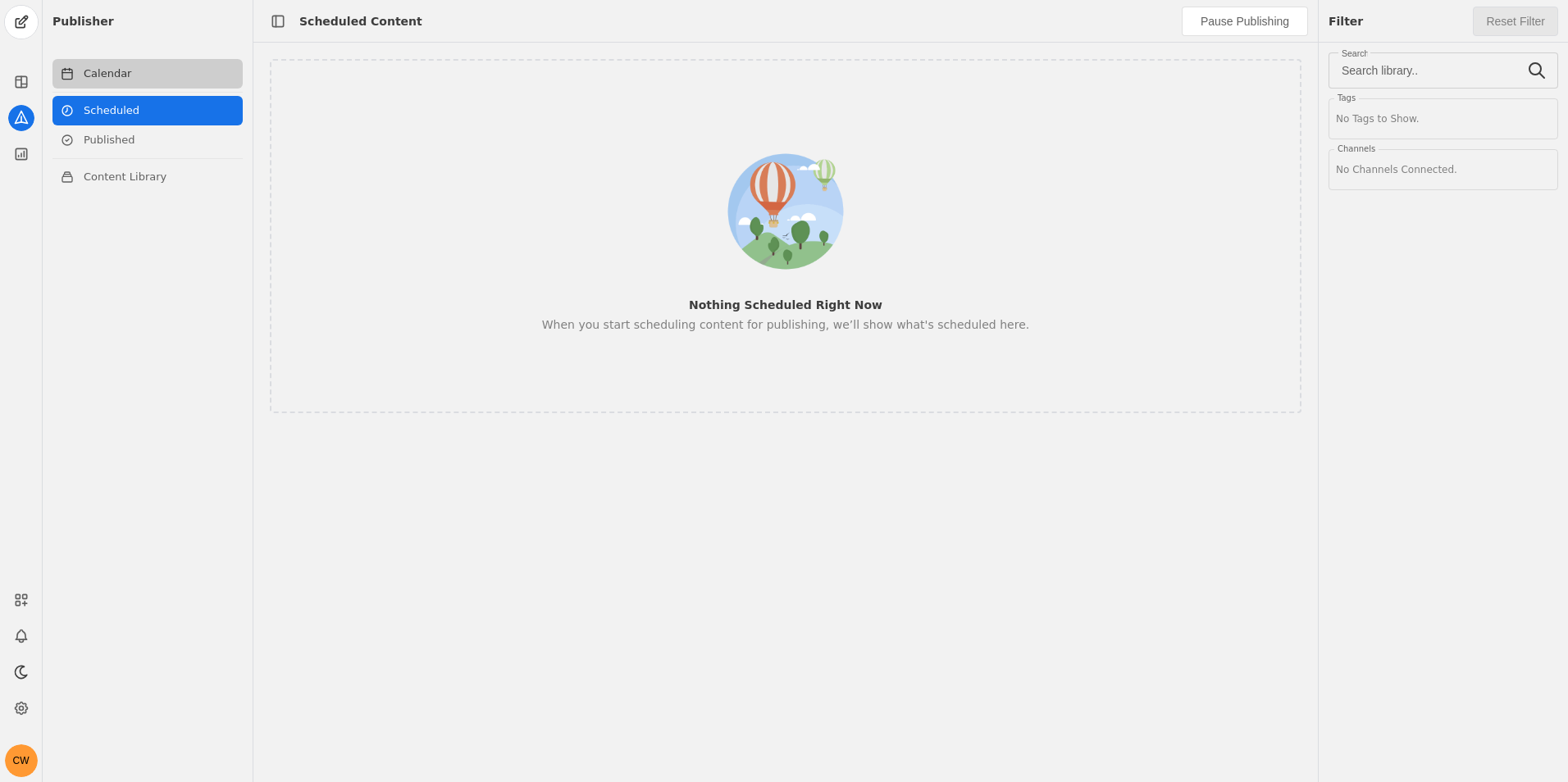
click at [143, 80] on link "Calendar" at bounding box center [148, 74] width 190 height 29
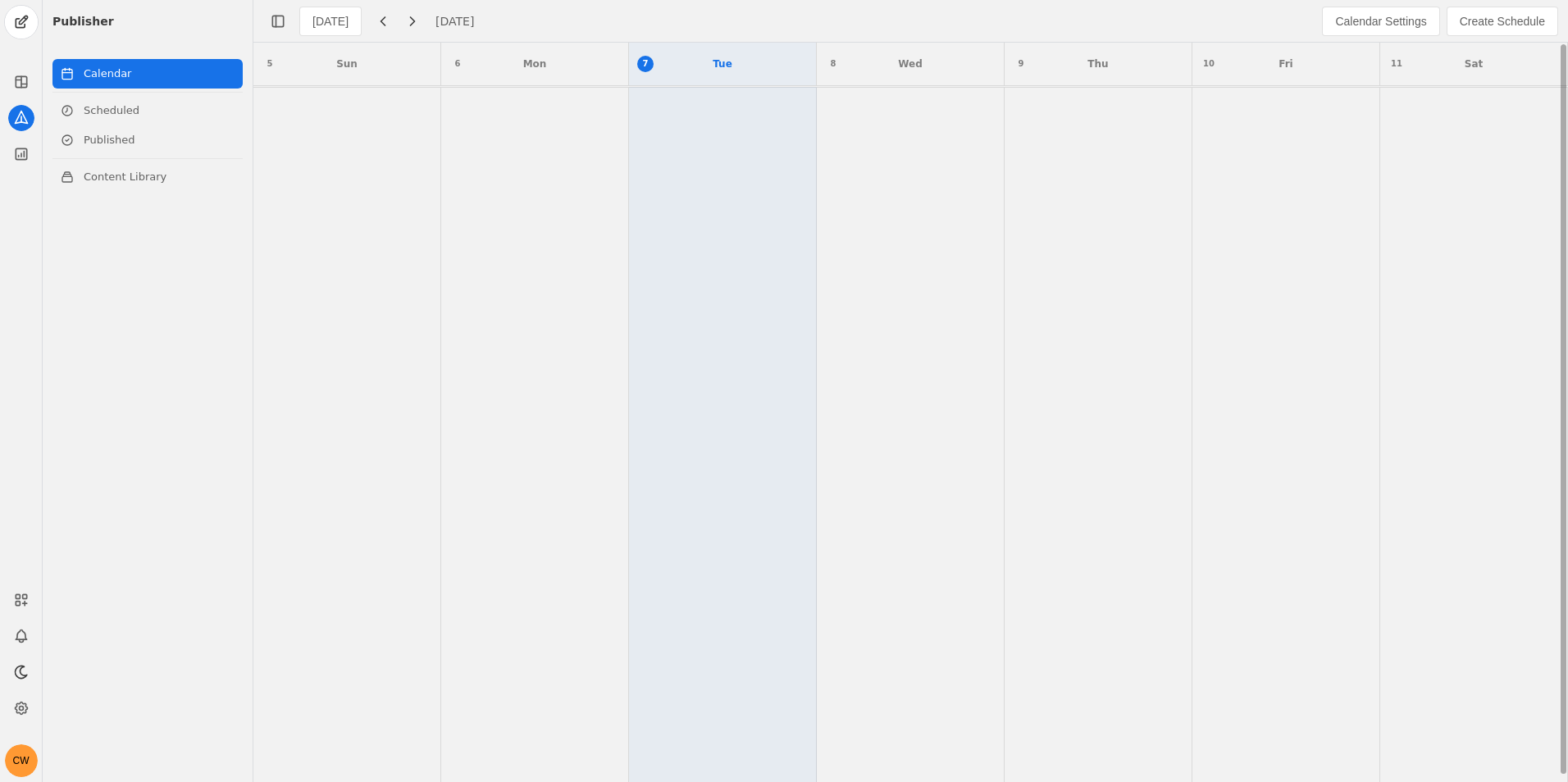
scroll to position [3, 0]
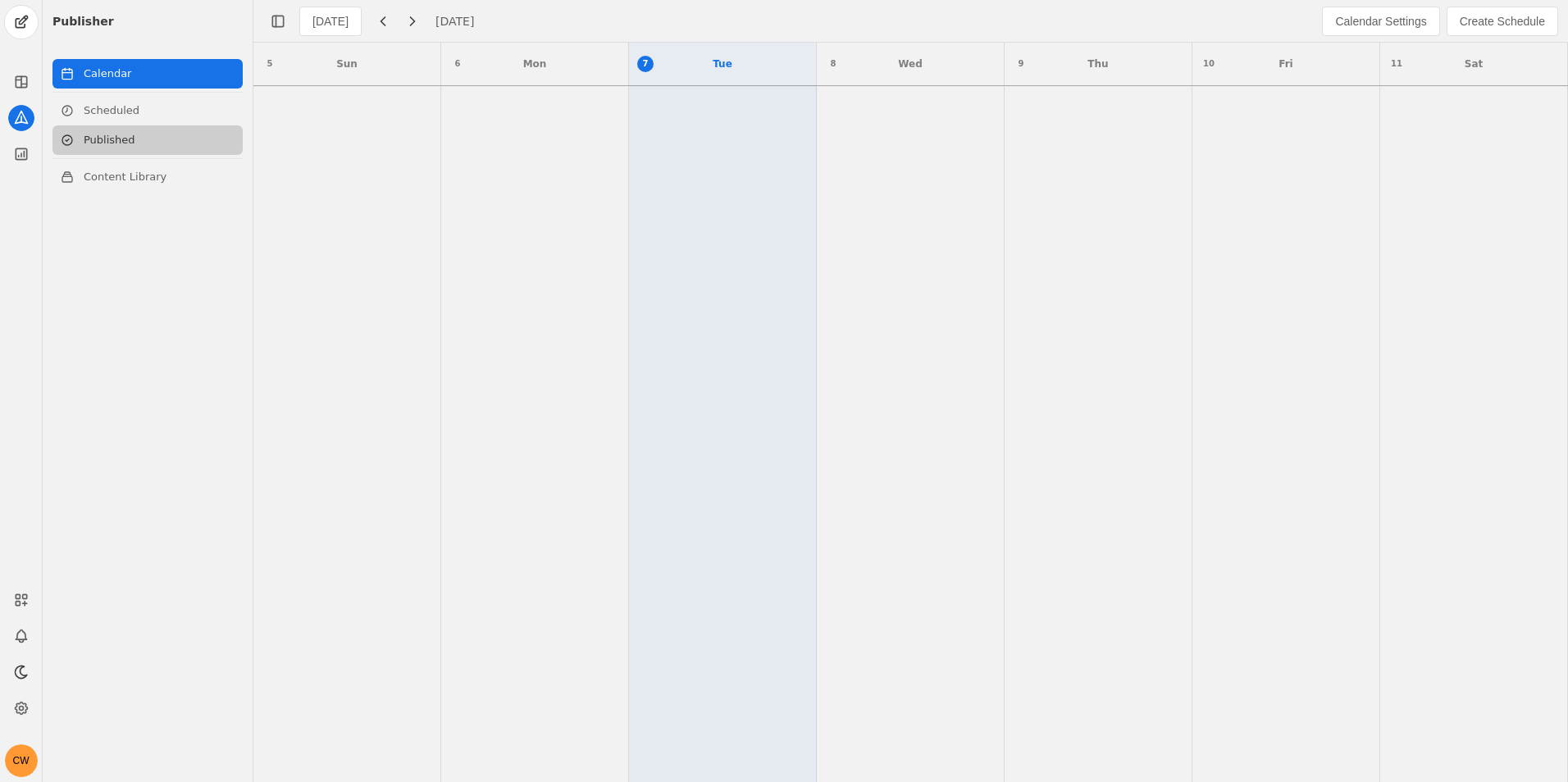
click at [128, 147] on link "Published" at bounding box center [148, 140] width 190 height 29
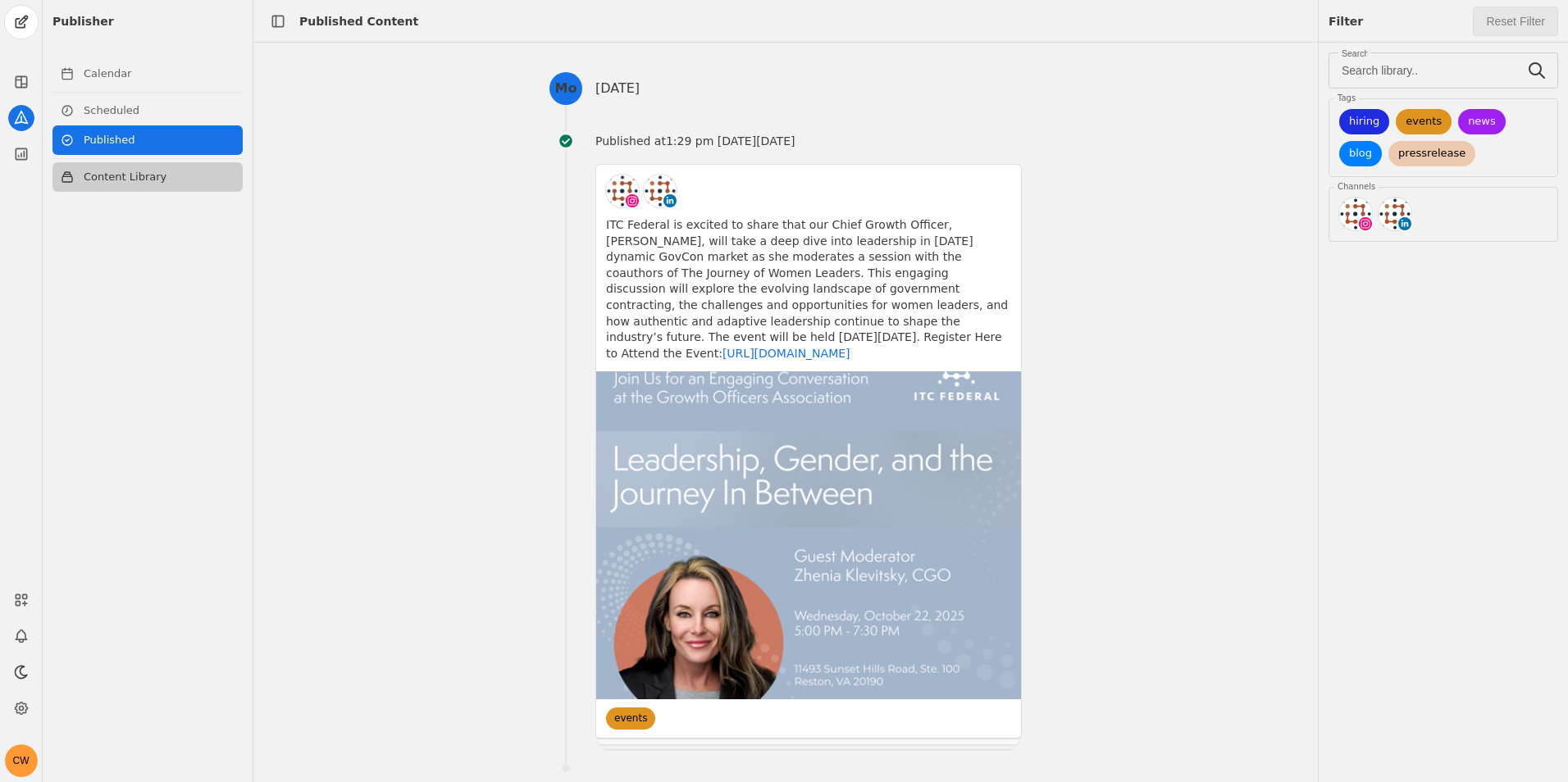
click at [146, 184] on link "Content Library" at bounding box center [148, 177] width 190 height 29
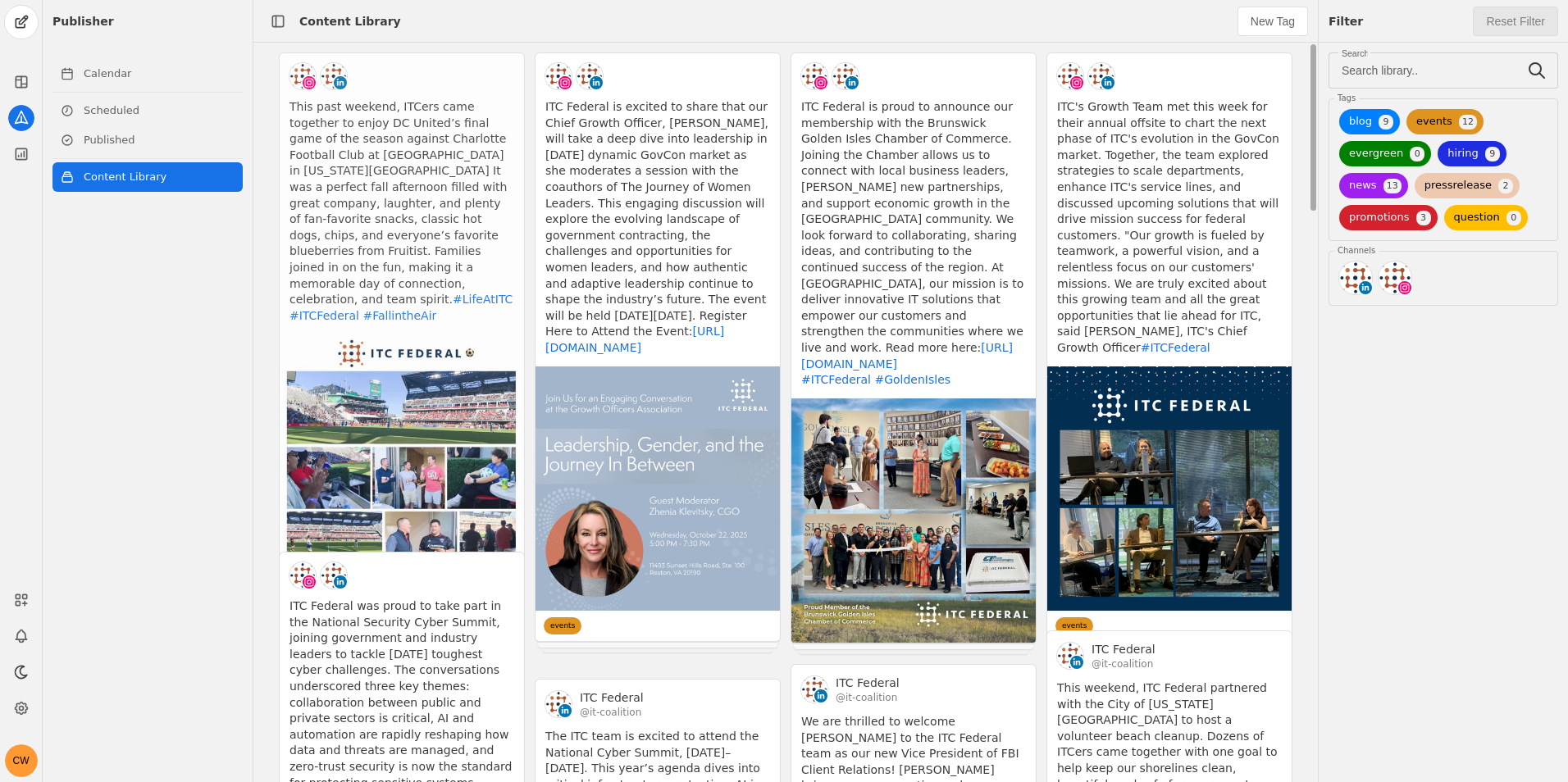
click at [428, 161] on app-activity "This past weekend, ITCers came together to enjoy DC United’s final game of the …" at bounding box center [402, 316] width 246 height 527
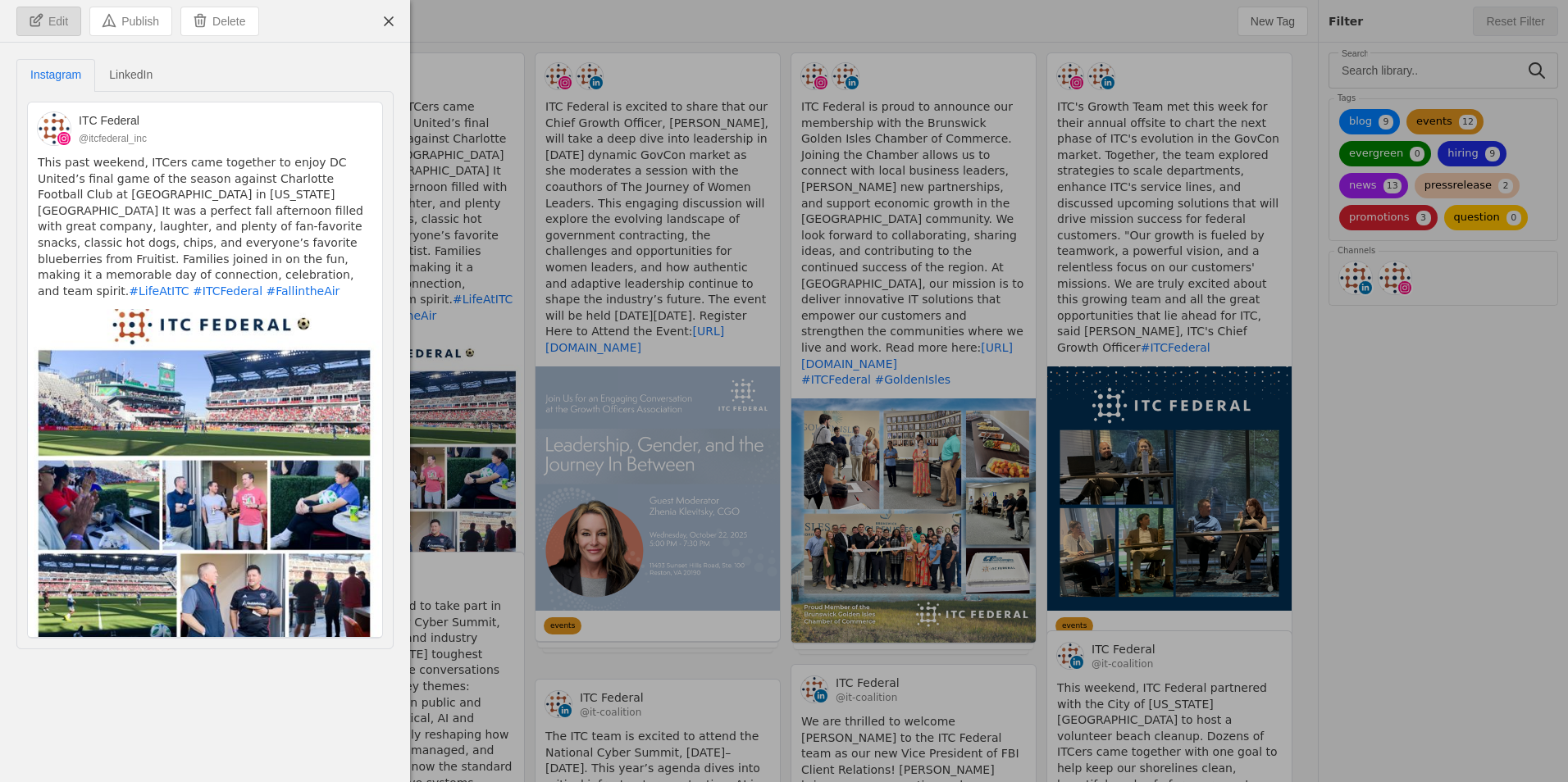
click at [61, 21] on span "Edit" at bounding box center [58, 21] width 20 height 16
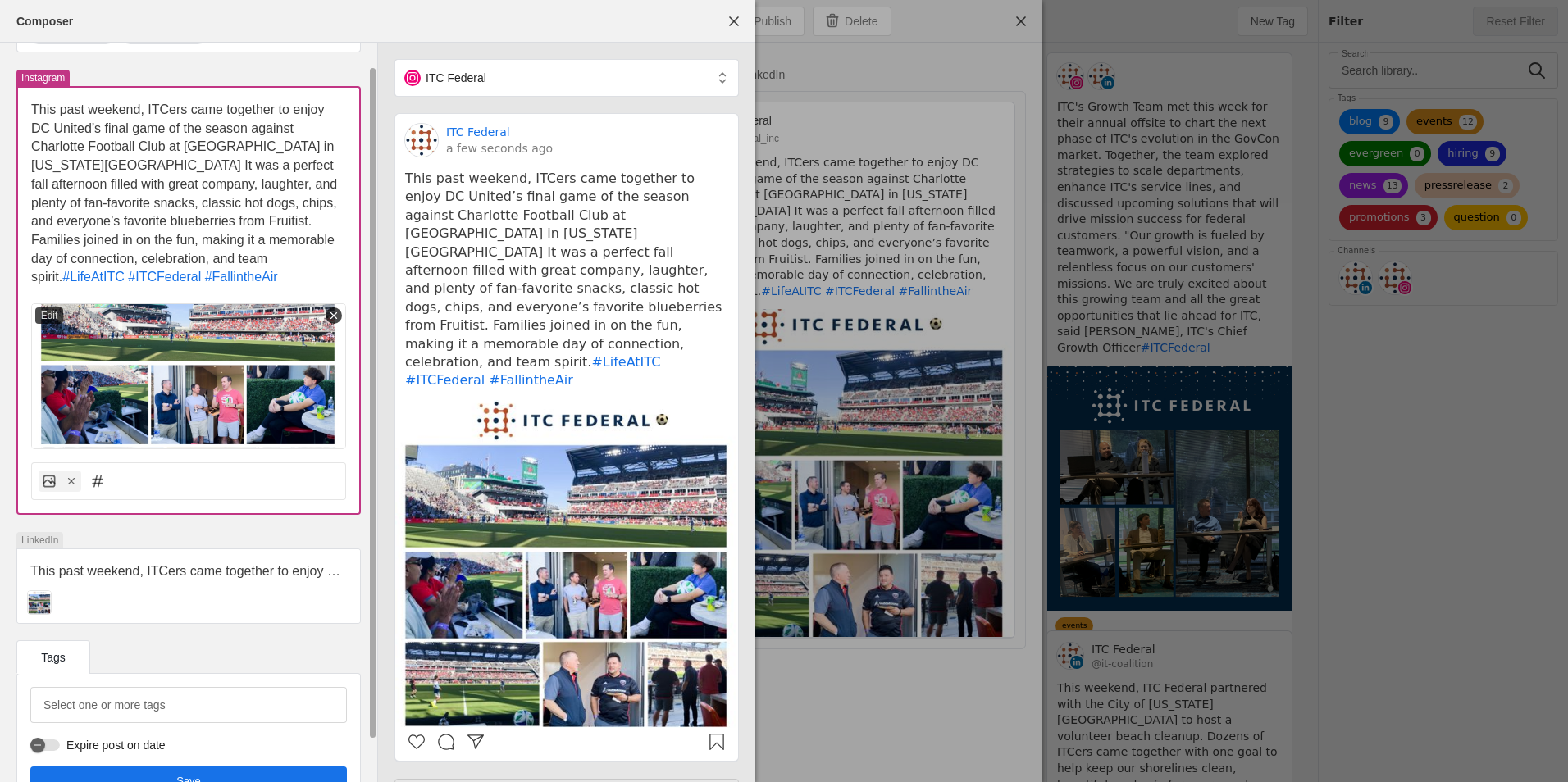
scroll to position [69, 0]
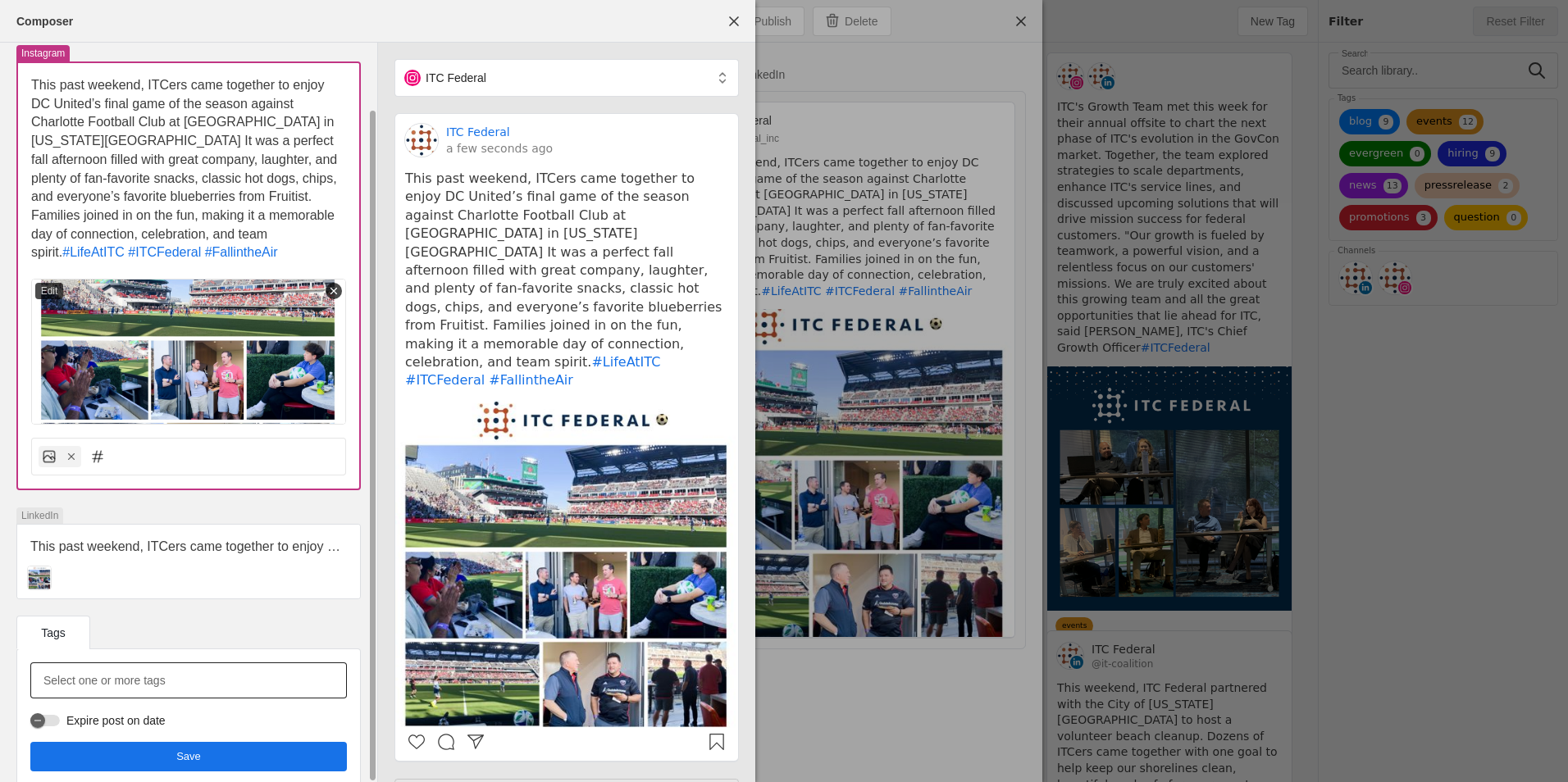
click at [197, 663] on div at bounding box center [188, 681] width 290 height 36
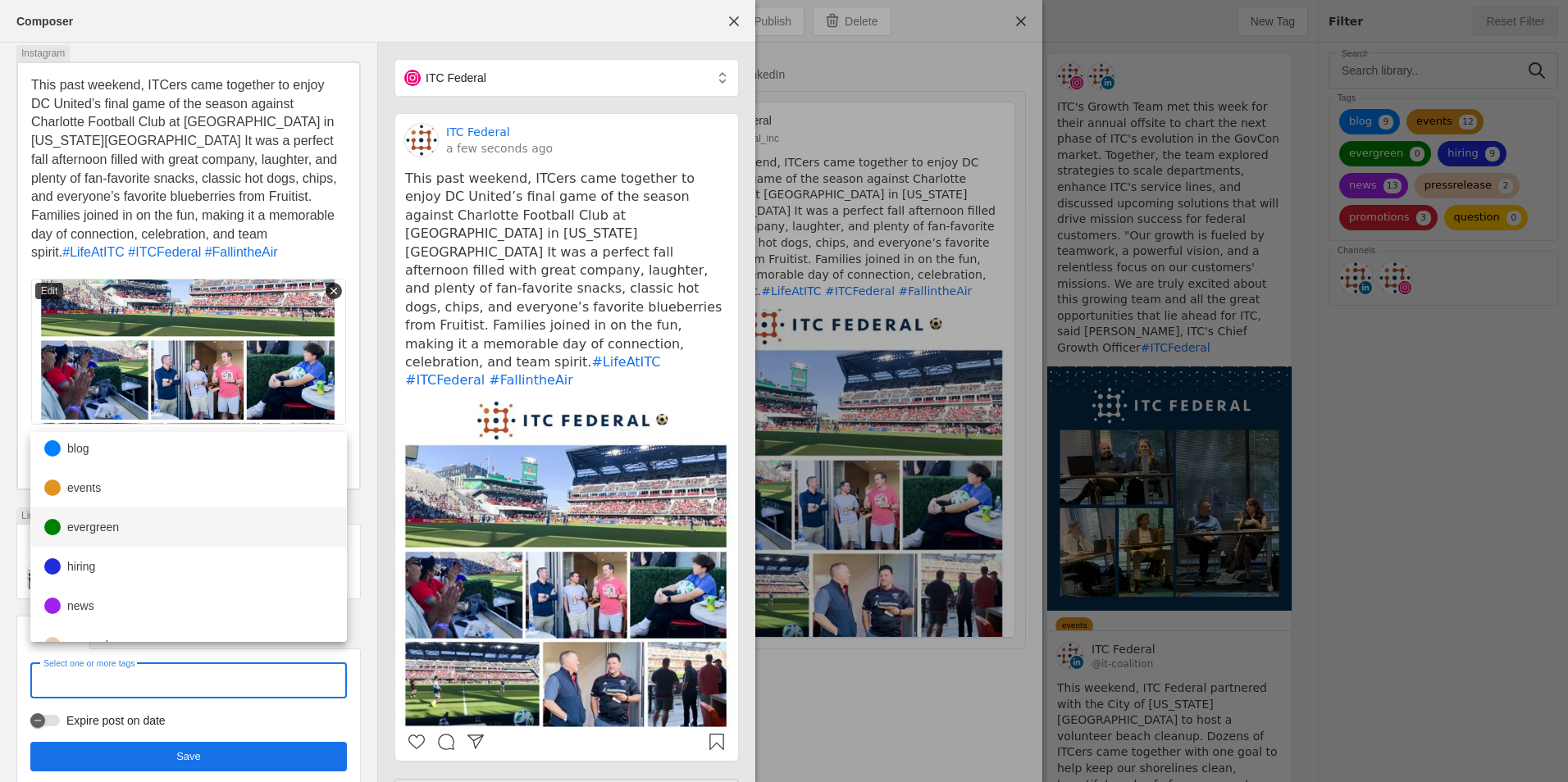
scroll to position [0, 0]
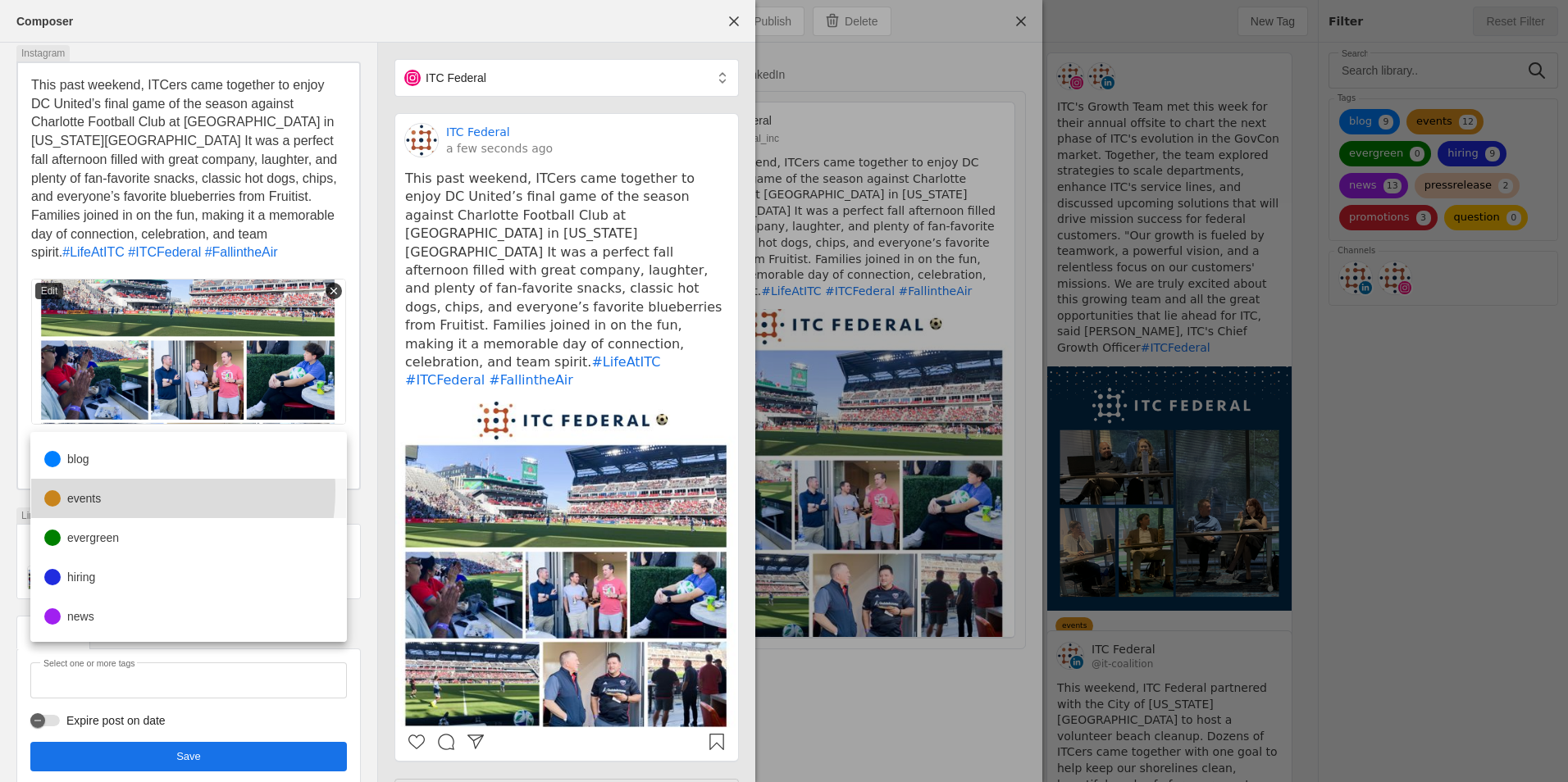
click at [118, 492] on mat-option "events" at bounding box center [188, 498] width 315 height 39
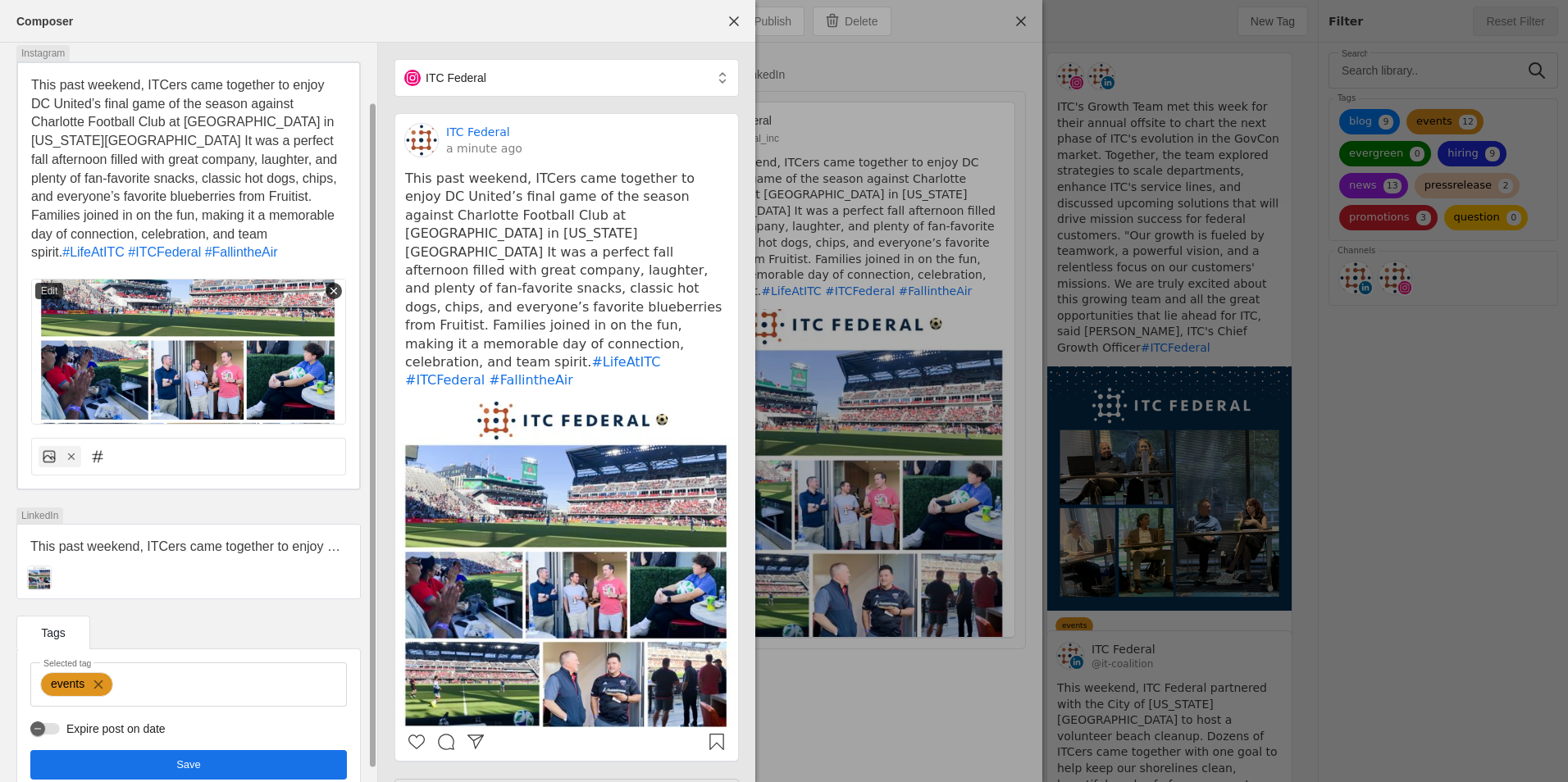
click at [282, 720] on div "Expire post on date" at bounding box center [188, 728] width 317 height 17
click at [293, 756] on span "undefined" at bounding box center [188, 765] width 317 height 29
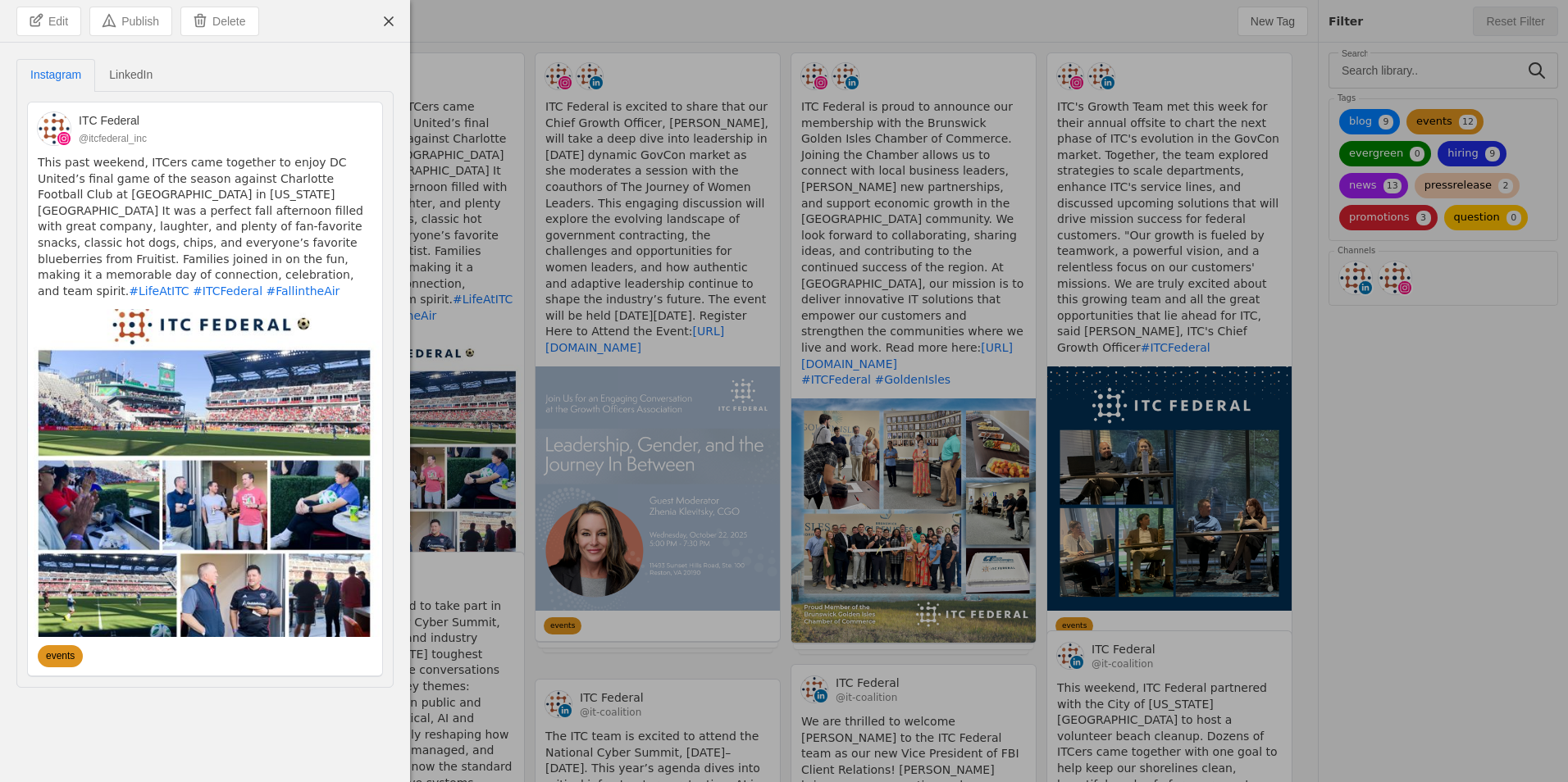
click at [597, 36] on div at bounding box center [784, 391] width 1568 height 782
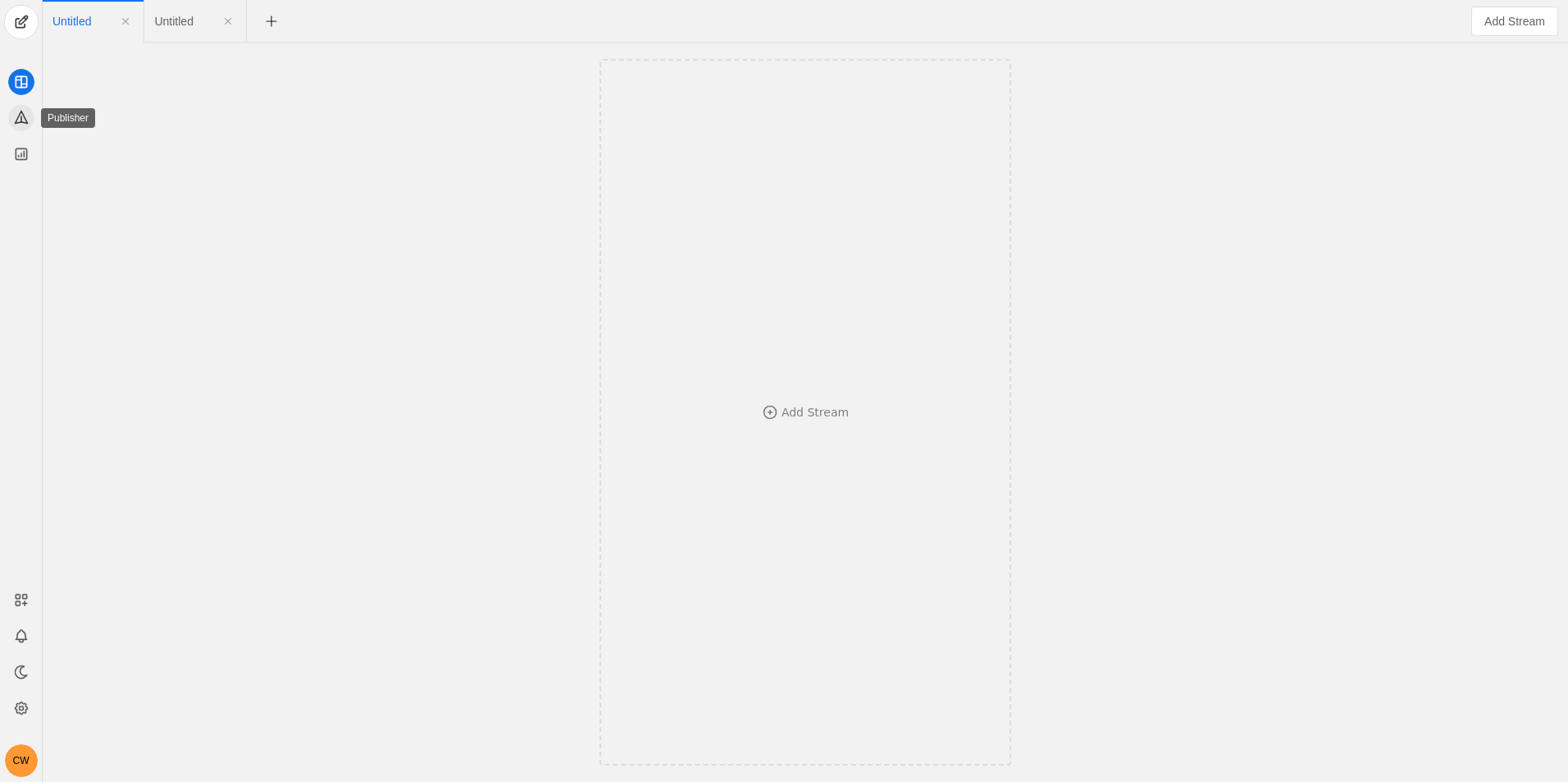
click at [25, 123] on icon at bounding box center [21, 117] width 13 height 13
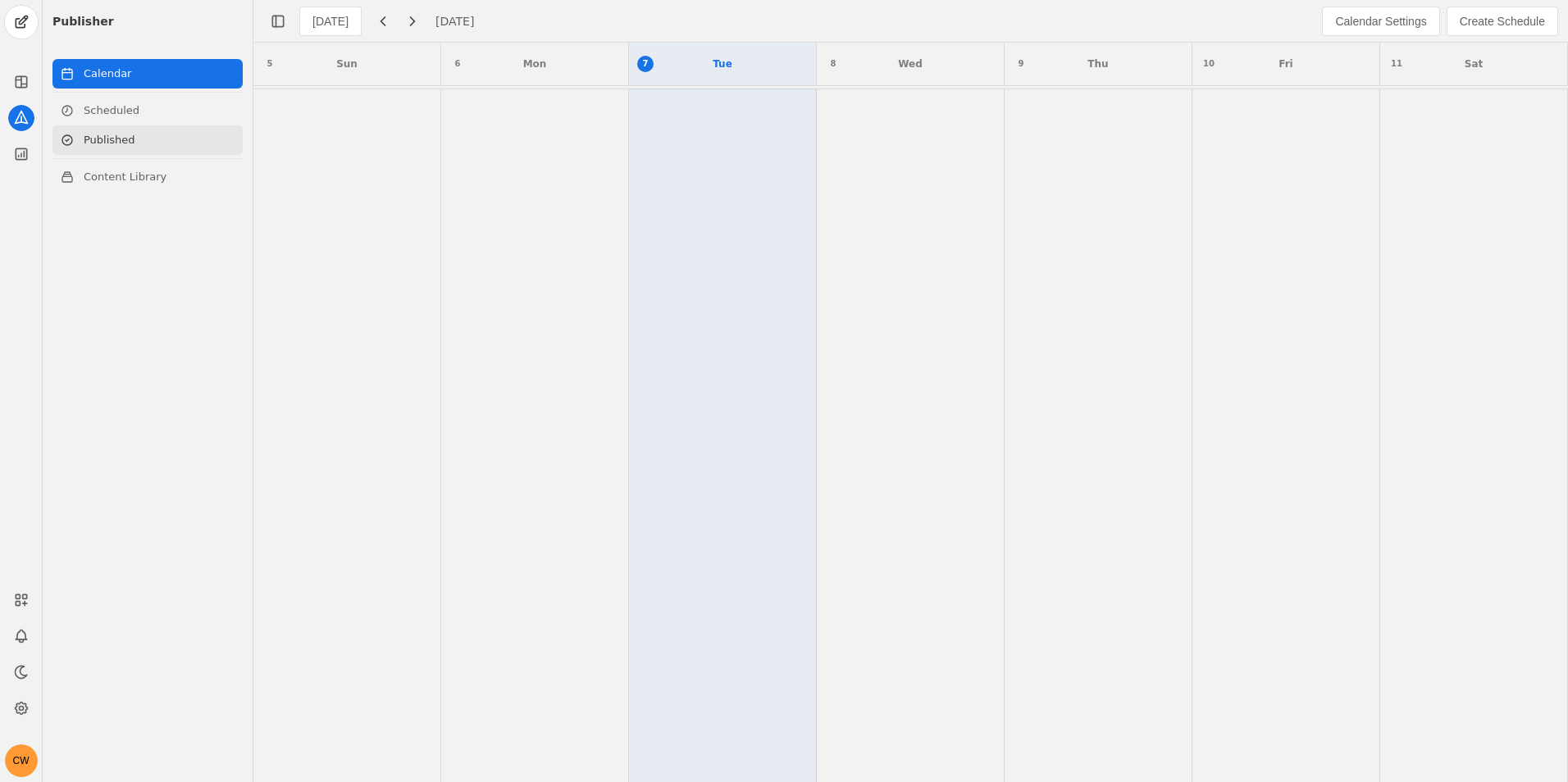
click at [152, 147] on link "Published" at bounding box center [148, 140] width 190 height 29
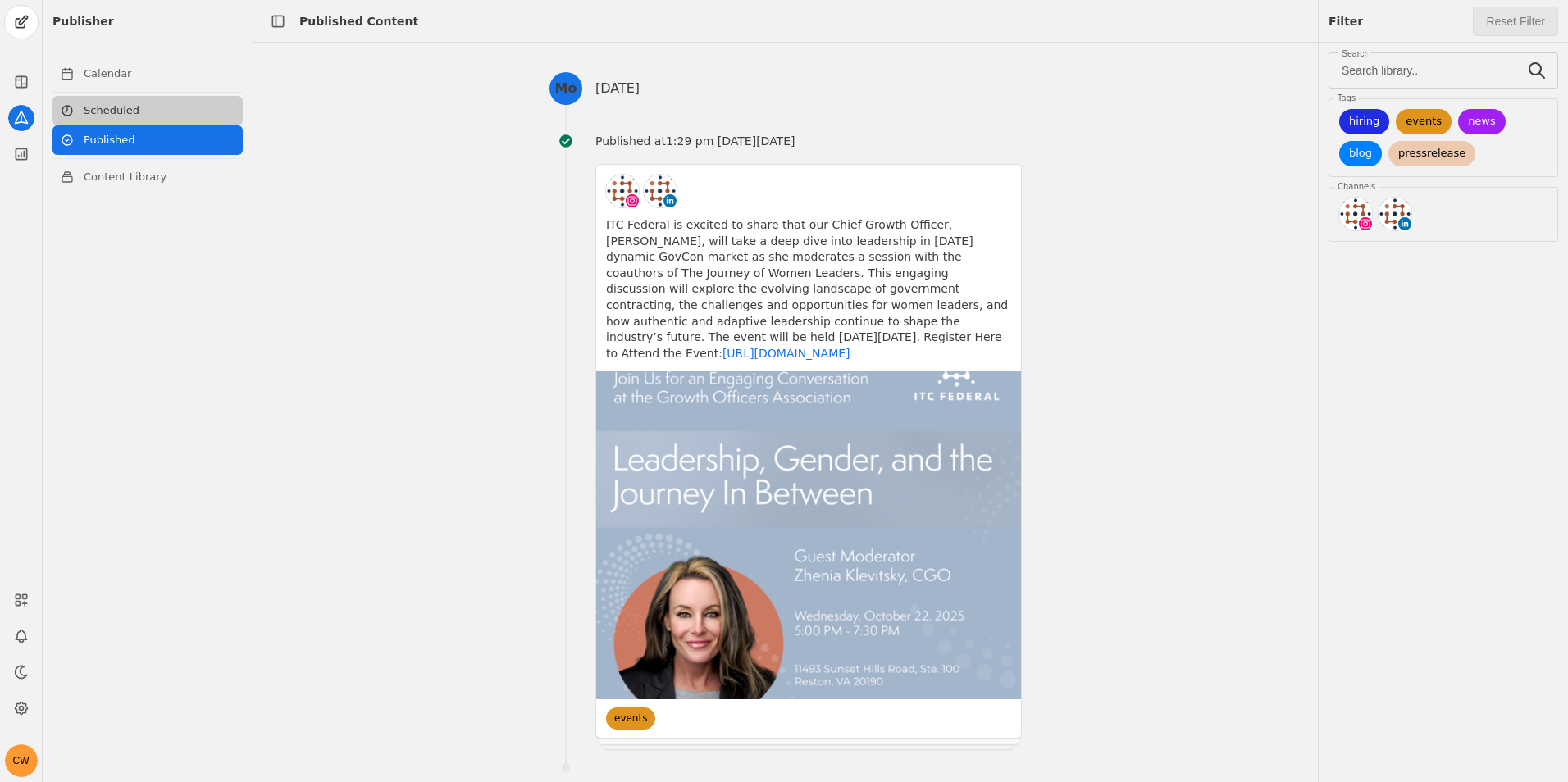
click at [161, 111] on link "Scheduled" at bounding box center [148, 110] width 190 height 29
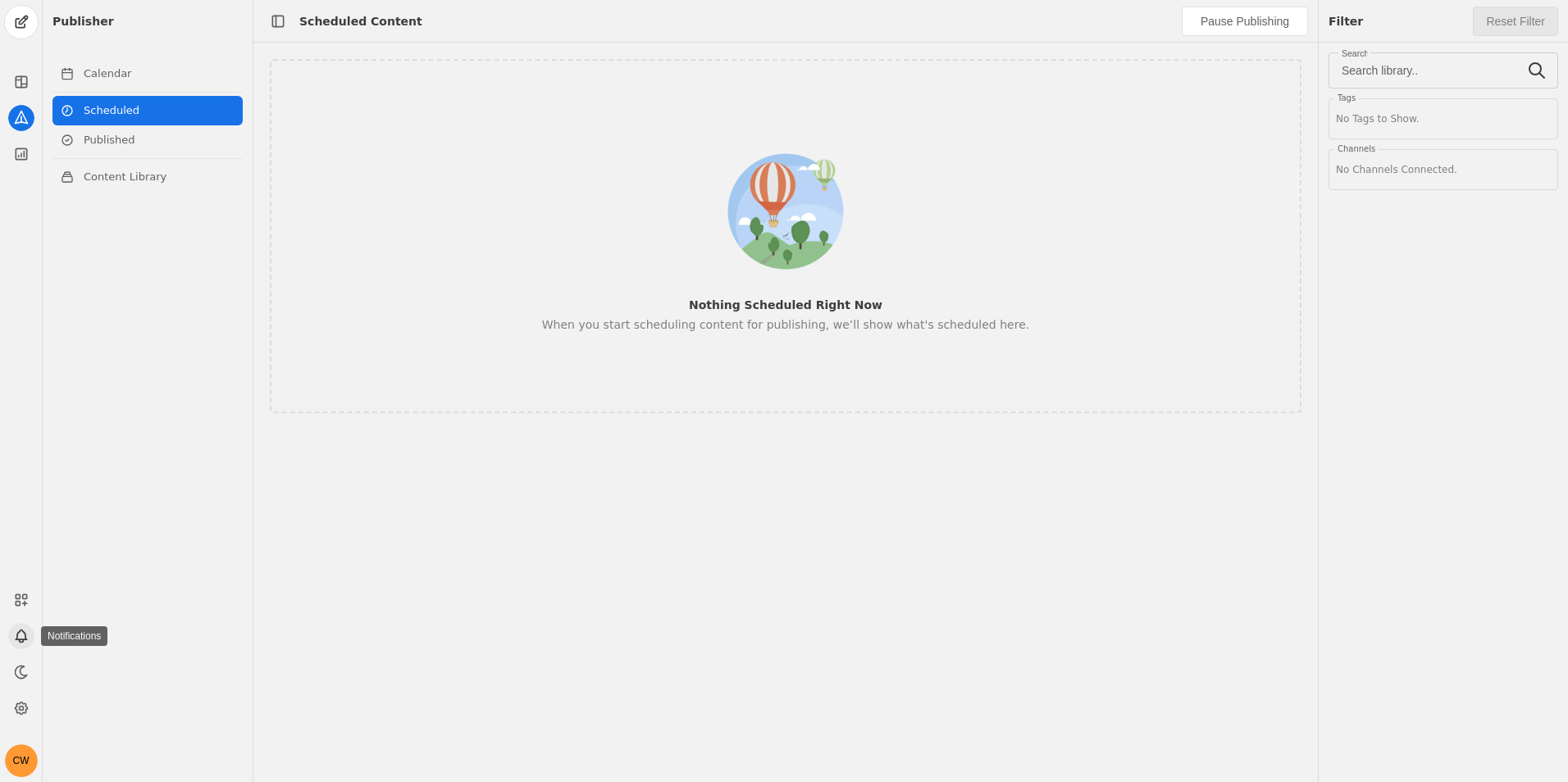
click at [15, 638] on icon at bounding box center [21, 636] width 16 height 16
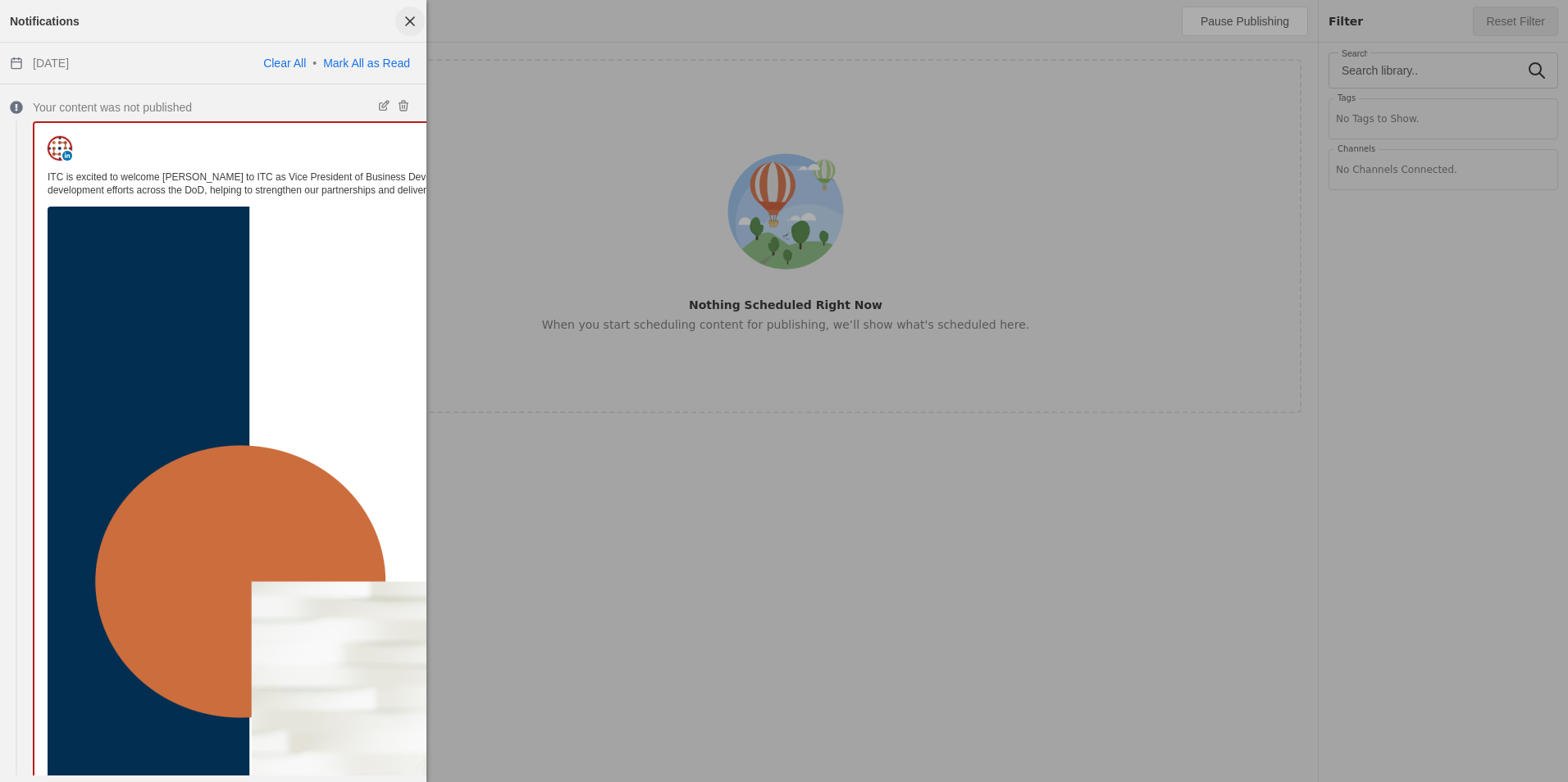
click at [402, 19] on span "button" at bounding box center [410, 21] width 29 height 29
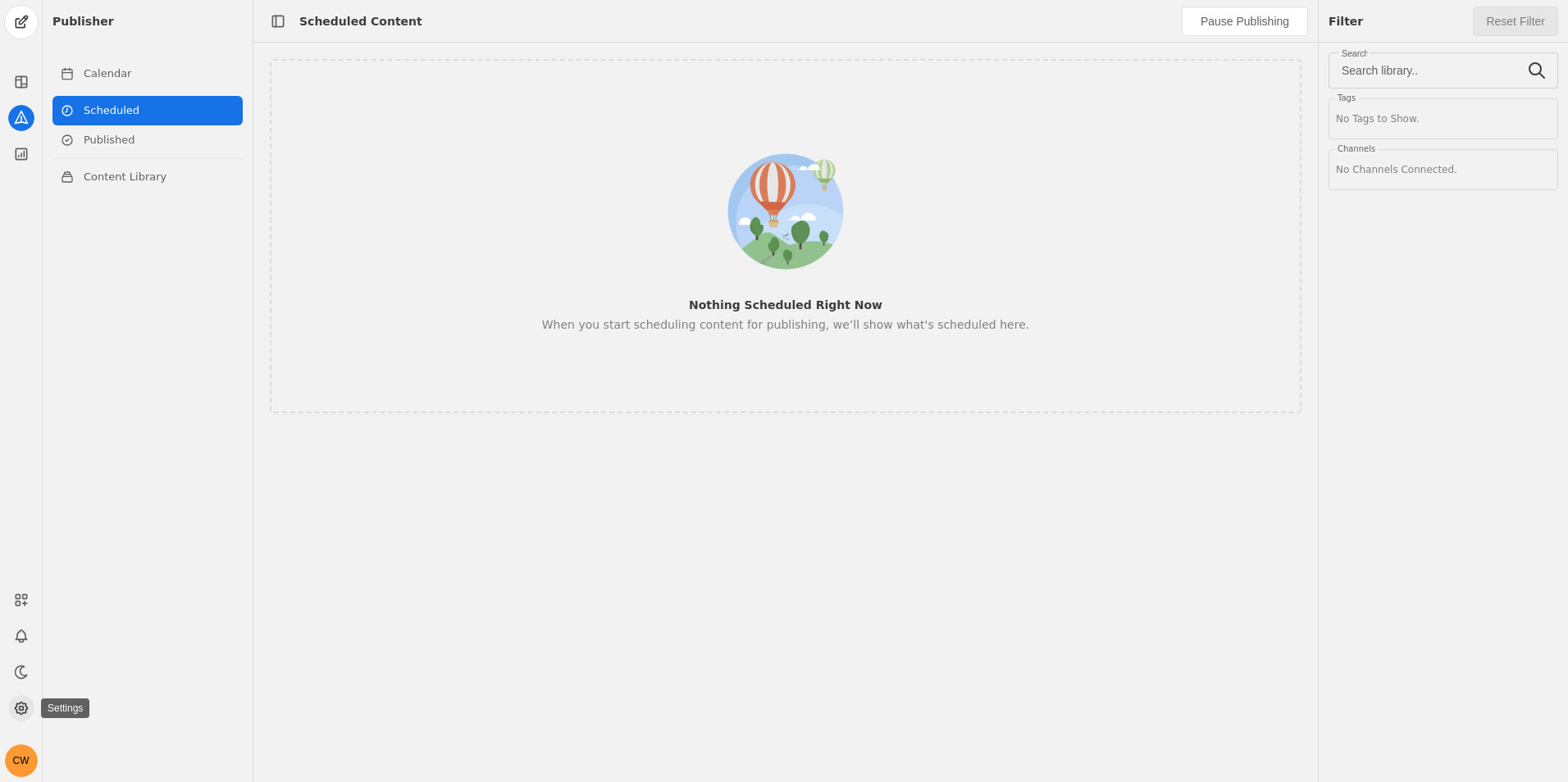
click at [29, 716] on icon at bounding box center [21, 708] width 16 height 16
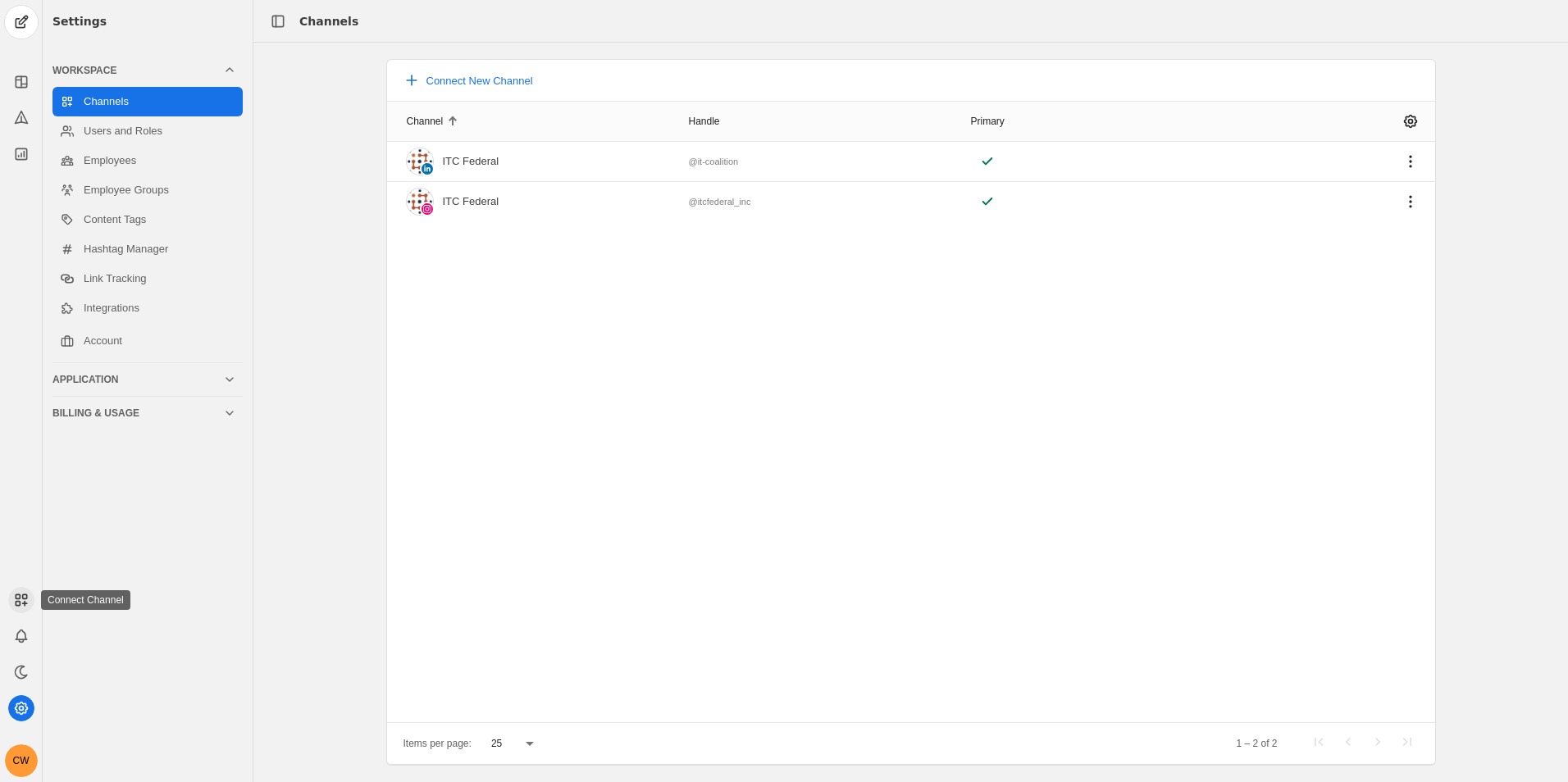
click at [18, 594] on icon at bounding box center [21, 600] width 16 height 16
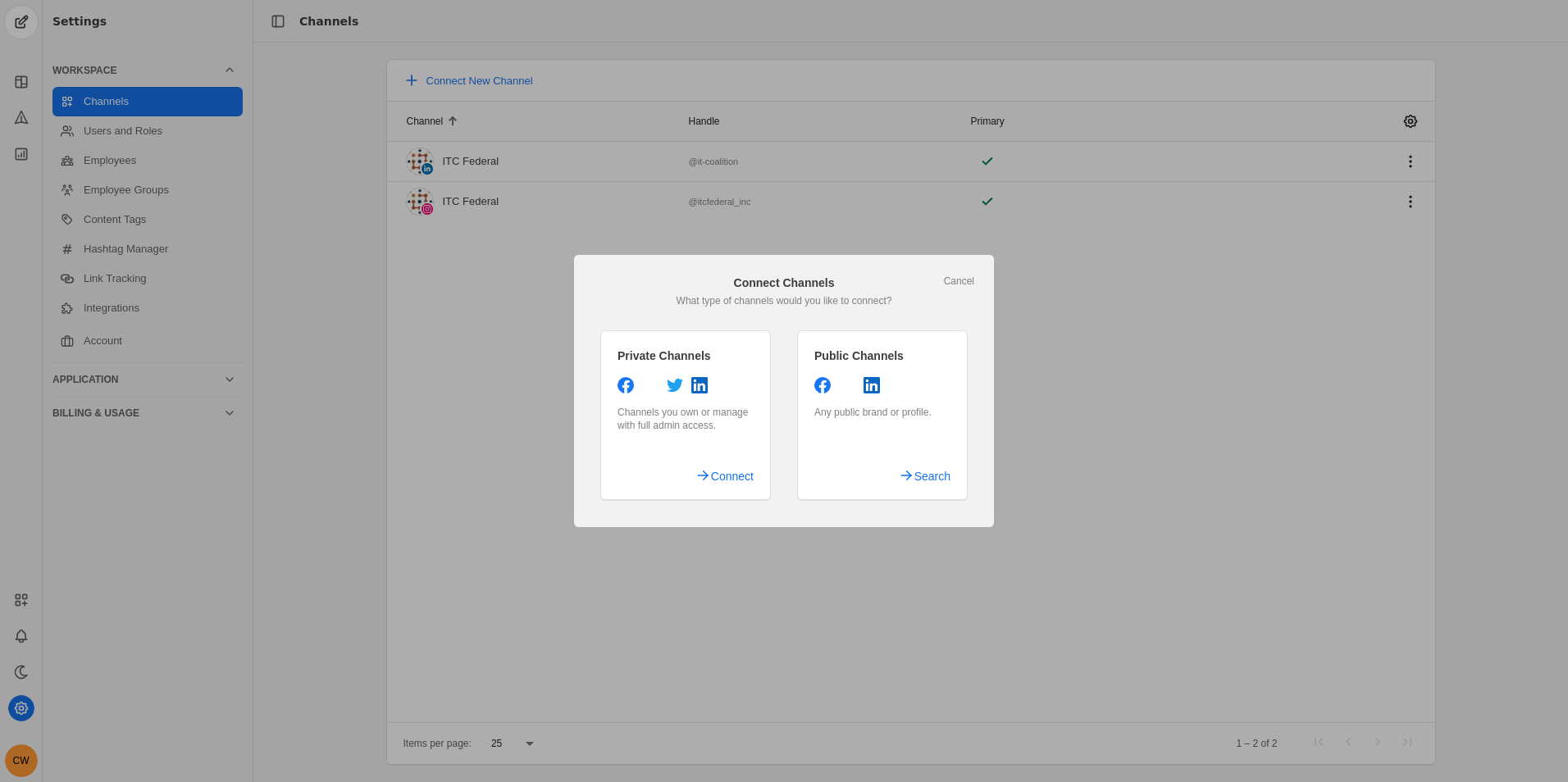
click at [965, 270] on app-add-channel-dialog "Cancel Connect Channels What type of channels would you like to connect? Privat…" at bounding box center [783, 391] width 420 height 272
click at [980, 289] on app-add-channel-dialog "Cancel Connect Channels What type of channels would you like to connect? Privat…" at bounding box center [783, 391] width 420 height 272
click at [985, 283] on app-add-channel-dialog "Cancel Connect Channels What type of channels would you like to connect? Privat…" at bounding box center [783, 391] width 420 height 272
click at [971, 277] on link "Cancel" at bounding box center [959, 281] width 30 height 13
